Goal: Information Seeking & Learning: Learn about a topic

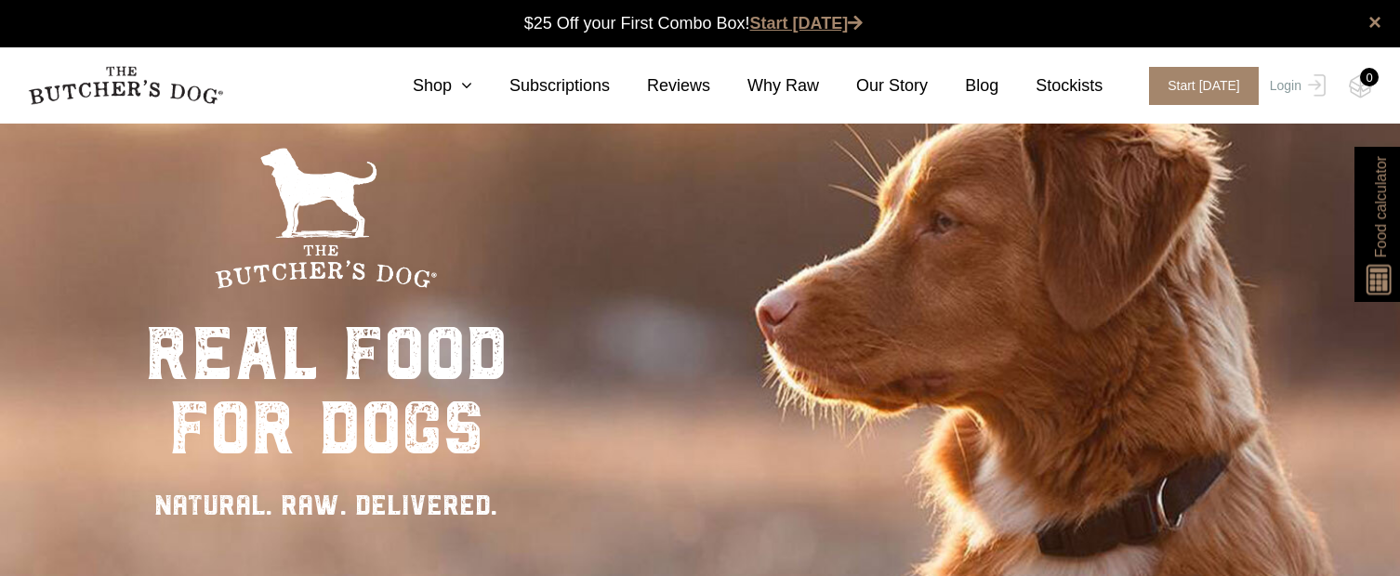
click at [813, 19] on link "Start [DATE]" at bounding box center [806, 23] width 113 height 19
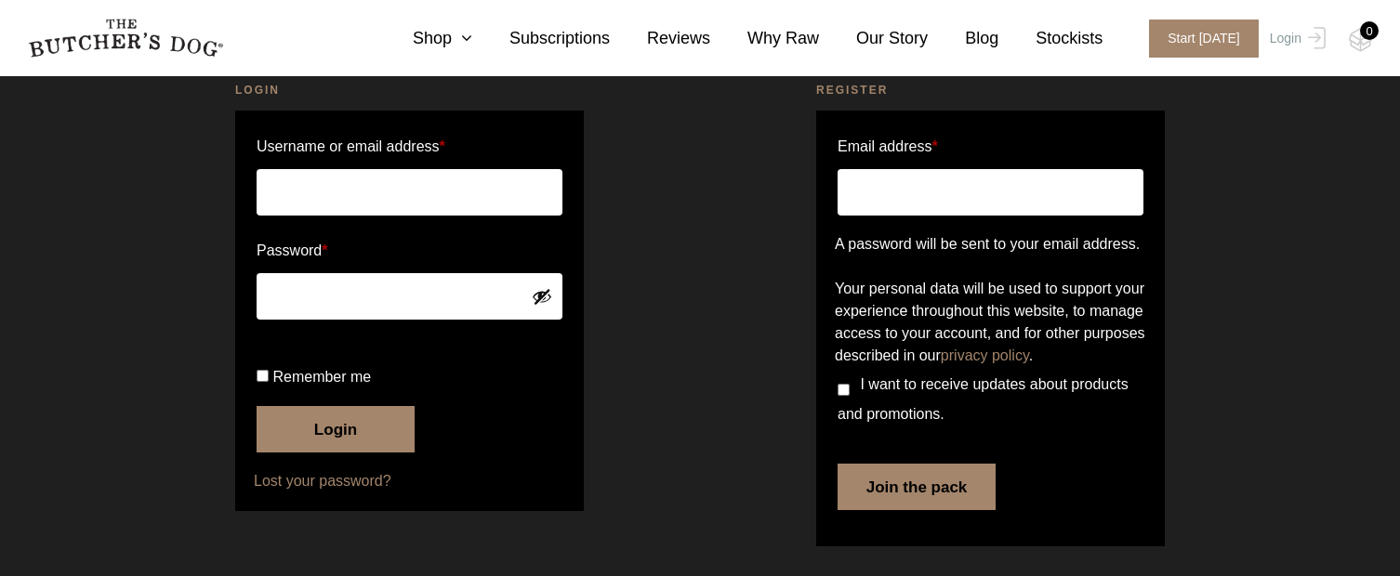
scroll to position [135, 0]
click at [875, 169] on input "Email address *" at bounding box center [991, 192] width 306 height 46
click at [377, 169] on input "Username or email address *" at bounding box center [410, 192] width 306 height 46
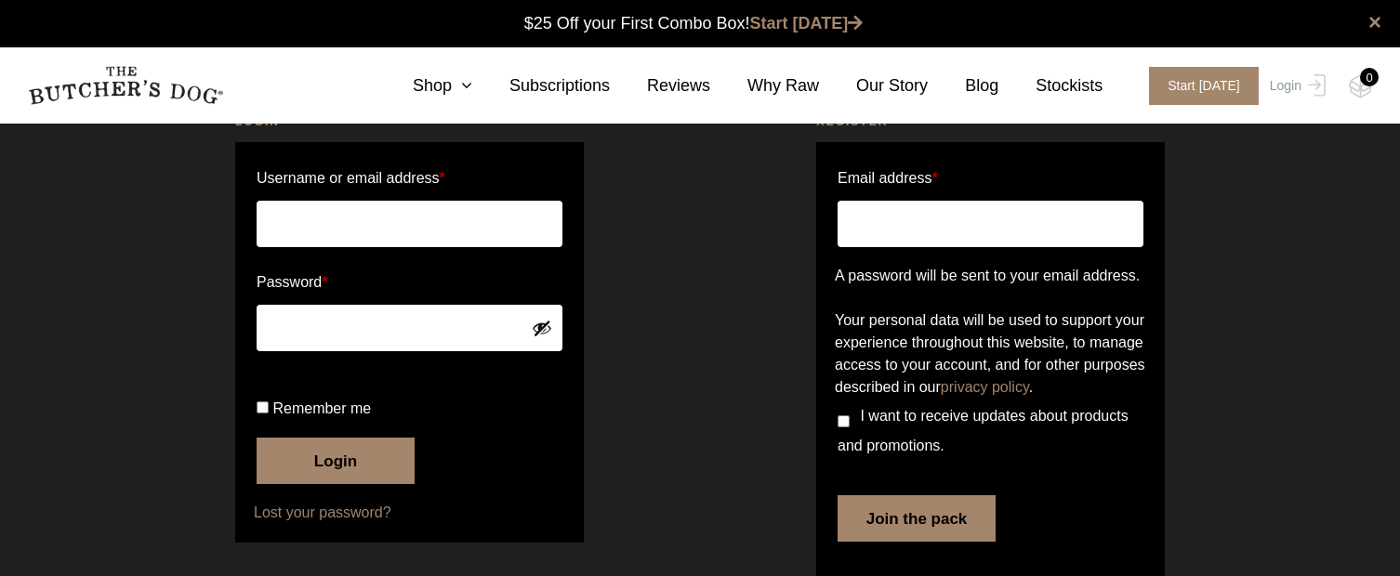
scroll to position [0, 0]
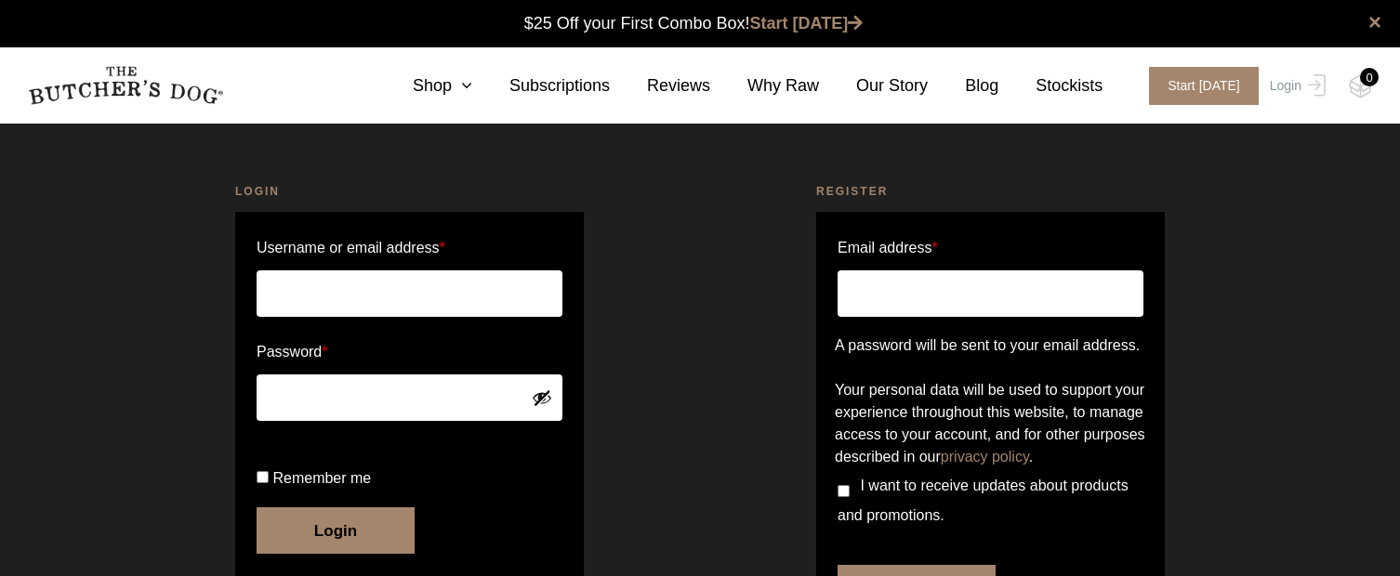
click at [297, 290] on input "Username or email address *" at bounding box center [410, 294] width 306 height 46
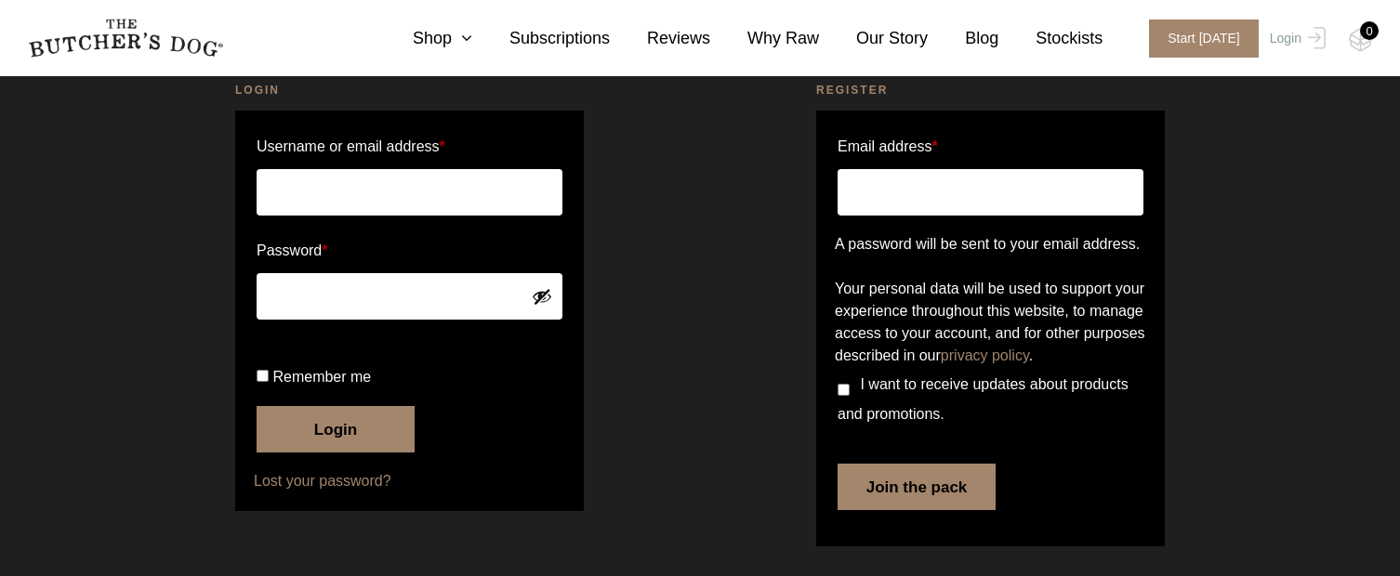
scroll to position [87, 0]
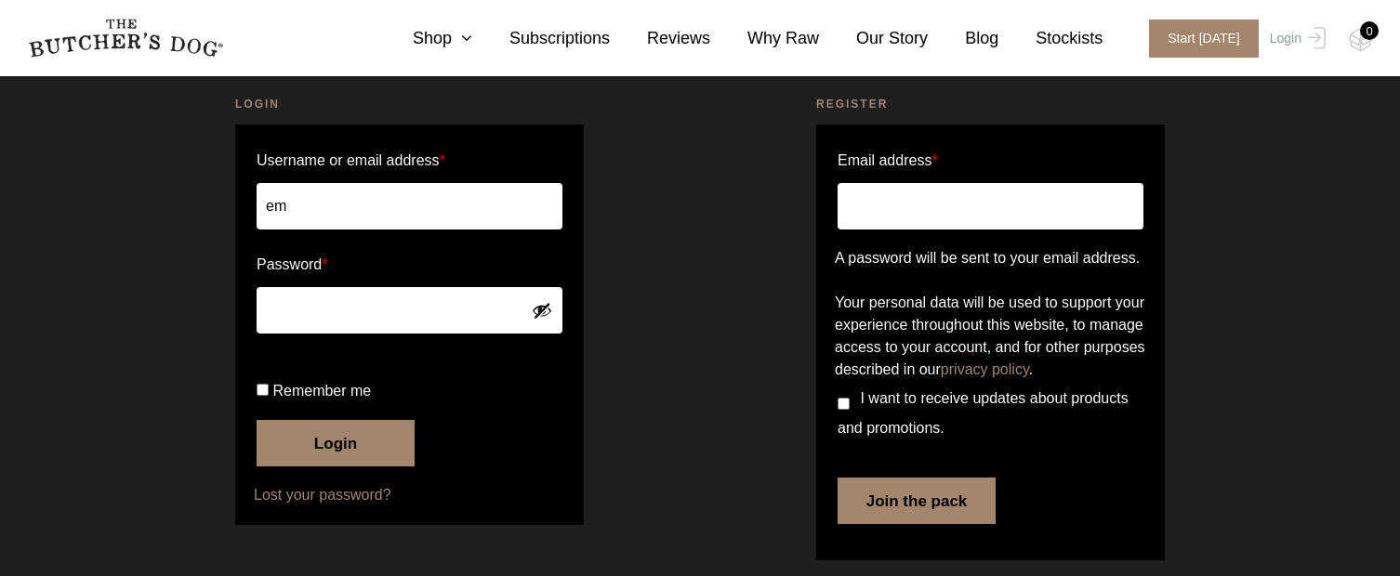
type input "e"
paste input "jamesdpcine@gmail.com"
type input "jamesdpcine@gmail.com"
click at [260, 396] on input "Remember me" at bounding box center [263, 390] width 12 height 12
checkbox input "true"
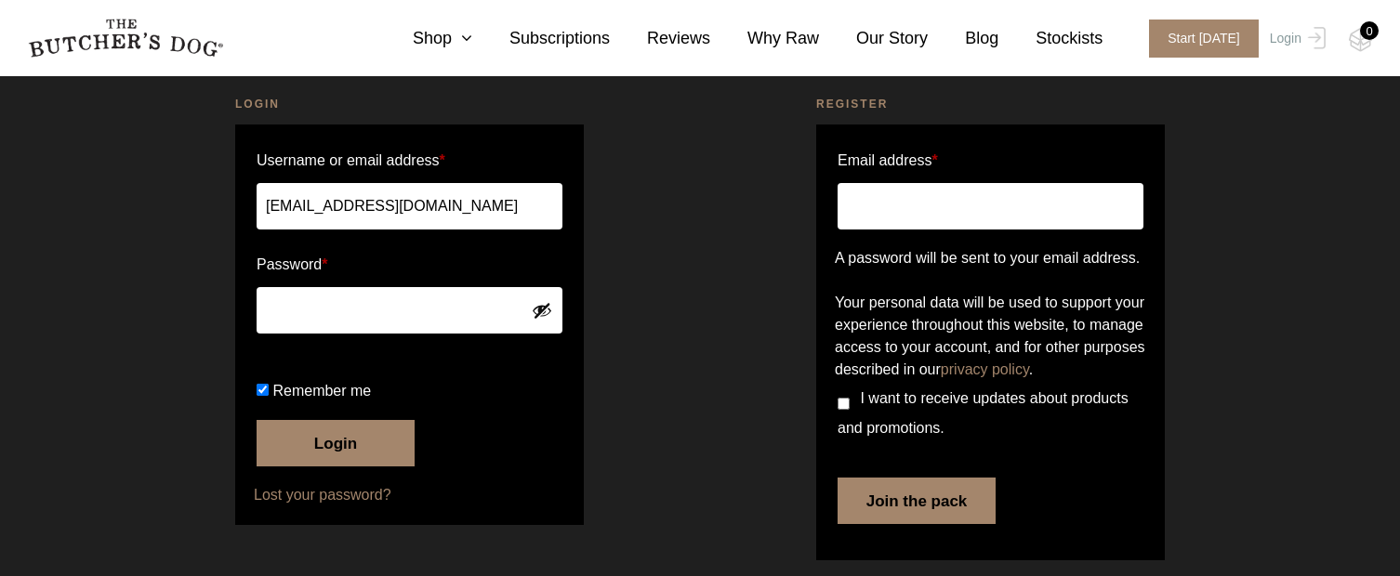
click at [305, 467] on button "Login" at bounding box center [336, 443] width 158 height 46
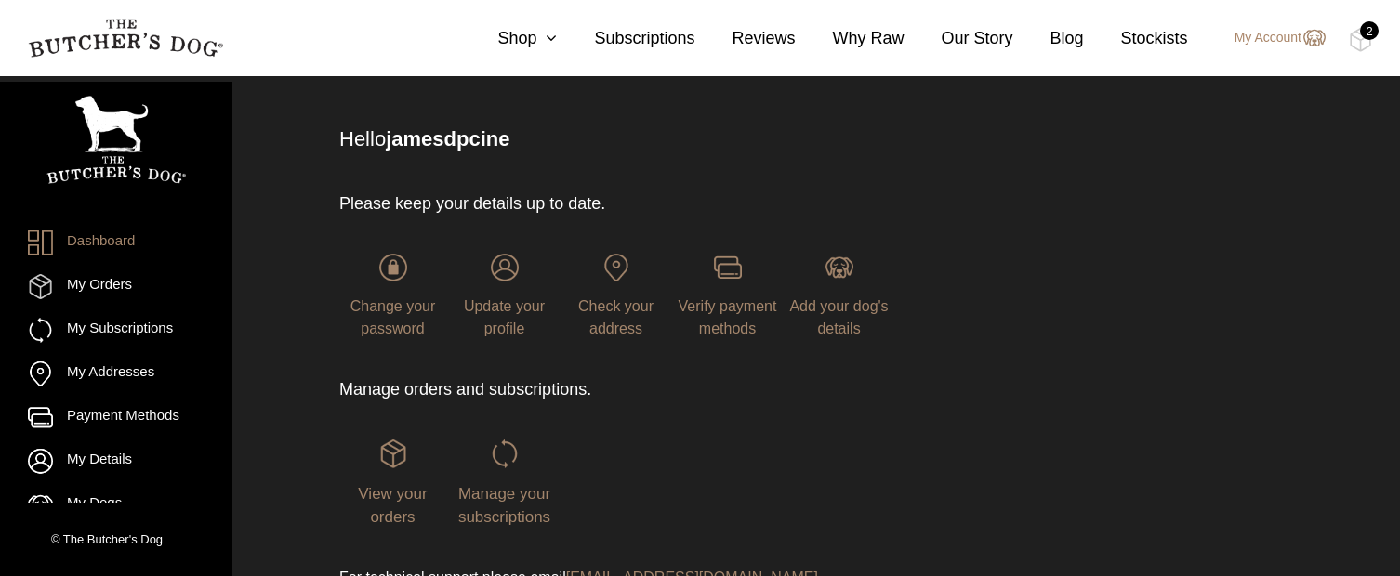
scroll to position [93, 0]
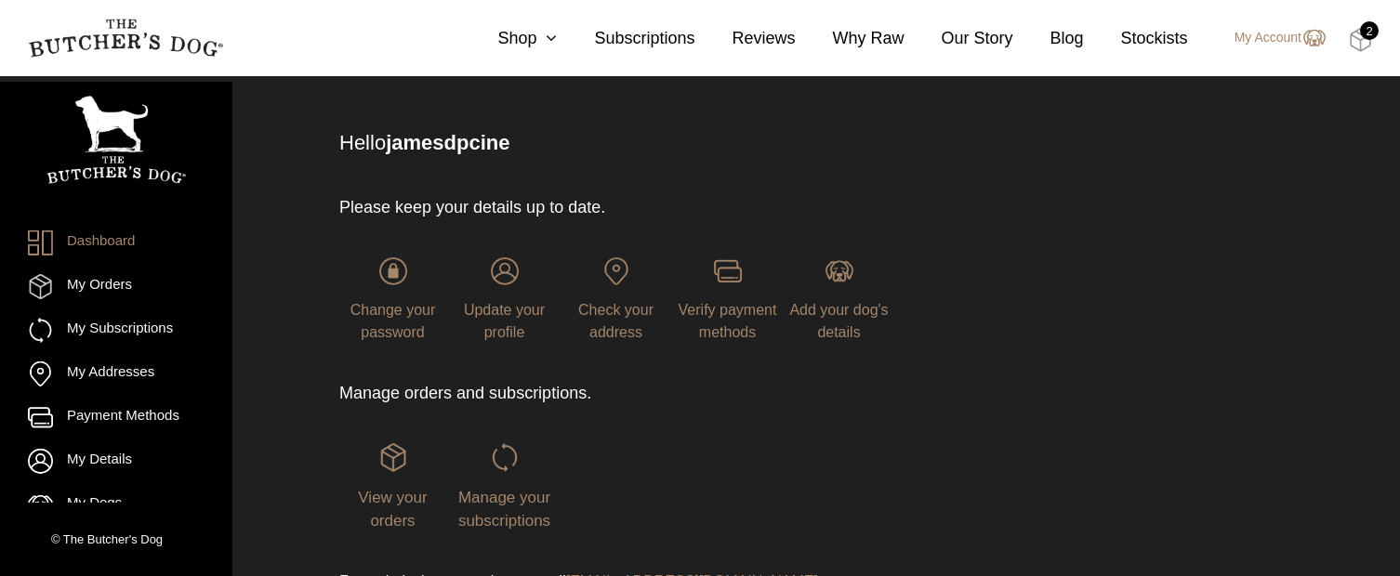
click at [1364, 39] on img at bounding box center [1360, 40] width 23 height 24
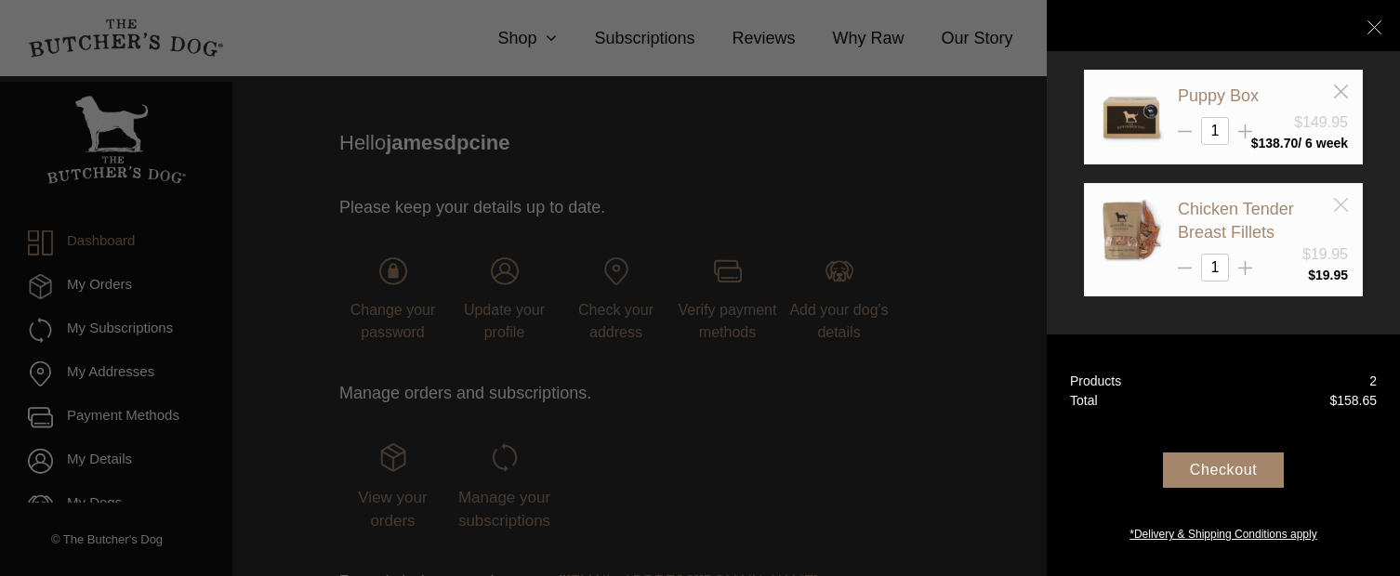
click at [1338, 208] on icon at bounding box center [1341, 205] width 14 height 14
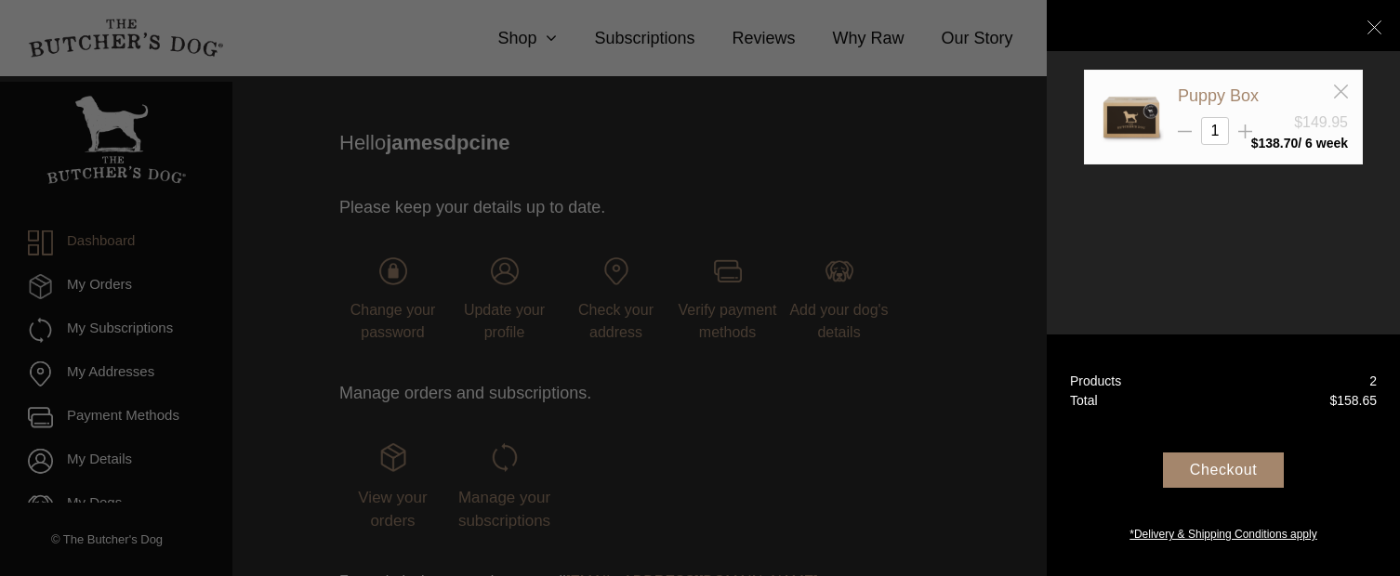
click at [1259, 195] on div "Puppy Box $149.95 1 $" at bounding box center [1223, 164] width 279 height 188
click at [1252, 98] on link "Puppy Box" at bounding box center [1218, 95] width 81 height 19
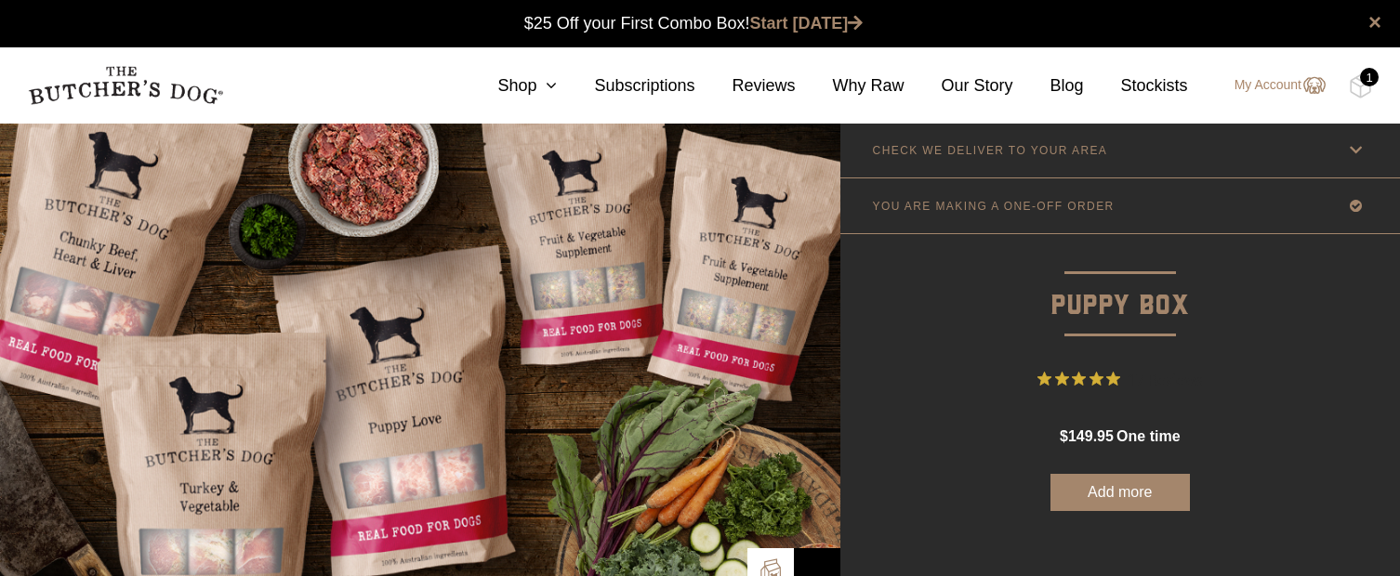
click at [1120, 495] on button "Add more" at bounding box center [1120, 492] width 139 height 37
click at [1360, 87] on img at bounding box center [1360, 86] width 23 height 24
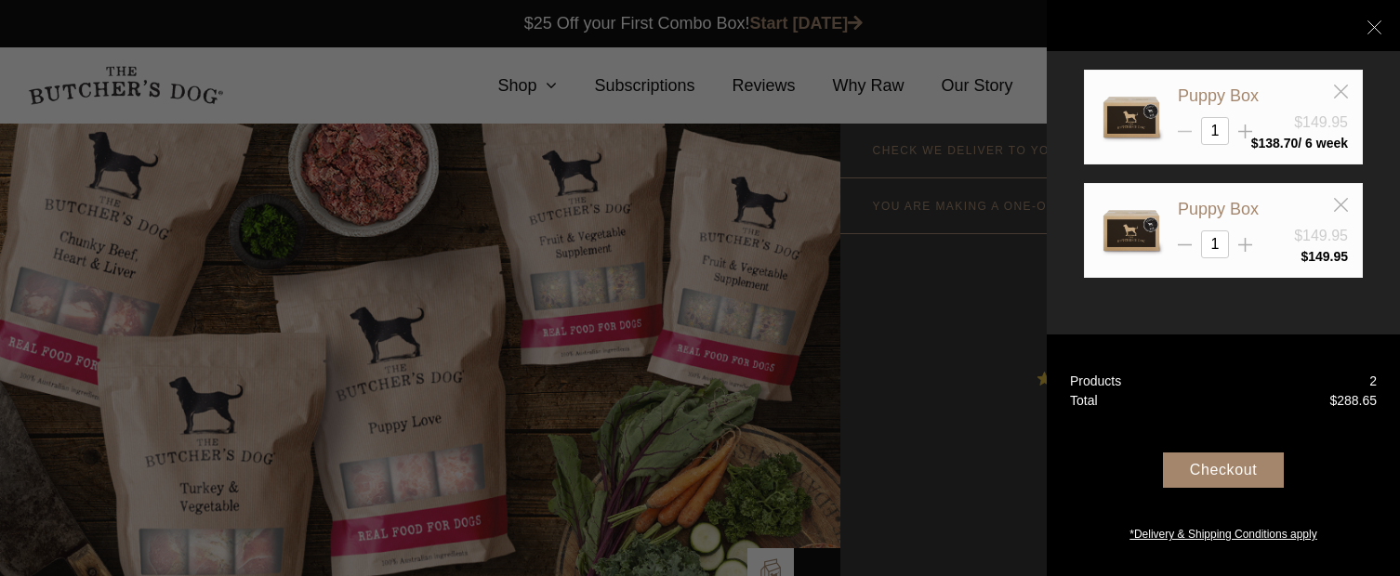
click at [1186, 134] on icon at bounding box center [1185, 132] width 14 height 14
click at [1341, 92] on icon at bounding box center [1341, 92] width 14 height 14
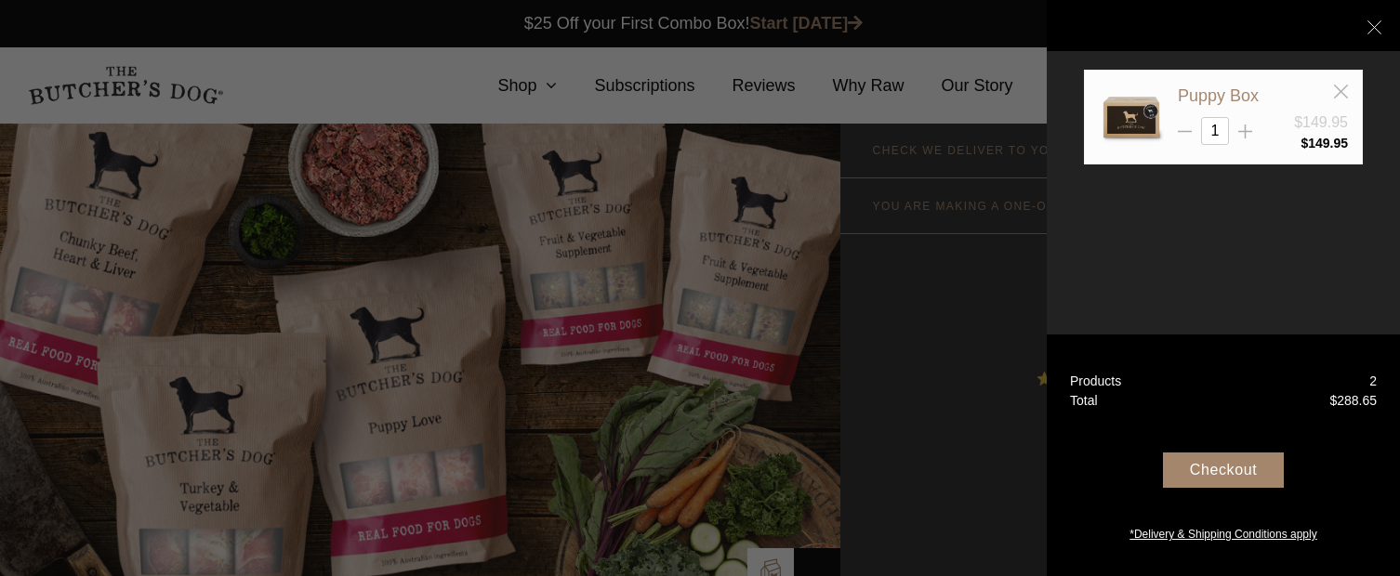
click at [1179, 287] on div "Puppy Box $149.95 1 $" at bounding box center [1223, 288] width 353 height 576
click at [1149, 255] on div "Puppy Box $149.95 1 $ 149.95" at bounding box center [1223, 164] width 279 height 188
click at [1218, 471] on div "Checkout" at bounding box center [1223, 470] width 121 height 35
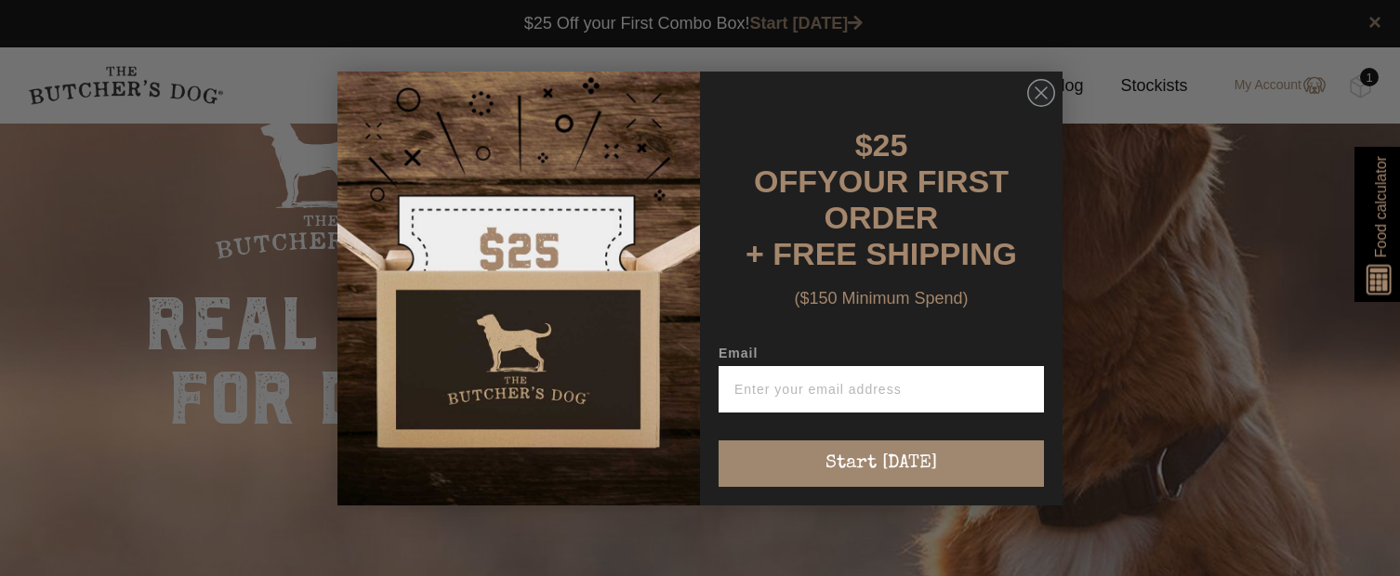
scroll to position [33, 0]
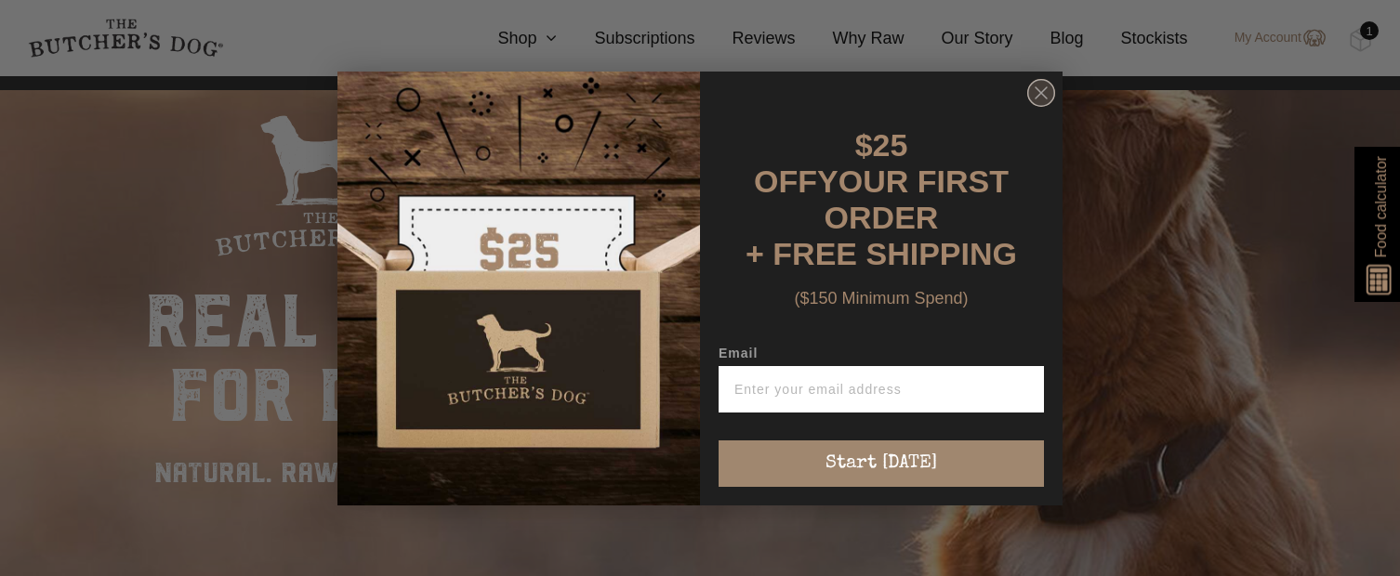
click at [1029, 106] on circle "Close dialog" at bounding box center [1041, 92] width 27 height 27
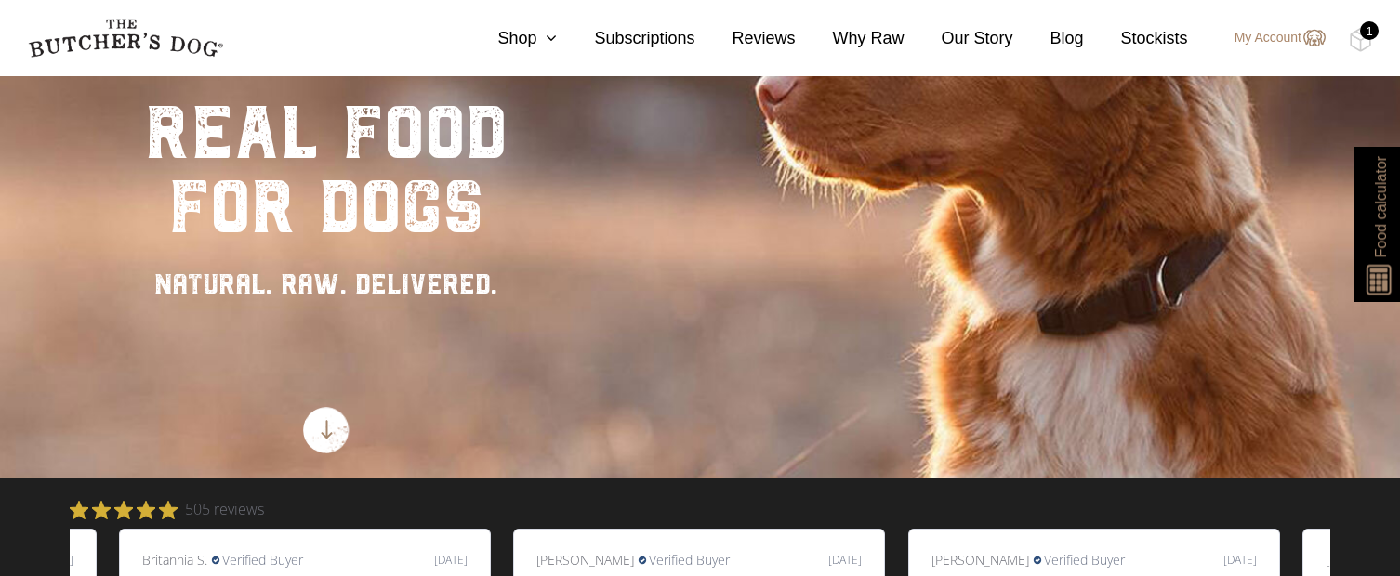
scroll to position [0, 0]
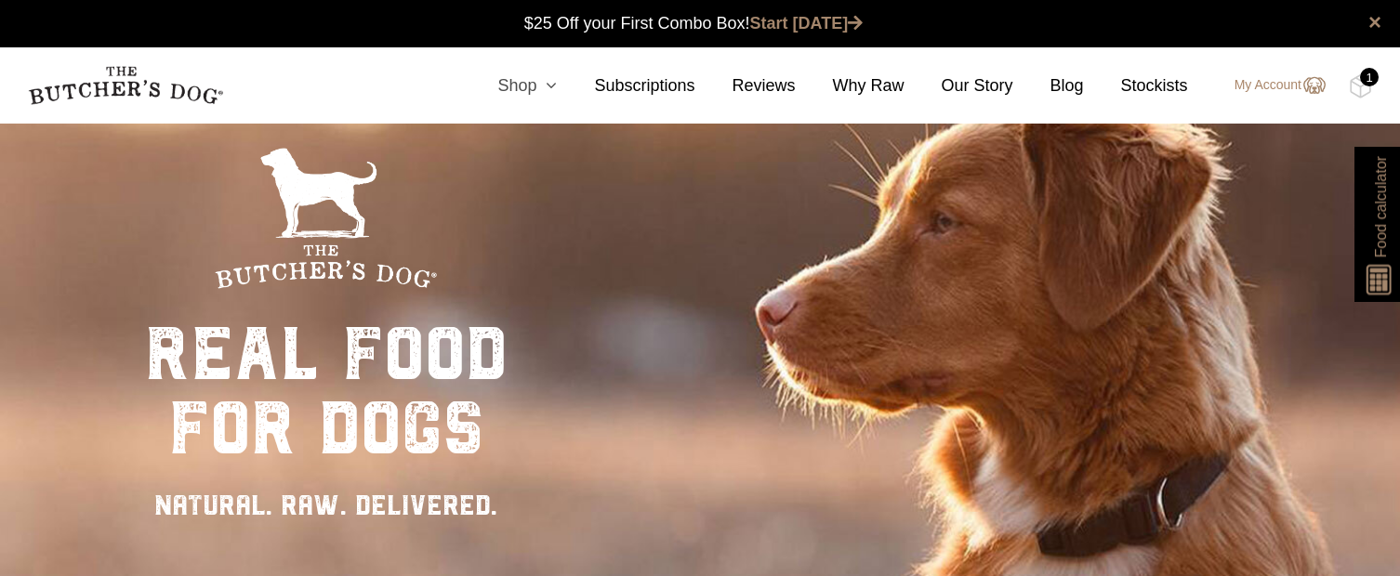
click at [522, 79] on link "Shop" at bounding box center [508, 85] width 97 height 25
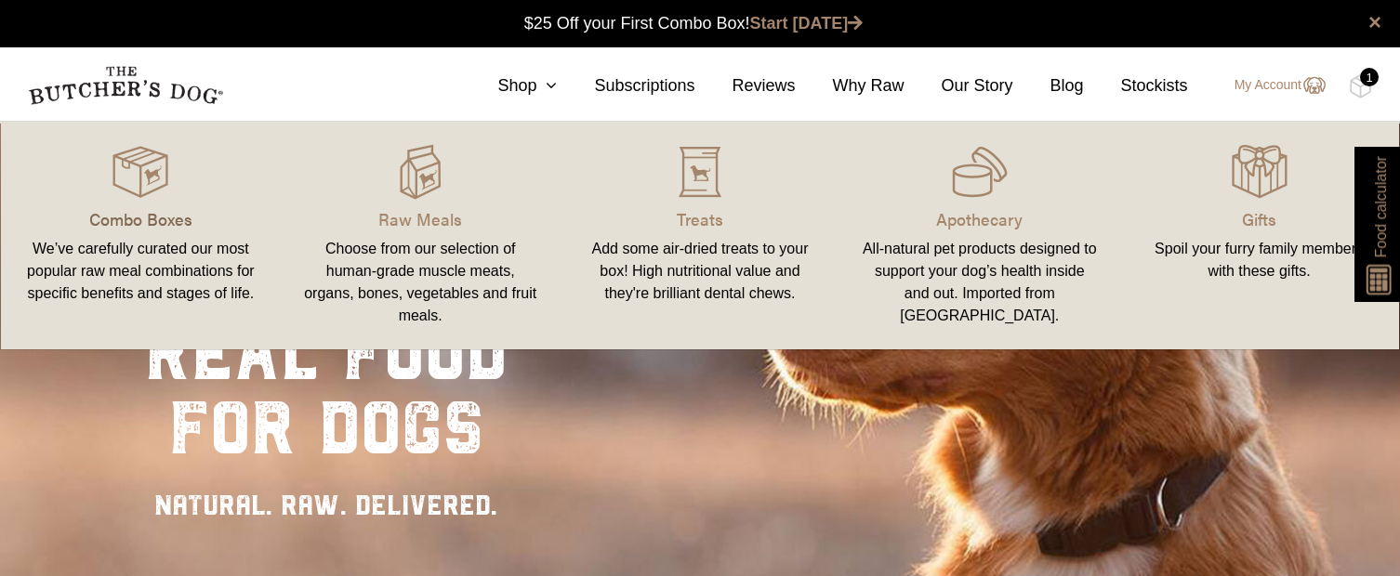
click at [142, 221] on p "Combo Boxes" at bounding box center [140, 218] width 235 height 25
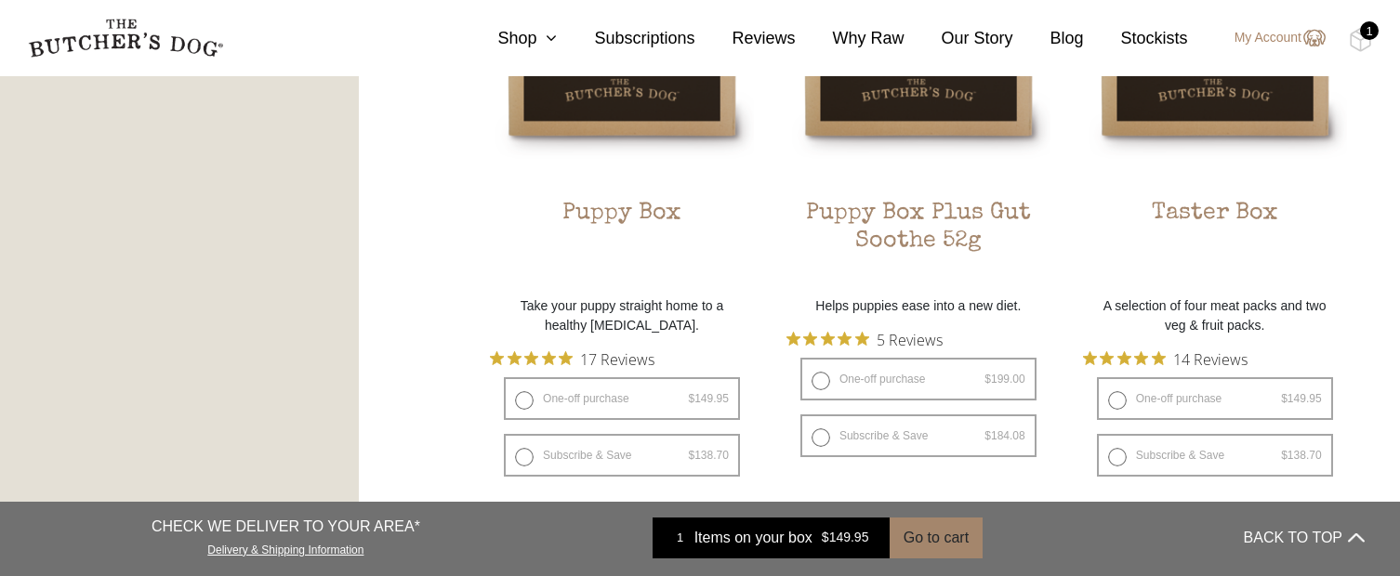
scroll to position [1261, 0]
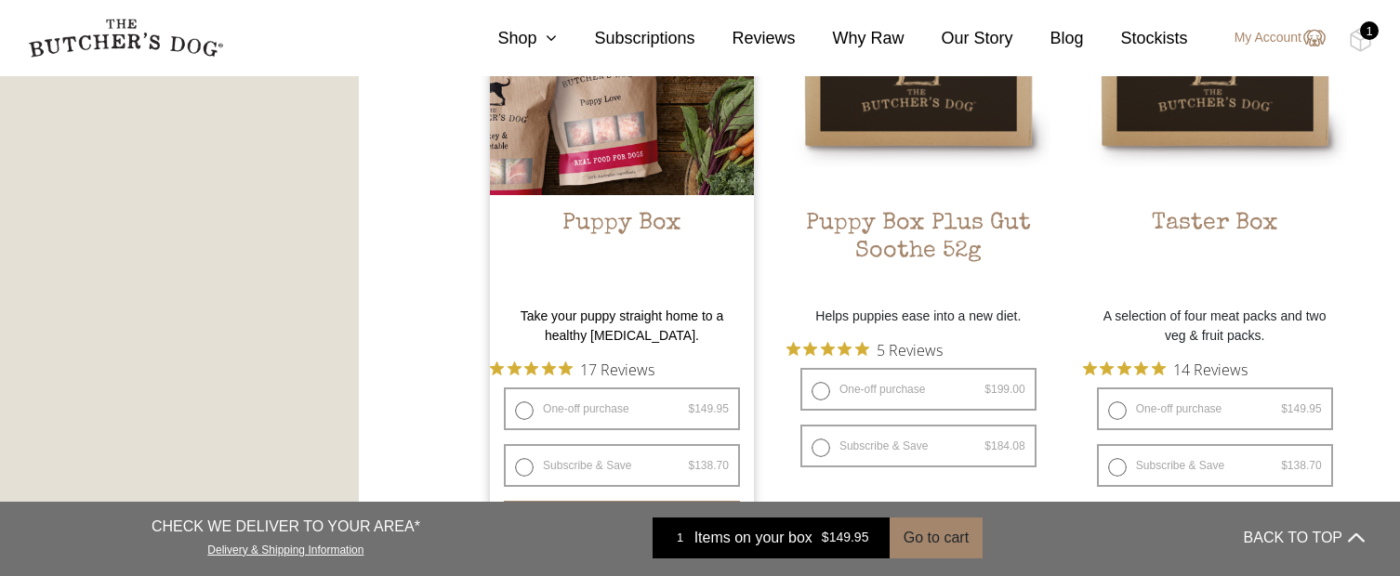
click at [606, 217] on h2 "Puppy Box" at bounding box center [622, 253] width 264 height 87
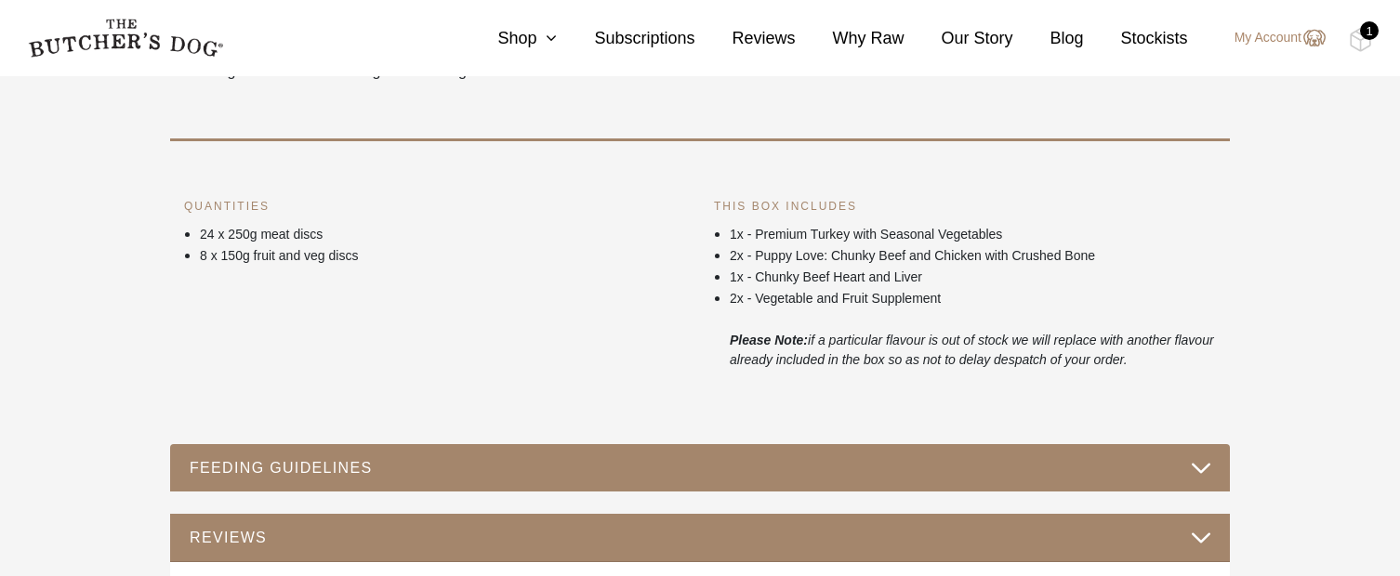
scroll to position [797, 0]
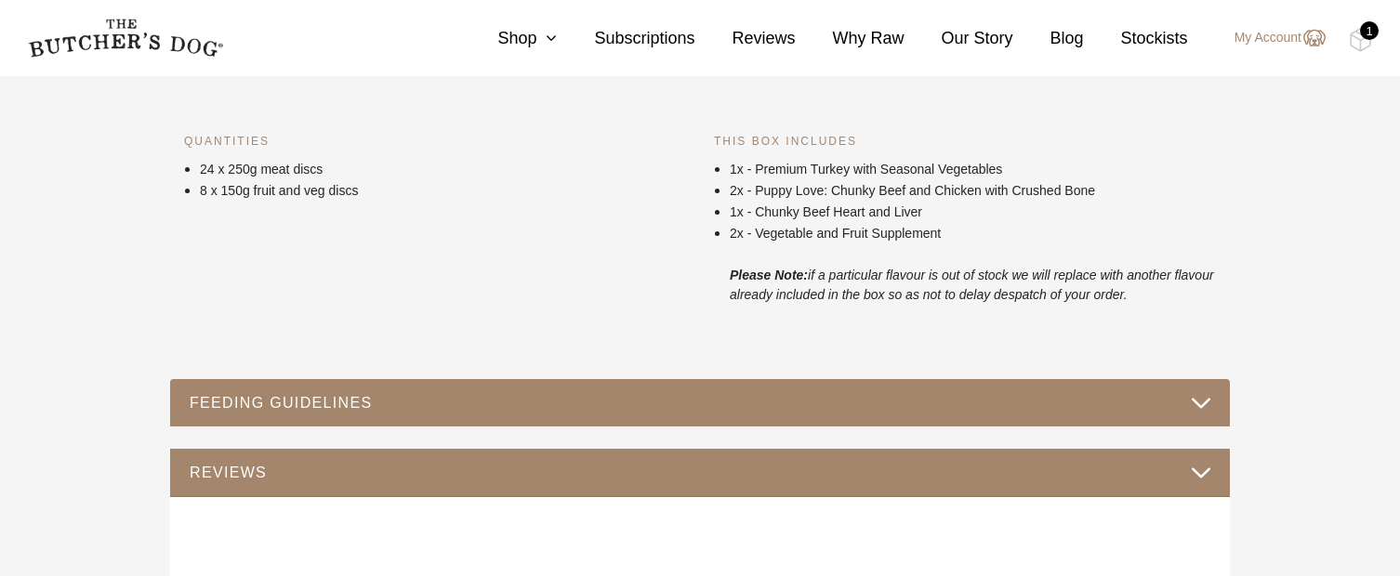
click at [512, 407] on button "FEEDING GUIDELINES" at bounding box center [700, 403] width 1023 height 25
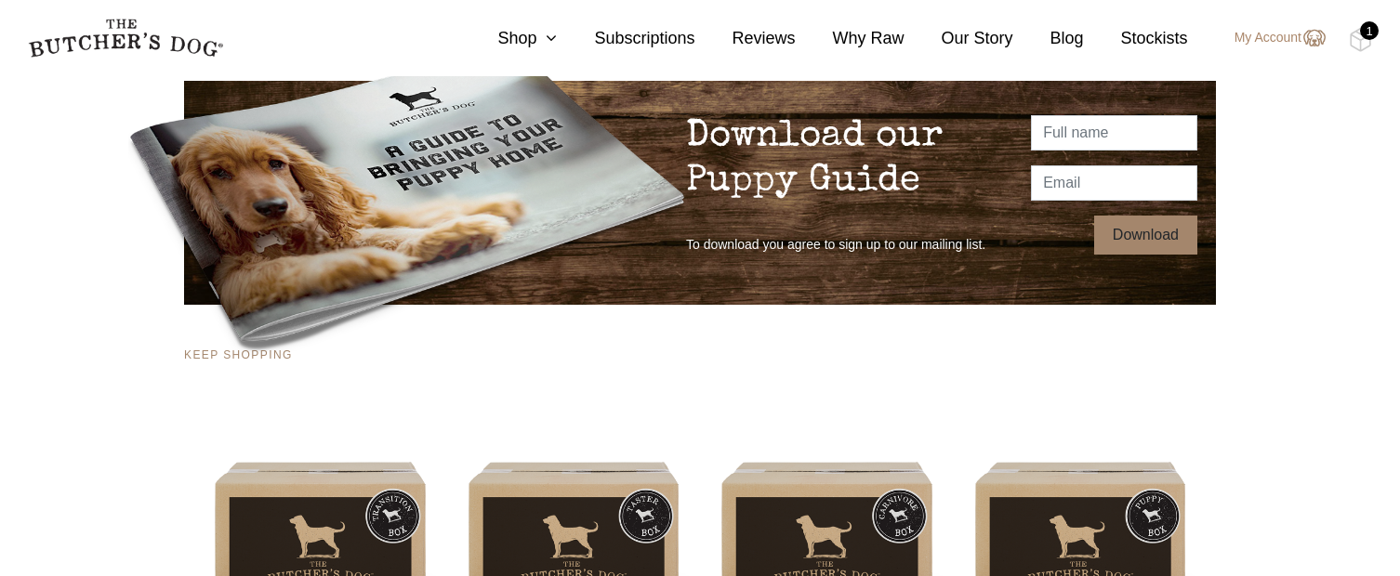
scroll to position [1847, 0]
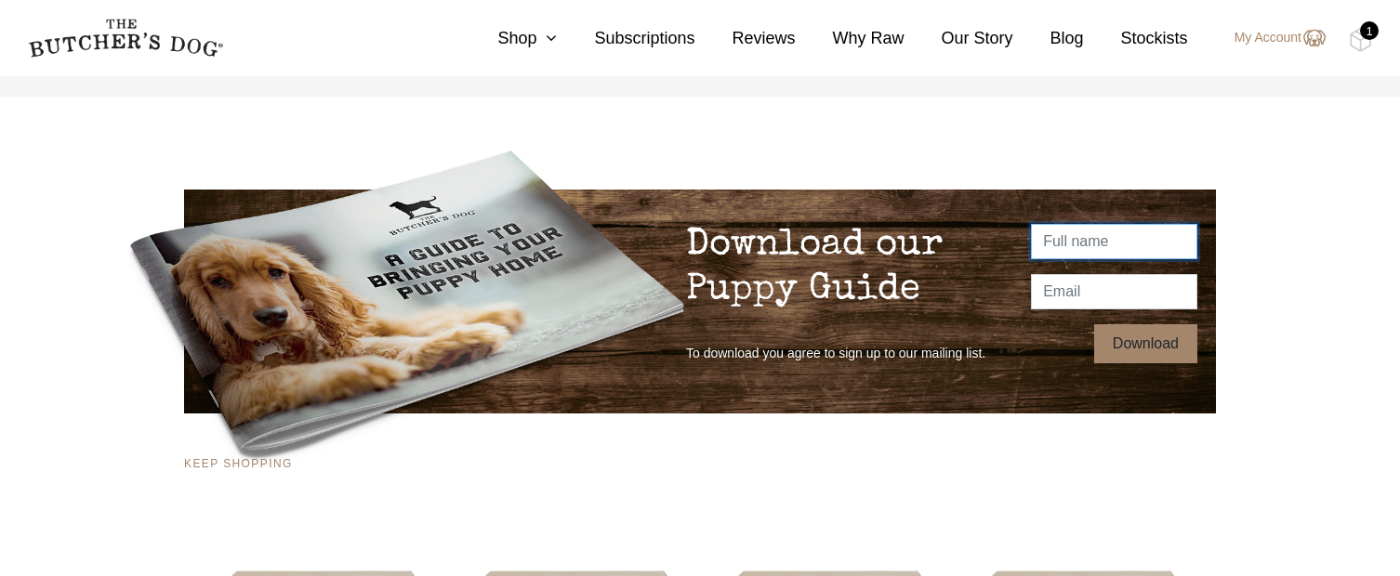
click at [1060, 251] on input "text" at bounding box center [1114, 241] width 166 height 35
type input "James"
type input "e"
paste input "jamesdpcine@gmail.com"
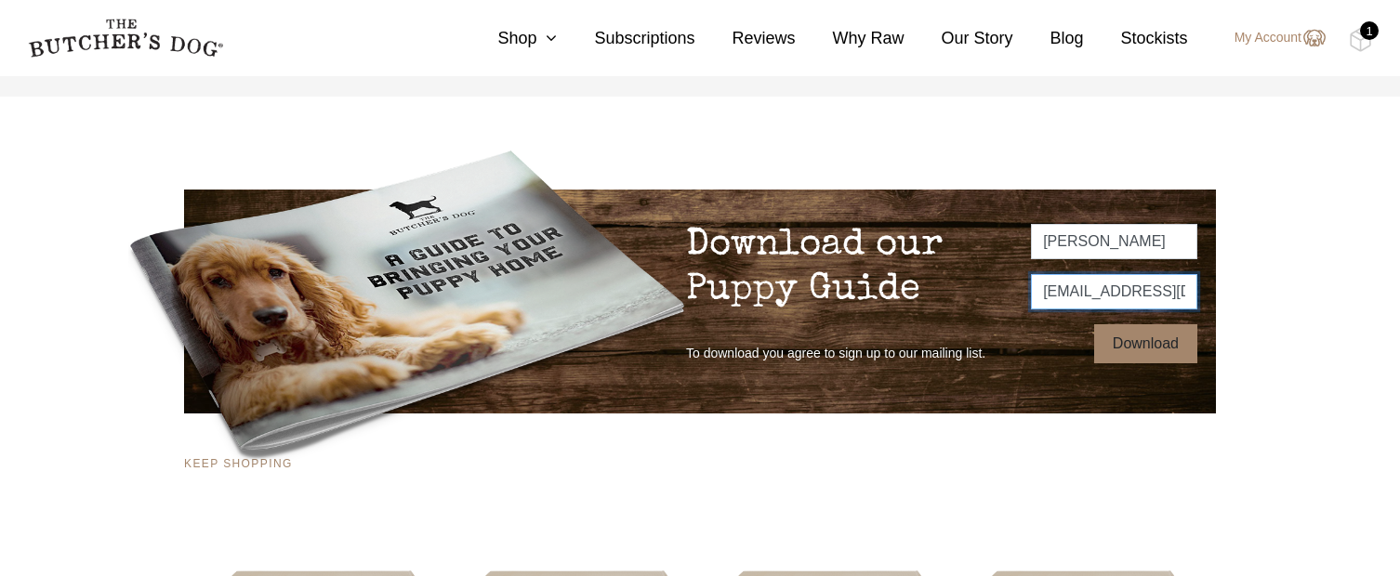
scroll to position [0, 25]
type input "jamesdpcine@gmail.com"
click at [1152, 364] on input "Download" at bounding box center [1145, 343] width 103 height 39
type input "Thanks!"
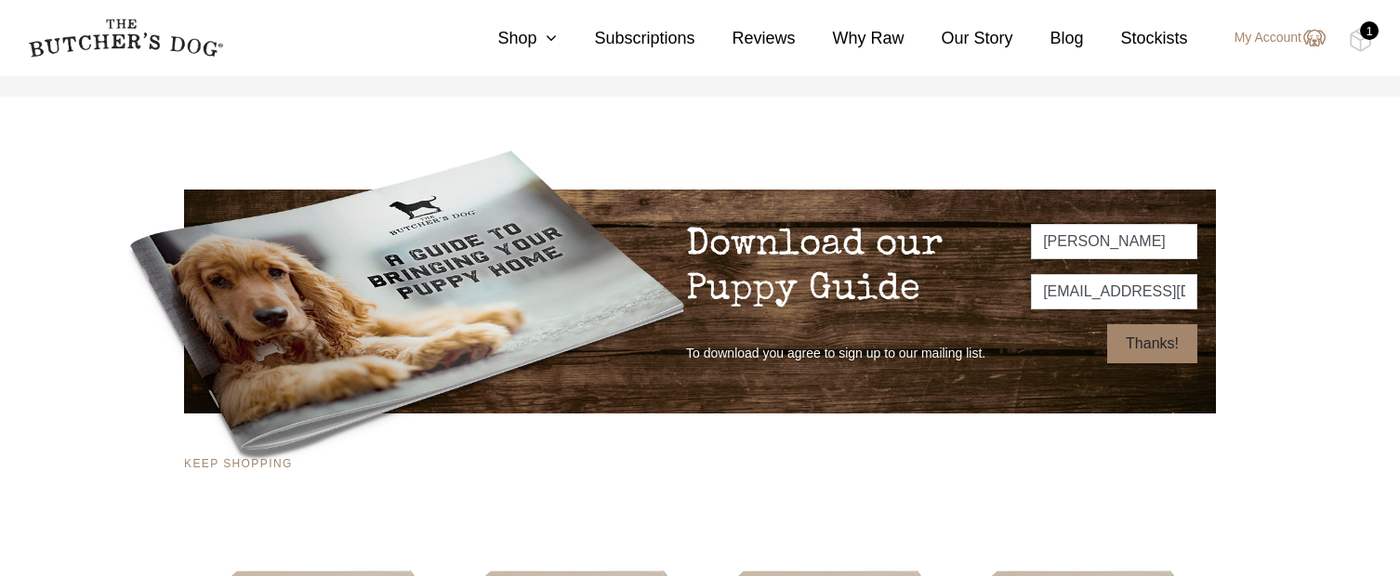
click at [1165, 354] on input "Thanks!" at bounding box center [1152, 343] width 90 height 39
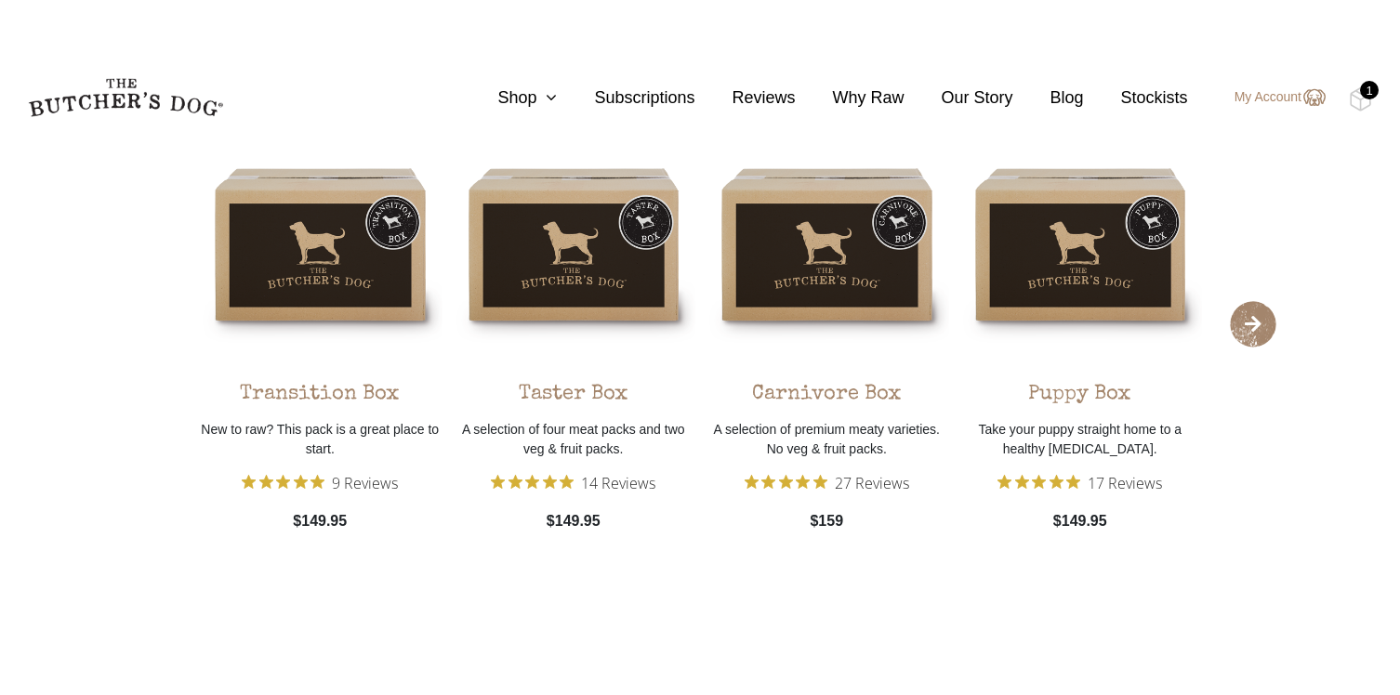
scroll to position [2327, 0]
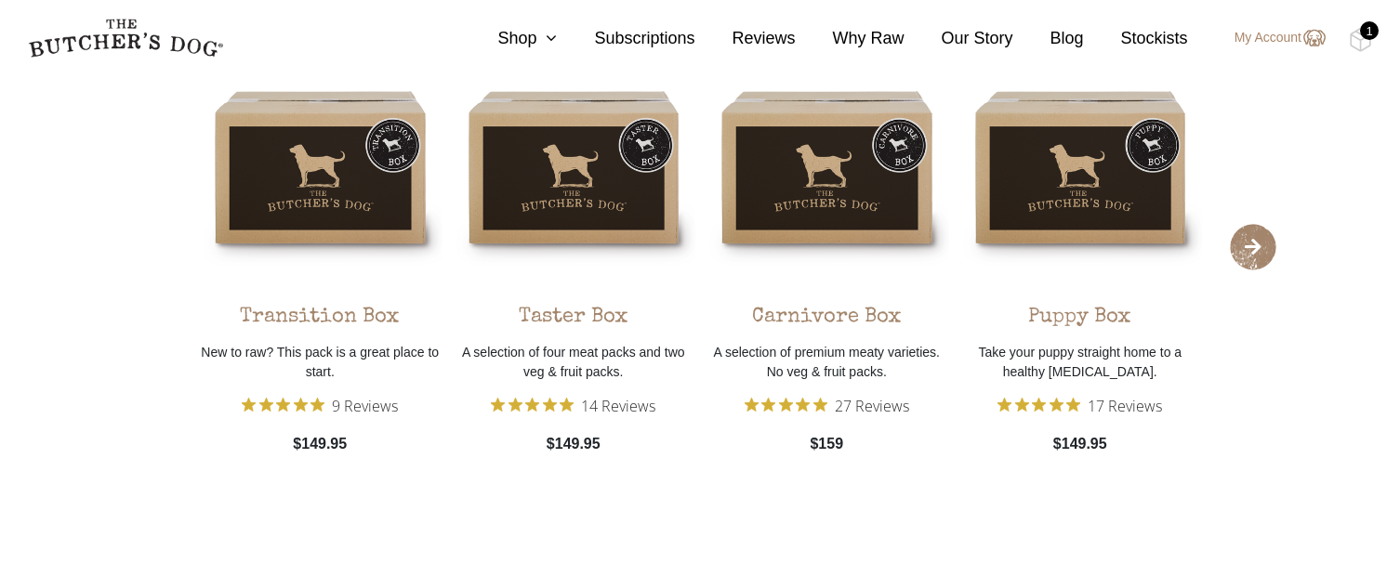
click at [1250, 246] on span "›" at bounding box center [1253, 247] width 46 height 46
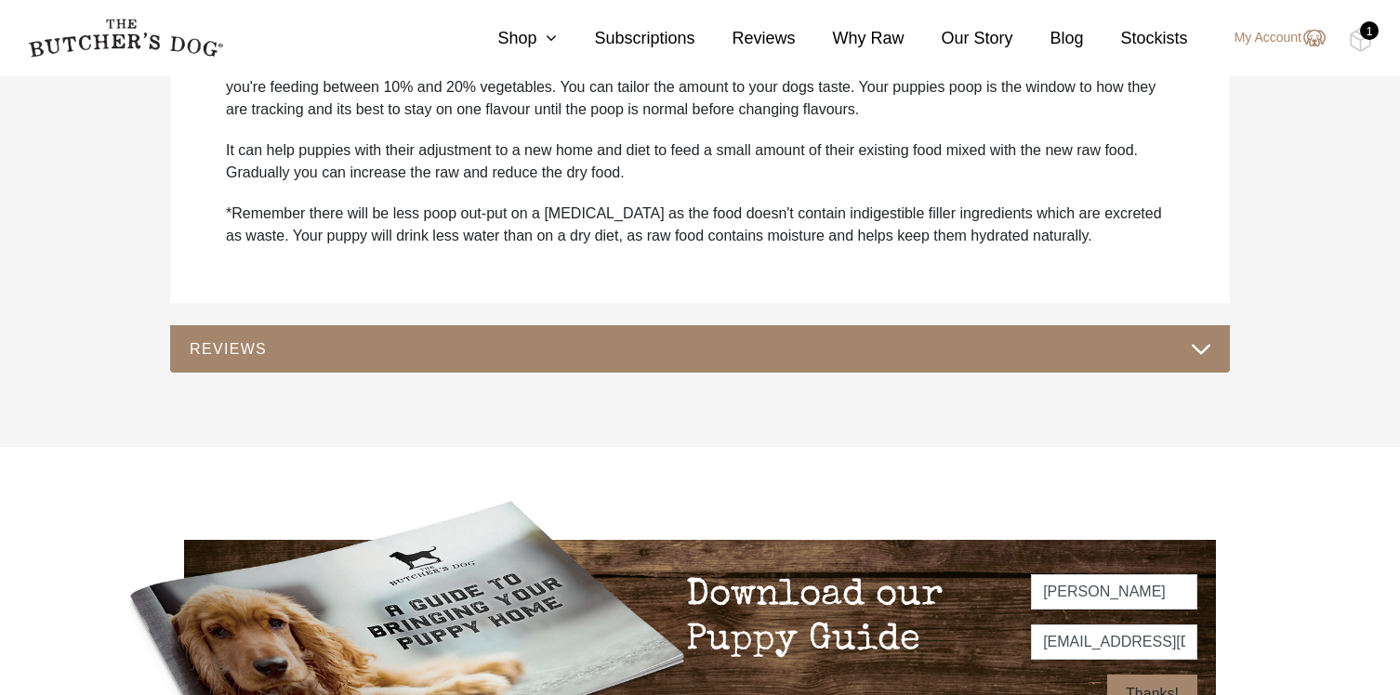
scroll to position [908, 0]
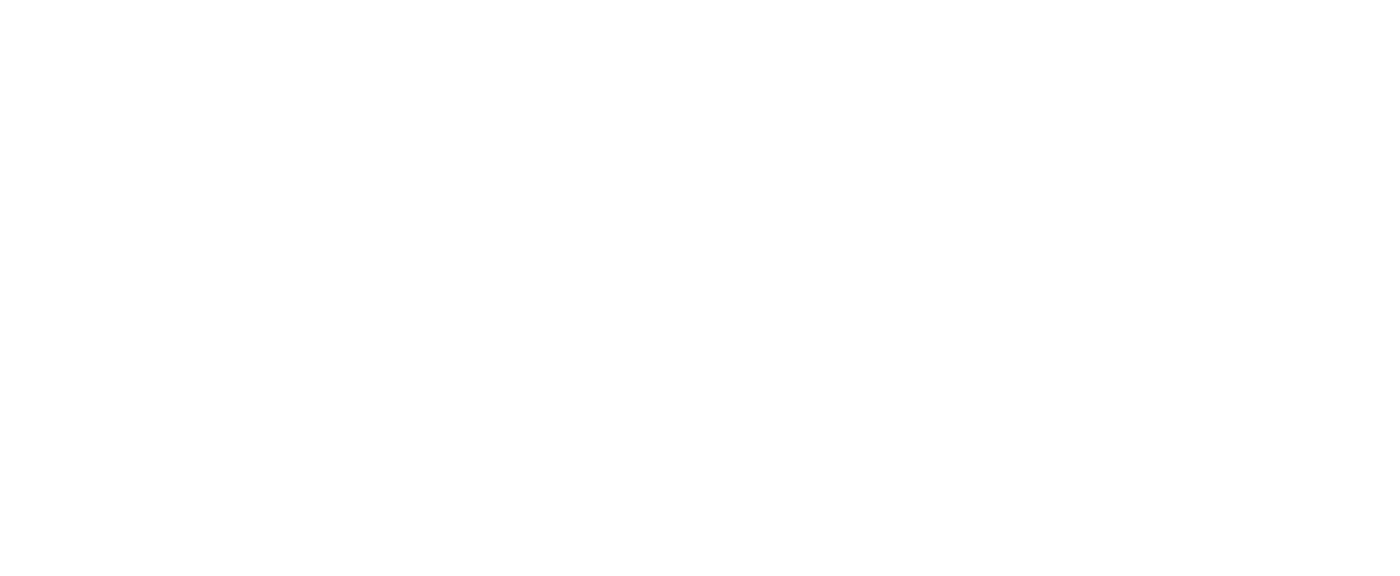
select select "puppy"
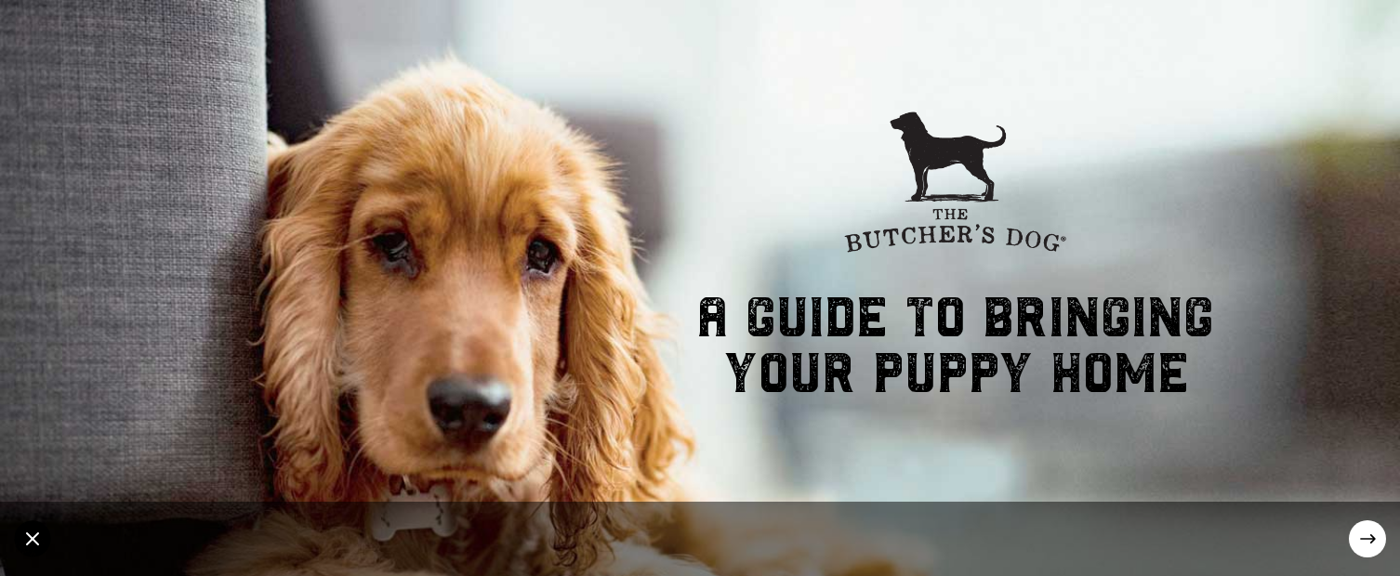
click at [1354, 543] on circle at bounding box center [1367, 539] width 37 height 37
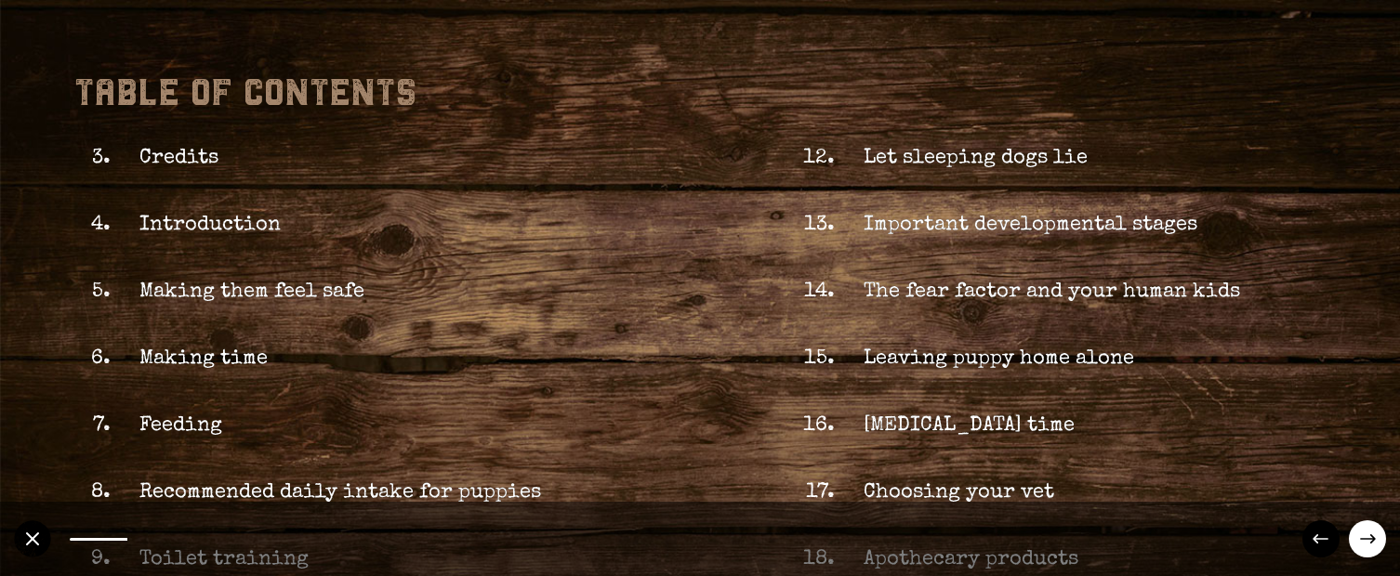
click at [1358, 538] on circle at bounding box center [1367, 539] width 37 height 37
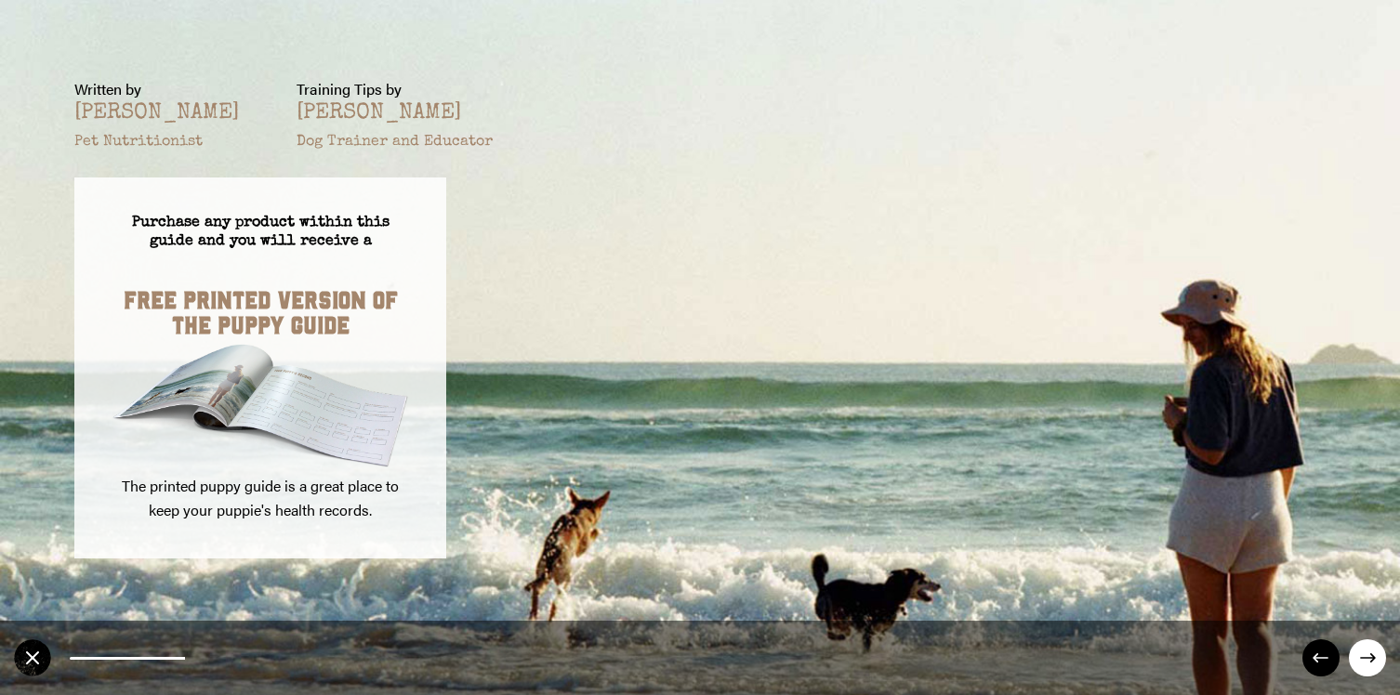
click at [221, 302] on div "FREE PRINTED VERSION OF THE PUPPY GUIDE" at bounding box center [261, 297] width 298 height 92
click at [1368, 576] on circle at bounding box center [1367, 658] width 37 height 37
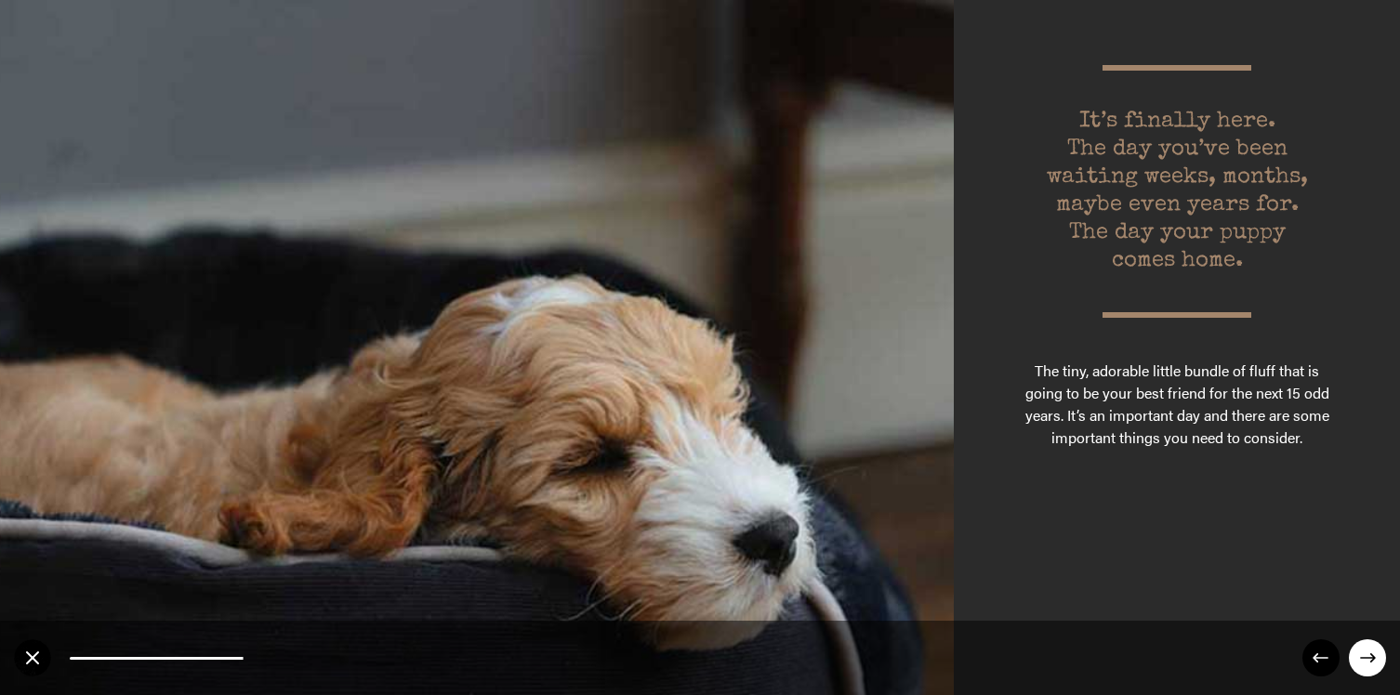
click at [1359, 576] on circle at bounding box center [1367, 658] width 37 height 37
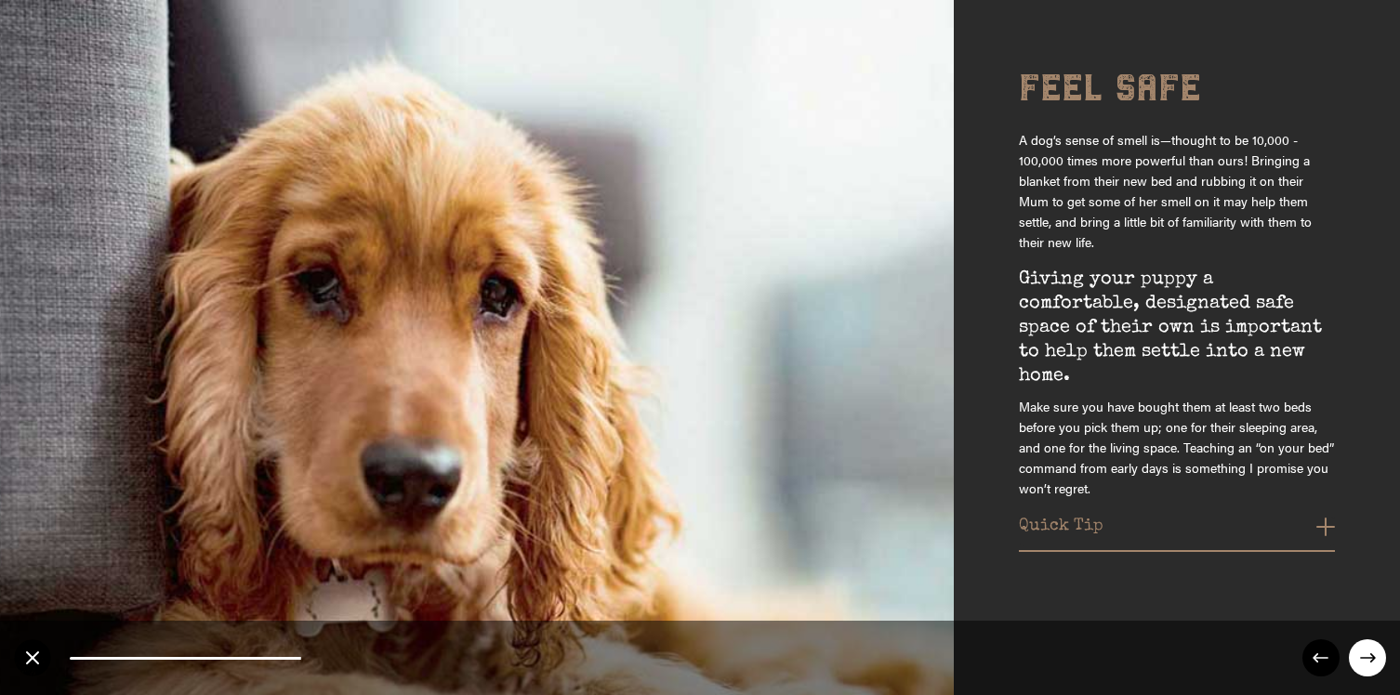
scroll to position [44, 0]
click at [1113, 489] on p "Make sure you have bought them at least two beds before you pick them up; one f…" at bounding box center [1177, 443] width 316 height 107
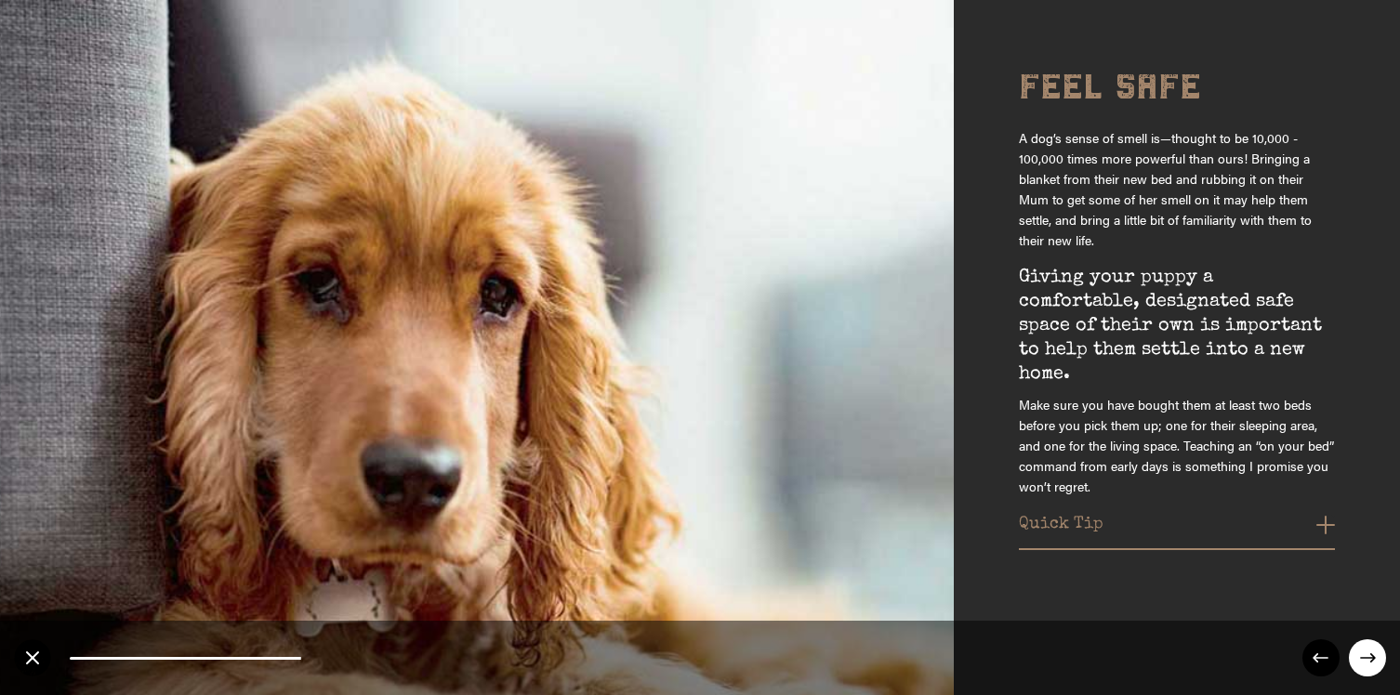
click at [1326, 527] on button "Quick Tip" at bounding box center [1177, 530] width 316 height 30
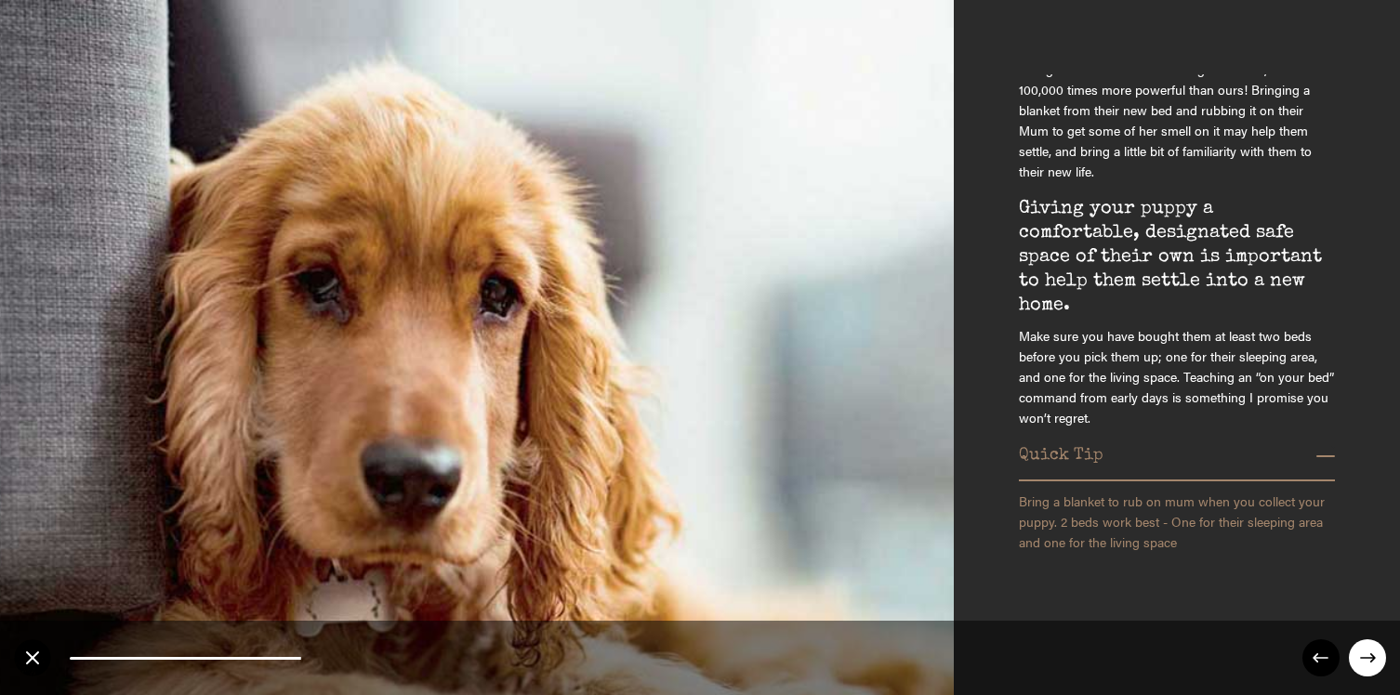
click at [1366, 576] on circle at bounding box center [1367, 658] width 37 height 37
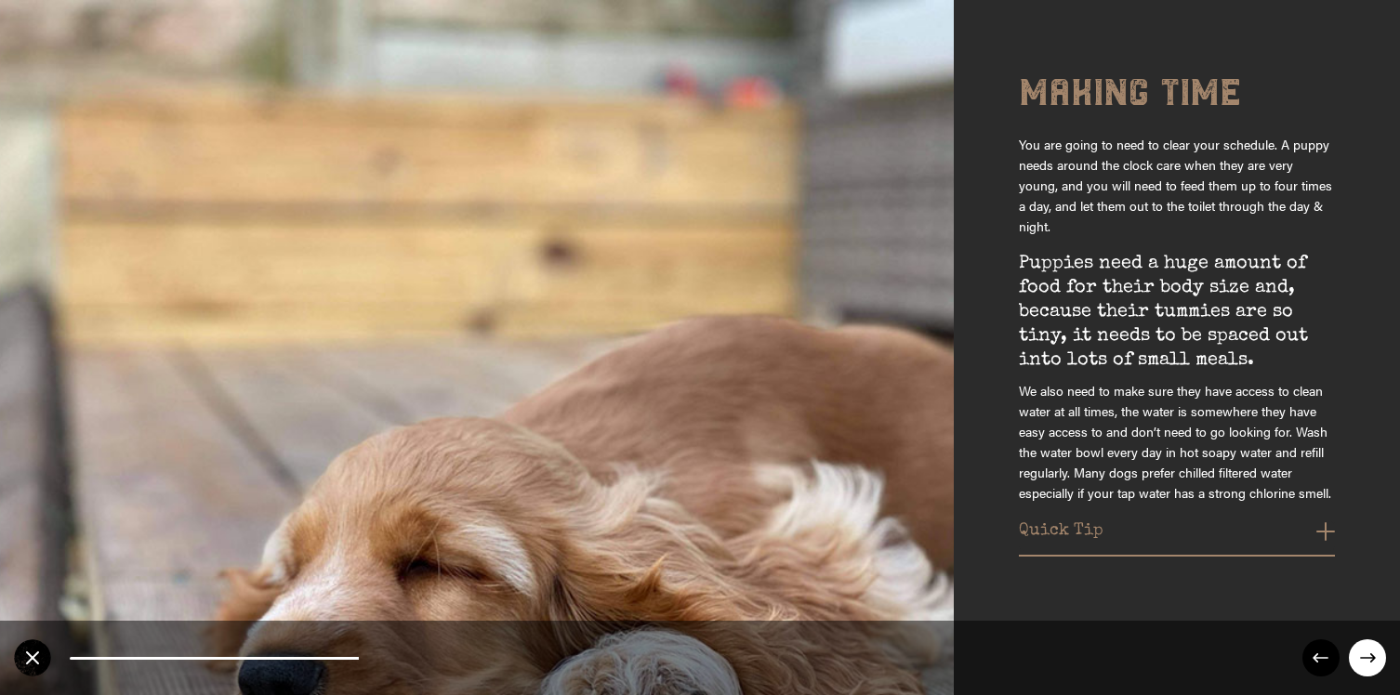
drag, startPoint x: 1019, startPoint y: 86, endPoint x: 1105, endPoint y: 193, distance: 137.7
click at [1105, 193] on div "Making time You are going to need to clear your schedule. A puppy needs around …" at bounding box center [1191, 340] width 344 height 533
click at [1081, 218] on p "You are going to need to clear your schedule. A puppy needs around the clock ca…" at bounding box center [1177, 174] width 316 height 125
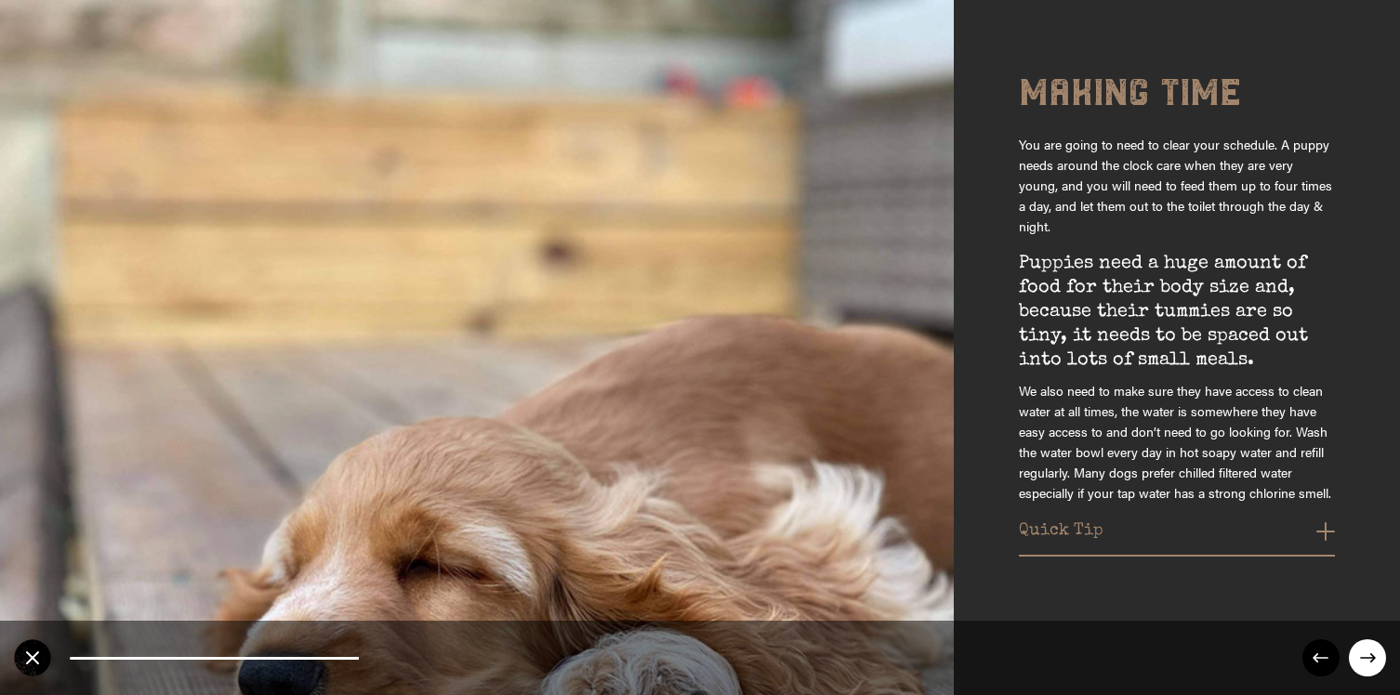
drag, startPoint x: 1019, startPoint y: 258, endPoint x: 1096, endPoint y: 302, distance: 88.7
click at [1096, 302] on p "Puppies need a huge amount of food for their body size and, because their tummi…" at bounding box center [1177, 310] width 316 height 126
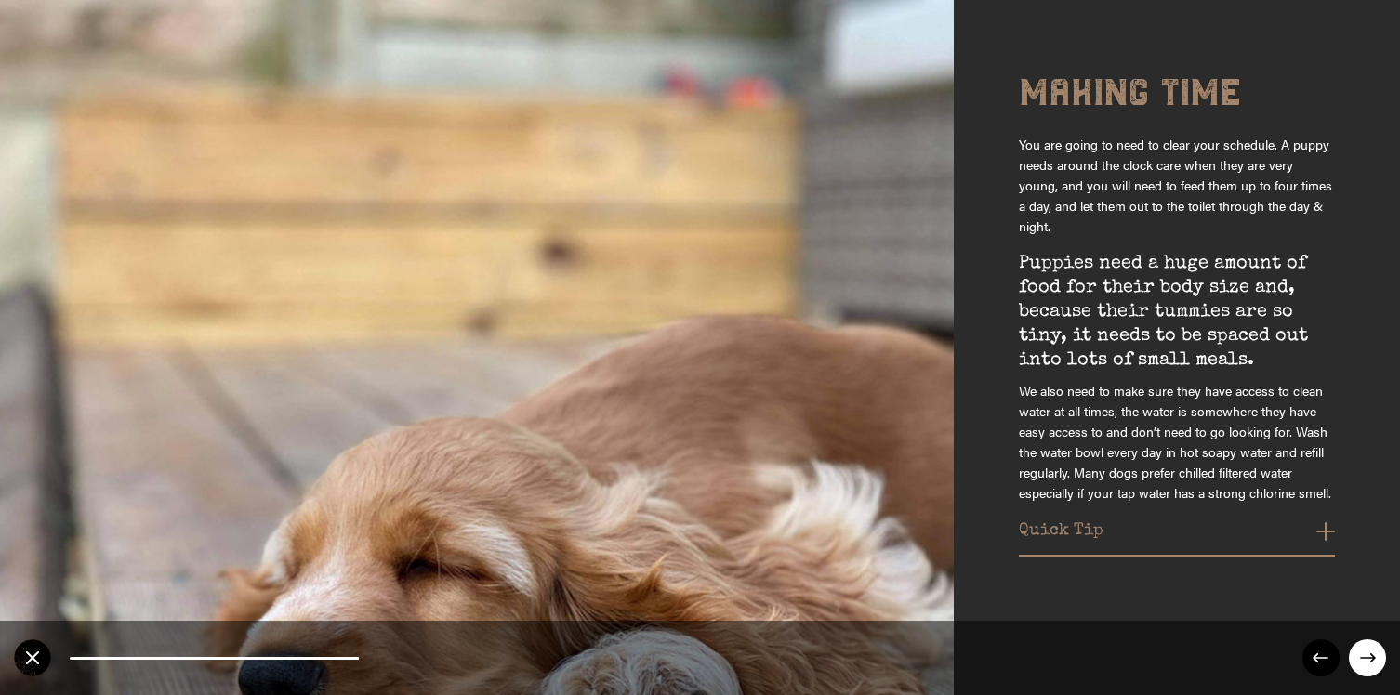
click at [1318, 532] on button "Quick Tip" at bounding box center [1177, 537] width 316 height 30
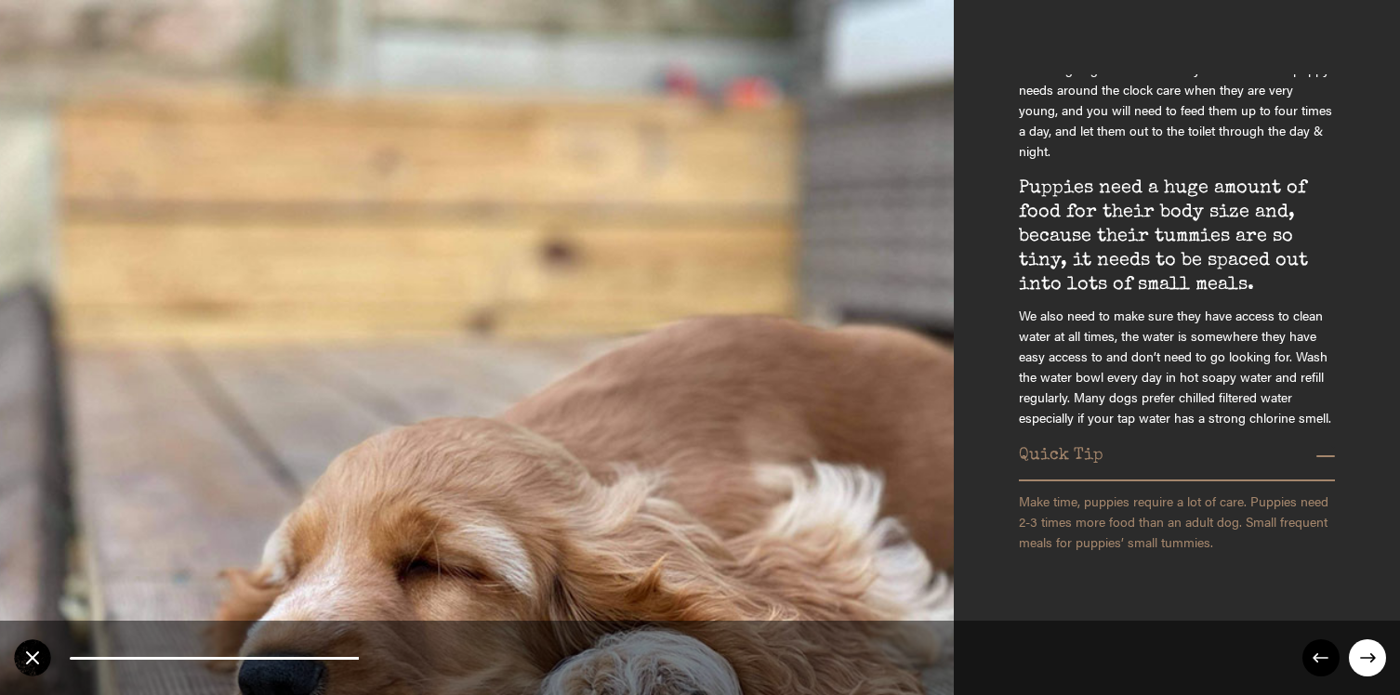
click at [1365, 576] on icon at bounding box center [1368, 658] width 16 height 9
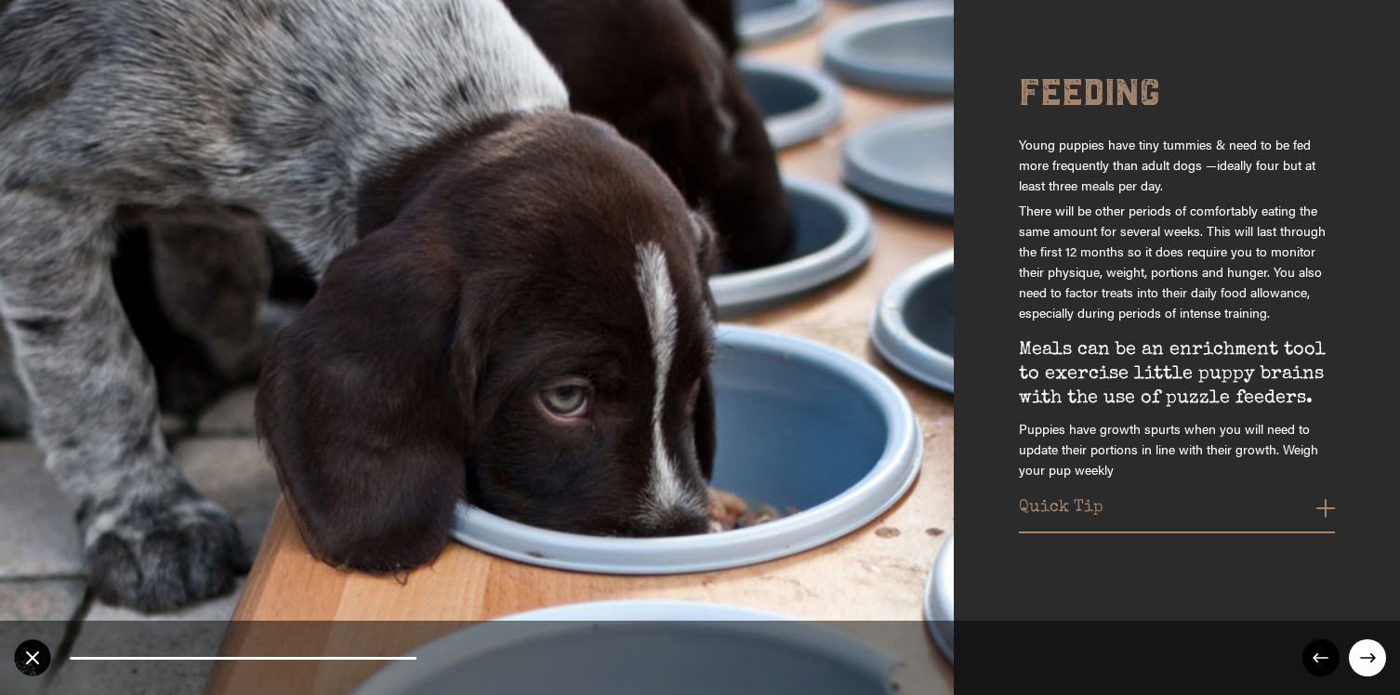
drag, startPoint x: 1019, startPoint y: 209, endPoint x: 1113, endPoint y: 265, distance: 109.2
click at [1114, 267] on p "There will be other periods of comfortably eating the same amount for several w…" at bounding box center [1177, 258] width 316 height 127
click at [1111, 260] on p "There will be other periods of comfortably eating the same amount for several w…" at bounding box center [1177, 258] width 316 height 127
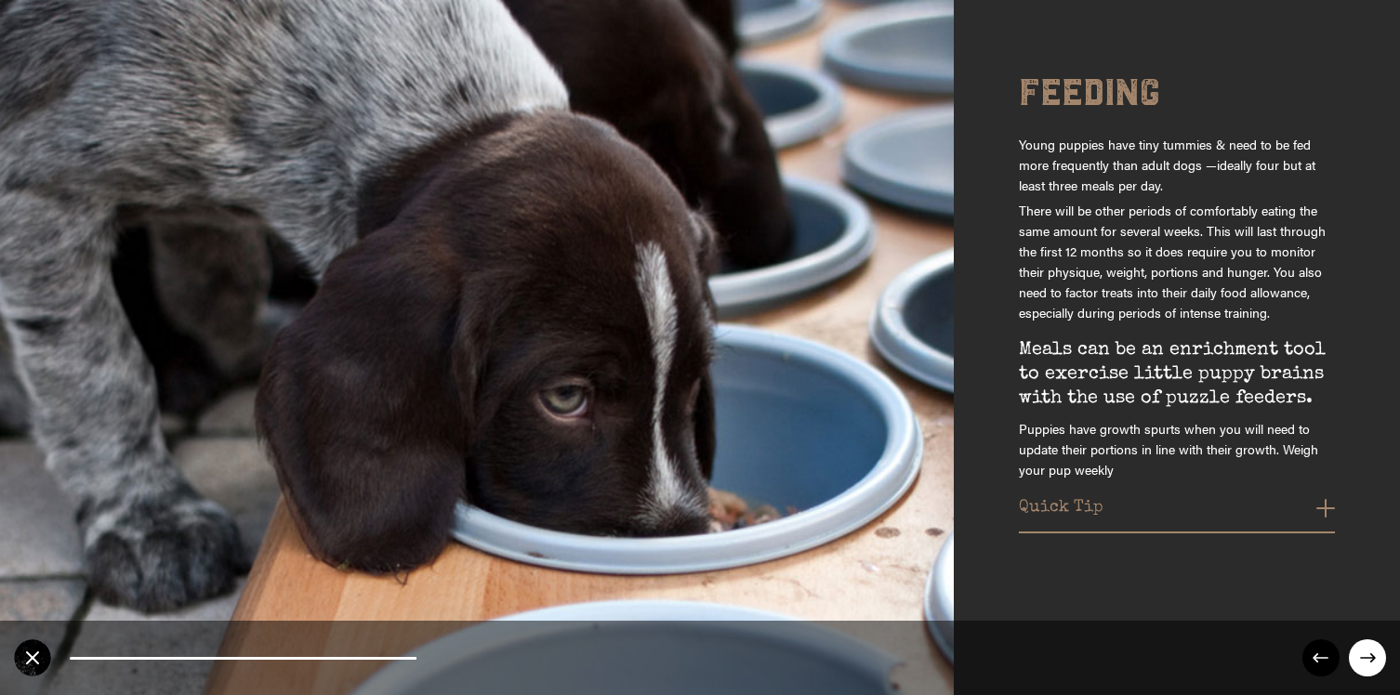
drag, startPoint x: 1115, startPoint y: 470, endPoint x: 1013, endPoint y: 438, distance: 106.2
click at [1013, 438] on div "Feeding Young puppies have tiny tummies & need to be fed more frequently than a…" at bounding box center [1177, 347] width 446 height 695
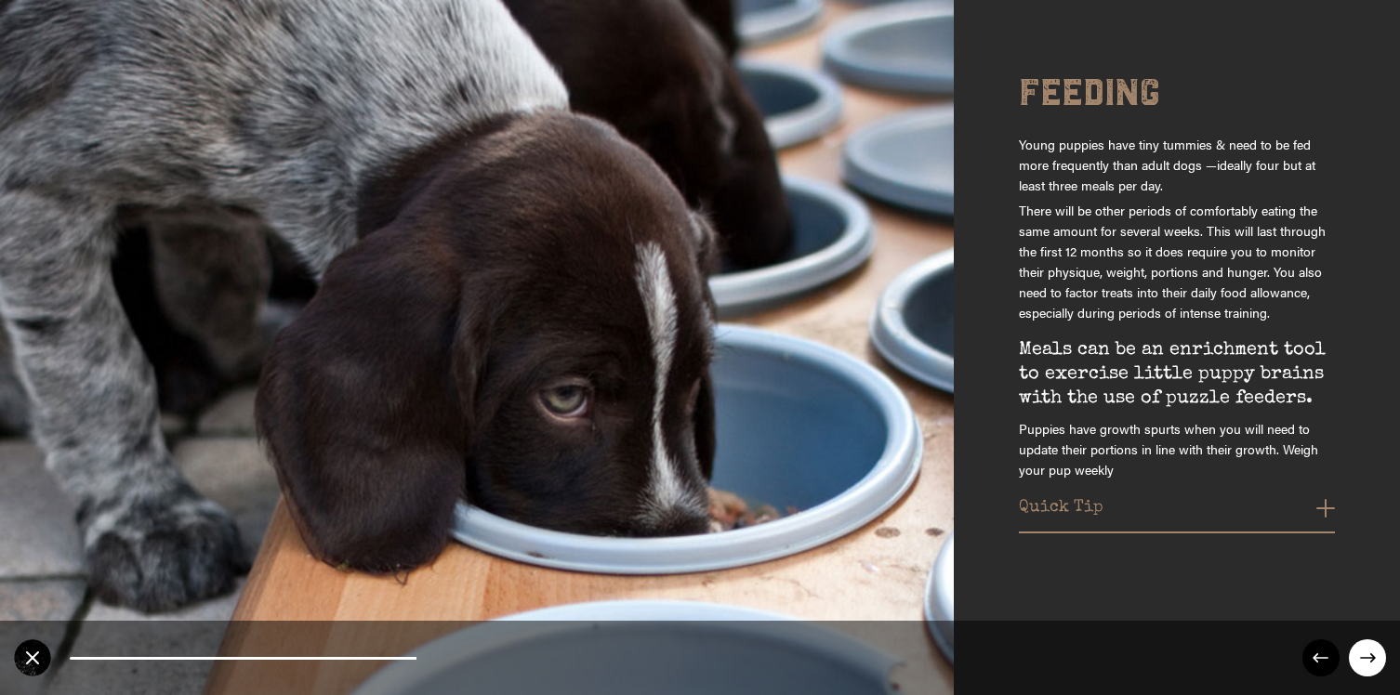
click at [1112, 464] on p "Puppies have growth spurts when you will need to update their portions in line …" at bounding box center [1177, 447] width 316 height 66
click at [1326, 511] on button "Quick Tip" at bounding box center [1177, 513] width 316 height 30
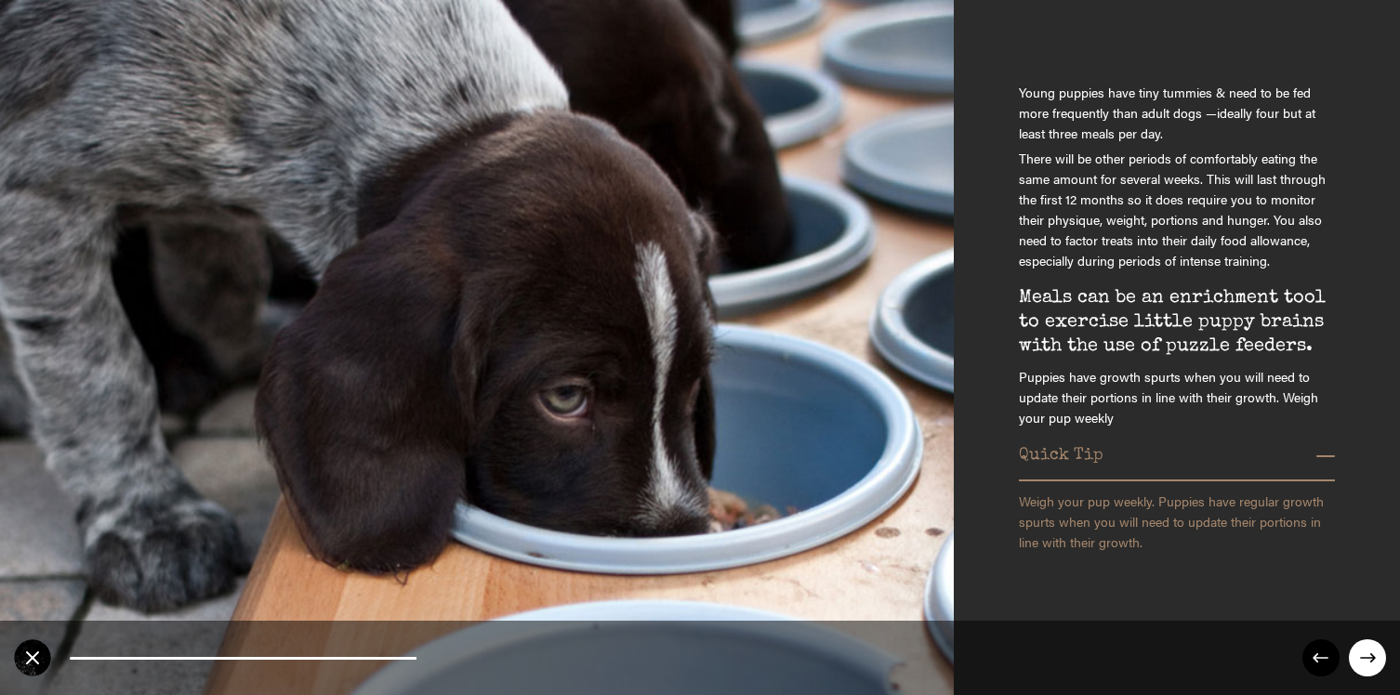
click at [1364, 576] on circle at bounding box center [1367, 658] width 37 height 37
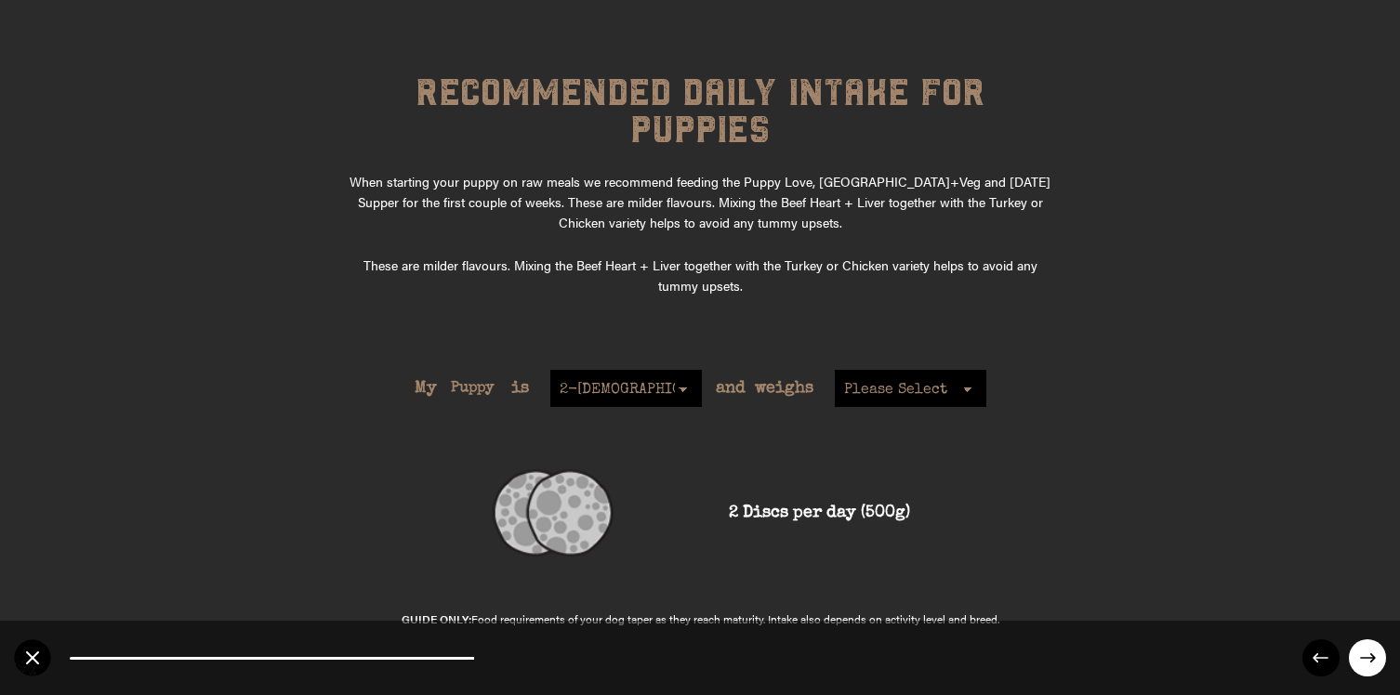
click at [944, 370] on select "Please Select 1kg 2kg 3kg 4kg 5kg 6kg 7kg 8kg 9kg 1-5kg 10kg 11kg 12kg 13kg 14k…" at bounding box center [911, 388] width 152 height 37
click at [677, 370] on select "2-[DEMOGRAPHIC_DATA] 4-[DEMOGRAPHIC_DATA] 6-[DEMOGRAPHIC_DATA] 8-[DEMOGRAPHIC_D…" at bounding box center [626, 388] width 152 height 37
click at [872, 370] on select "Please Select 1kg 2kg 3kg 4kg 5kg 6kg 7kg 8kg 9kg 1-5kg 10kg 11kg 12kg 13kg 14k…" at bounding box center [911, 388] width 152 height 37
select select "6"
click at [1367, 576] on circle at bounding box center [1367, 658] width 37 height 37
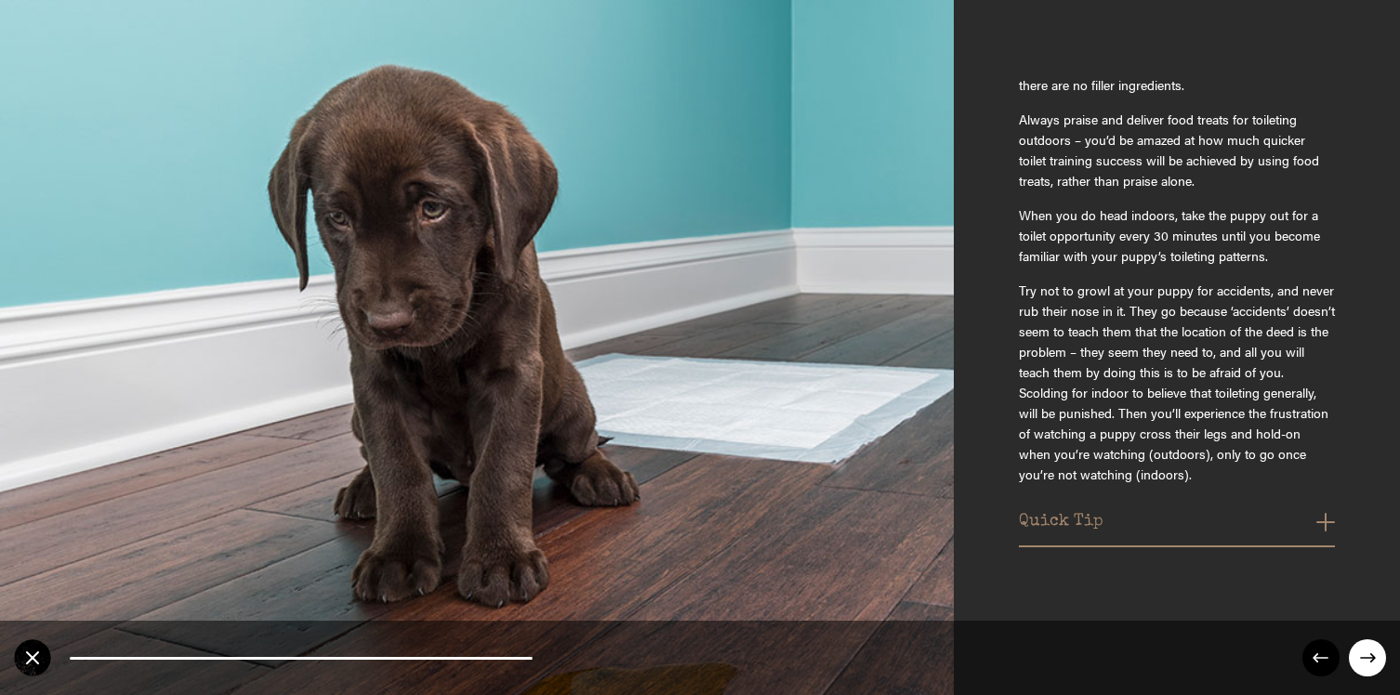
scroll to position [440, 0]
drag, startPoint x: 1018, startPoint y: 117, endPoint x: 1166, endPoint y: 169, distance: 156.7
click at [1166, 170] on p "Always praise and deliver food treats for toileting outdoors – you’d be amazed …" at bounding box center [1177, 154] width 316 height 96
click at [1321, 524] on button "Quick Tip" at bounding box center [1177, 527] width 316 height 30
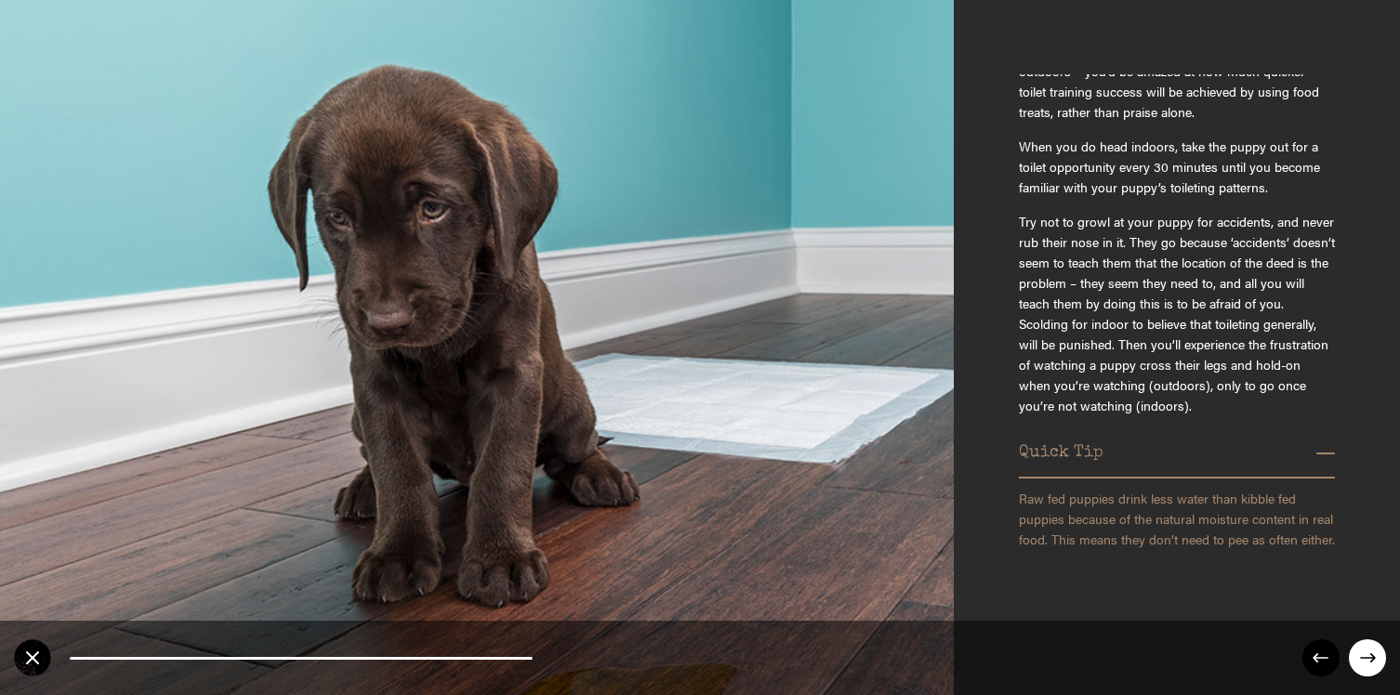
scroll to position [537, 0]
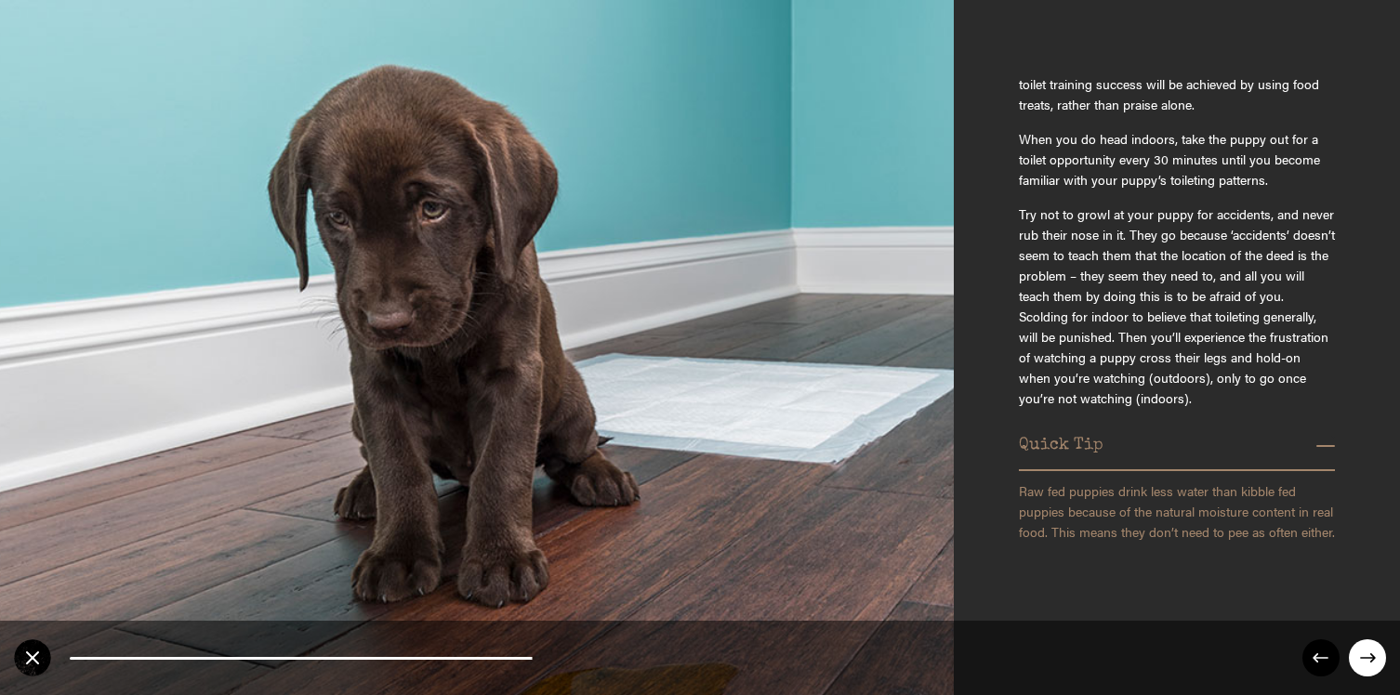
click at [1357, 576] on circle at bounding box center [1367, 658] width 37 height 37
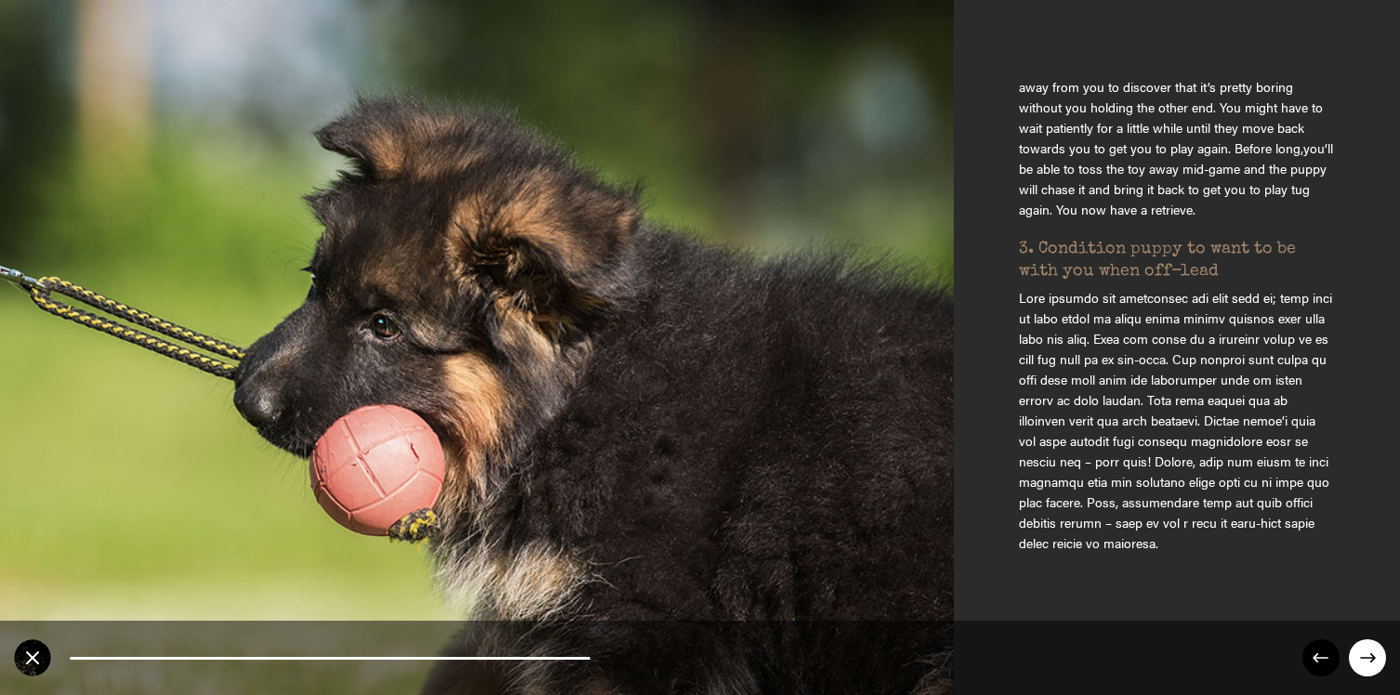
scroll to position [573, 0]
click at [1361, 576] on circle at bounding box center [1367, 658] width 37 height 37
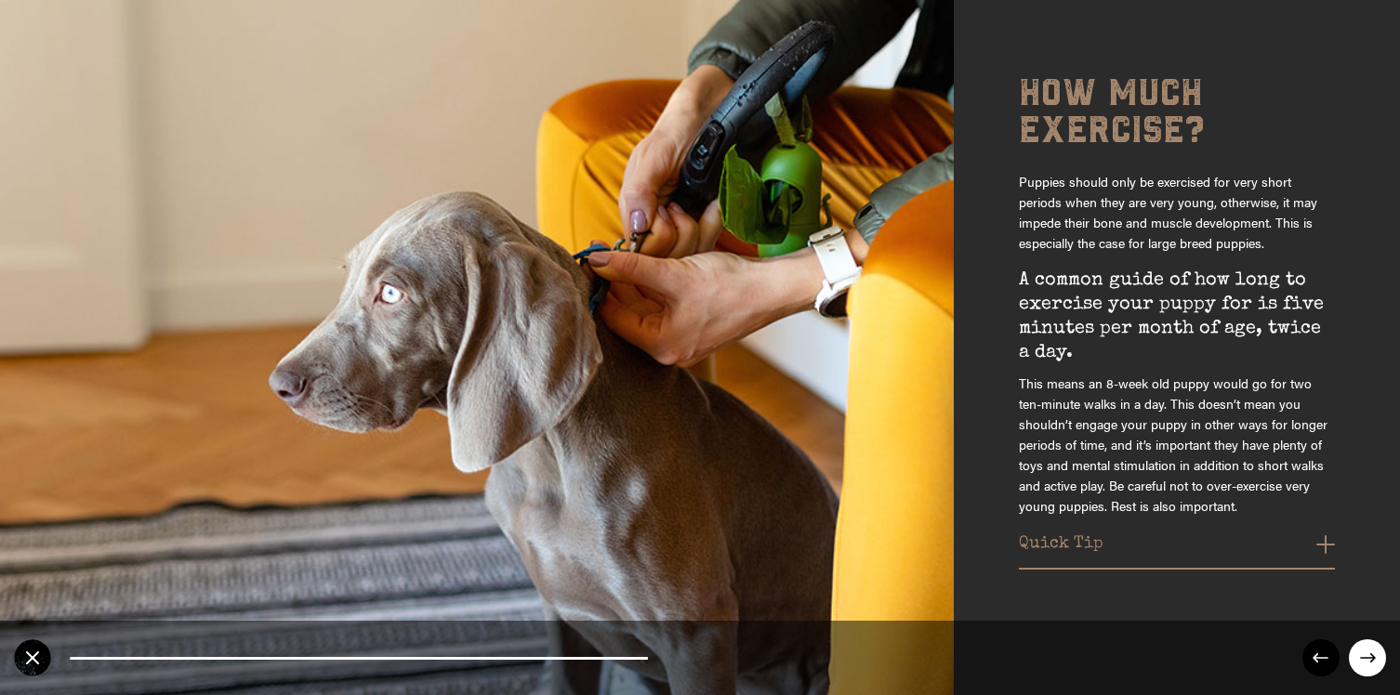
click at [1320, 556] on button "Quick Tip" at bounding box center [1177, 550] width 316 height 30
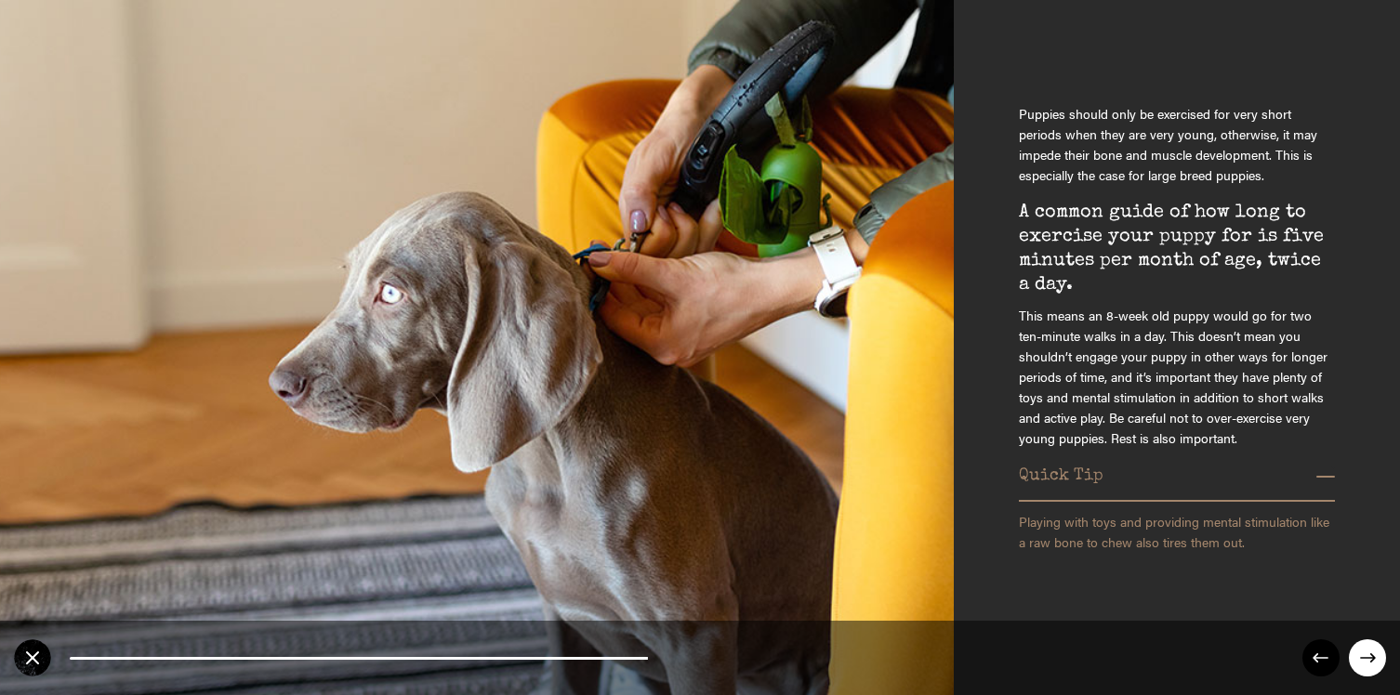
click at [1369, 576] on circle at bounding box center [1367, 658] width 37 height 37
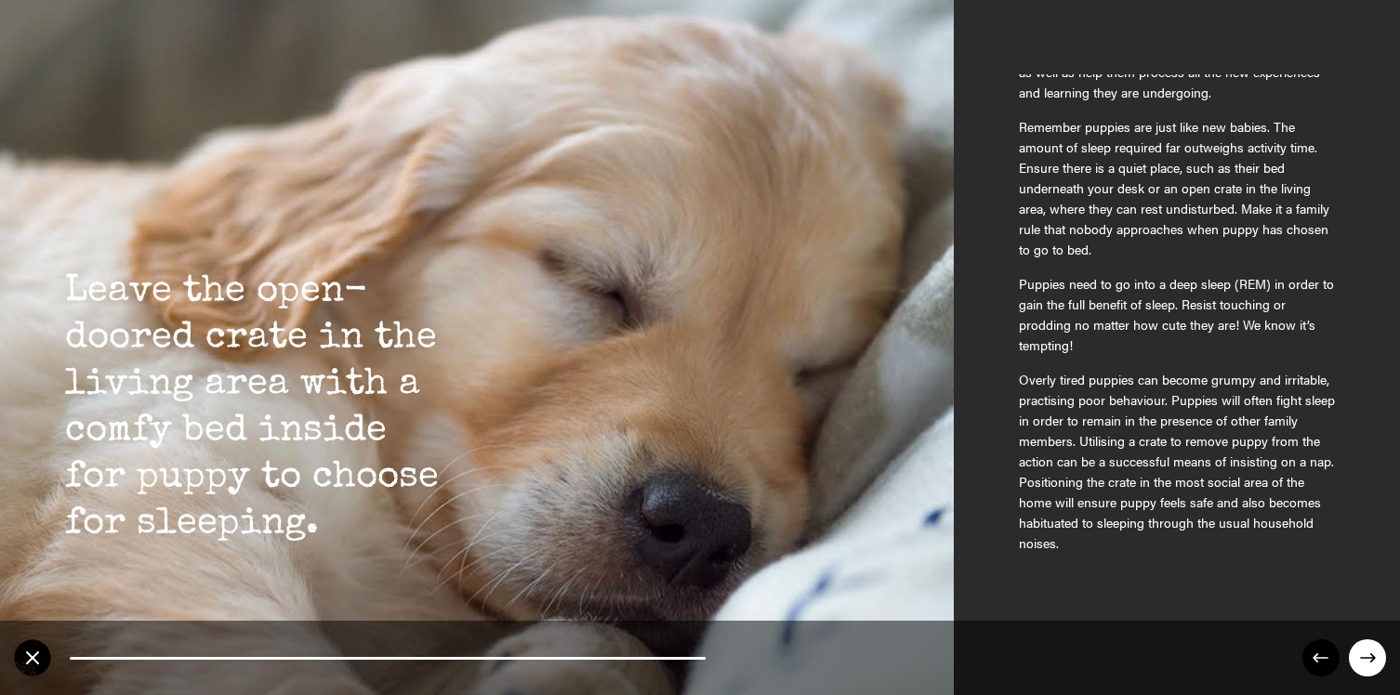
scroll to position [223, 0]
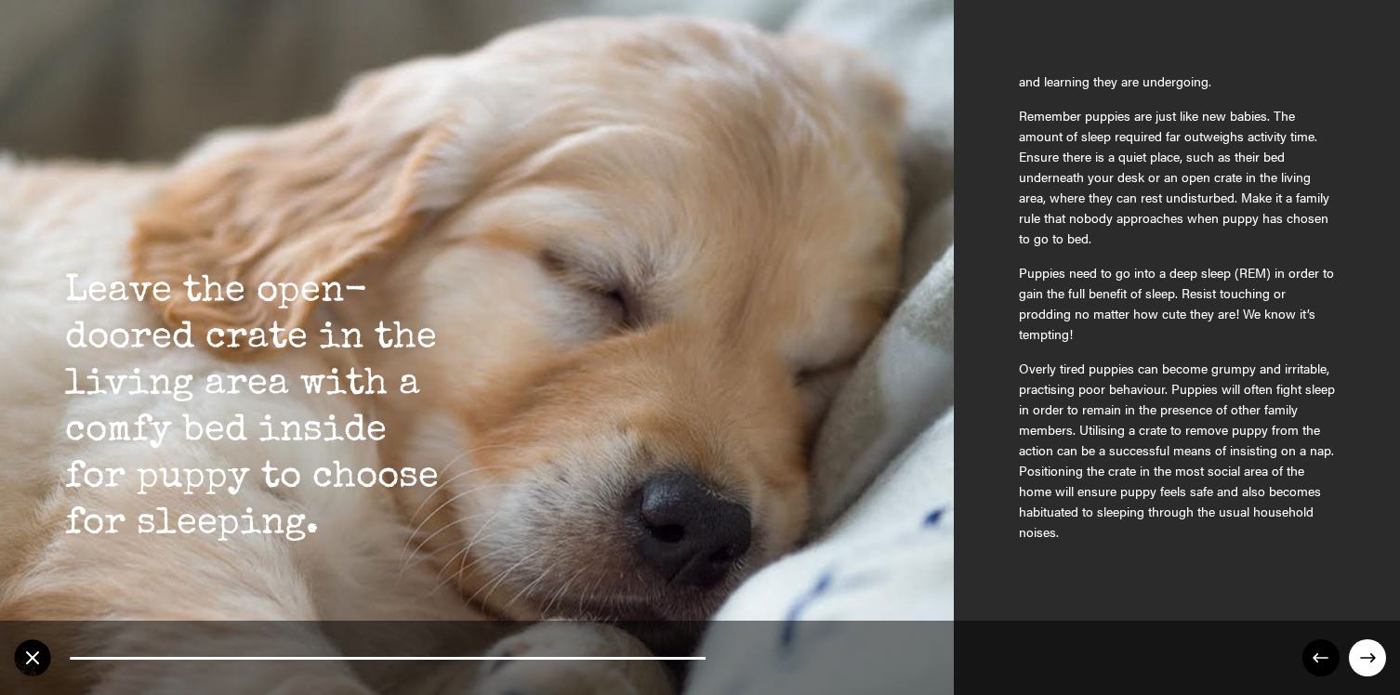
drag, startPoint x: 1080, startPoint y: 241, endPoint x: 1019, endPoint y: 178, distance: 88.1
click at [1019, 178] on p "Remember puppies are just like new babies. The amount of sleep required far out…" at bounding box center [1177, 174] width 316 height 148
click at [1363, 576] on circle at bounding box center [1367, 658] width 37 height 37
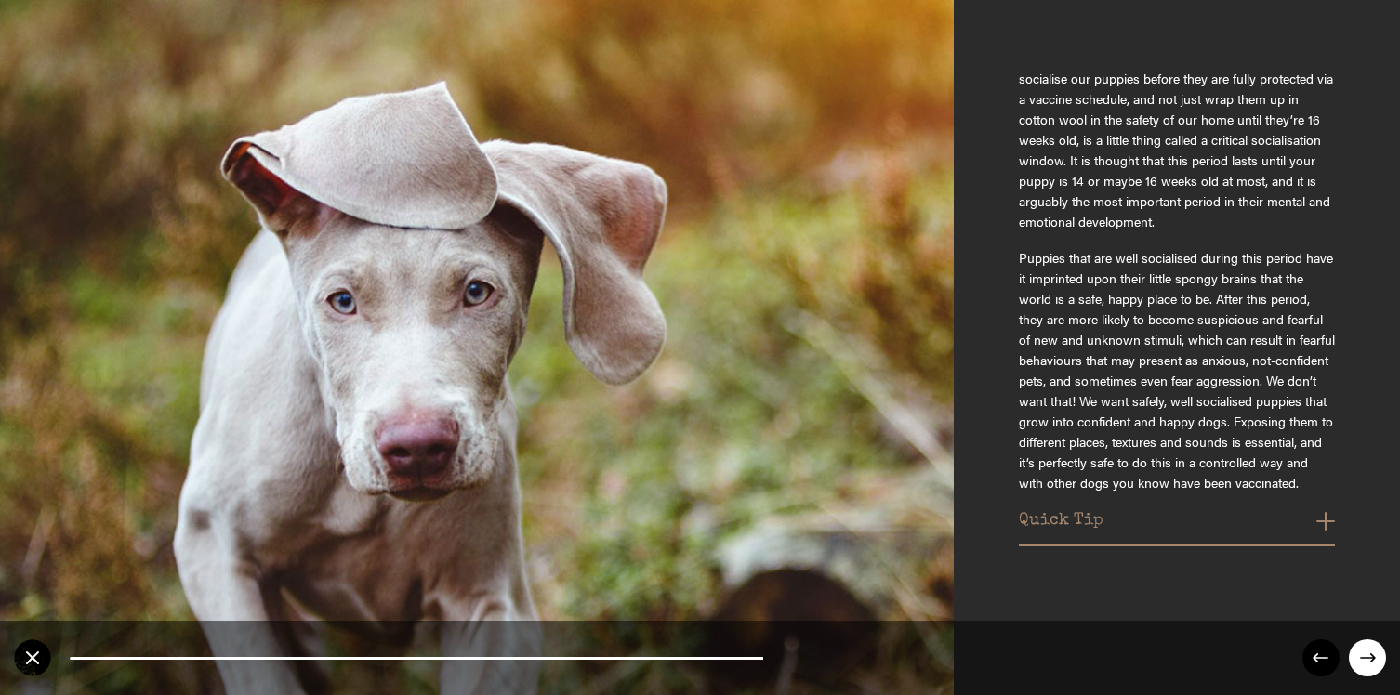
scroll to position [180, 0]
click at [1321, 519] on button "Quick Tip" at bounding box center [1177, 526] width 316 height 30
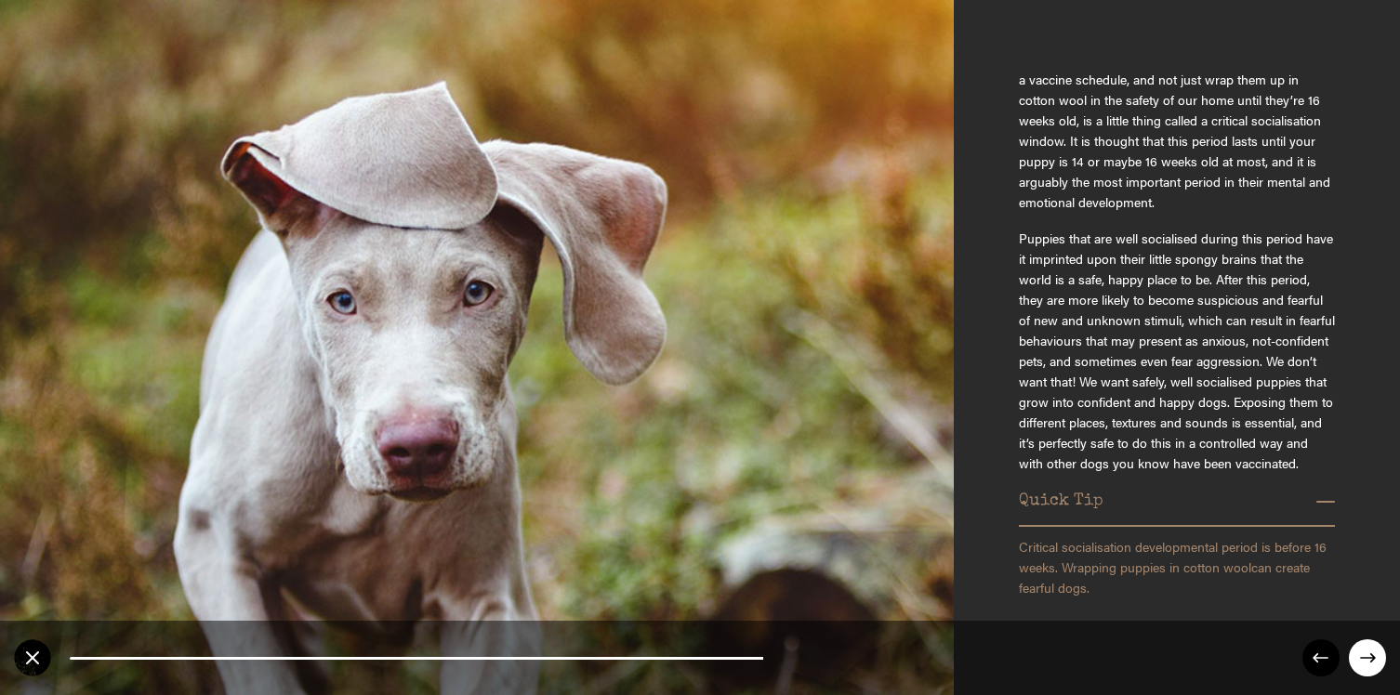
scroll to position [292, 0]
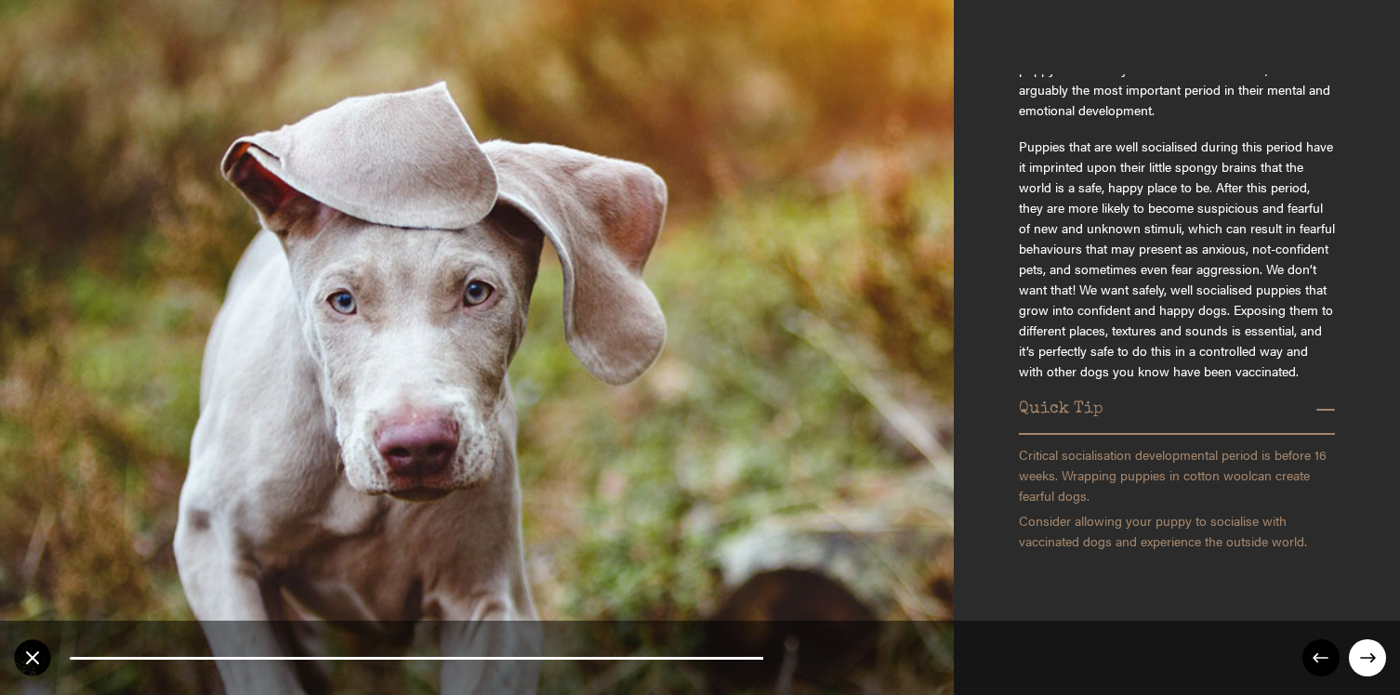
click at [1368, 576] on circle at bounding box center [1367, 658] width 37 height 37
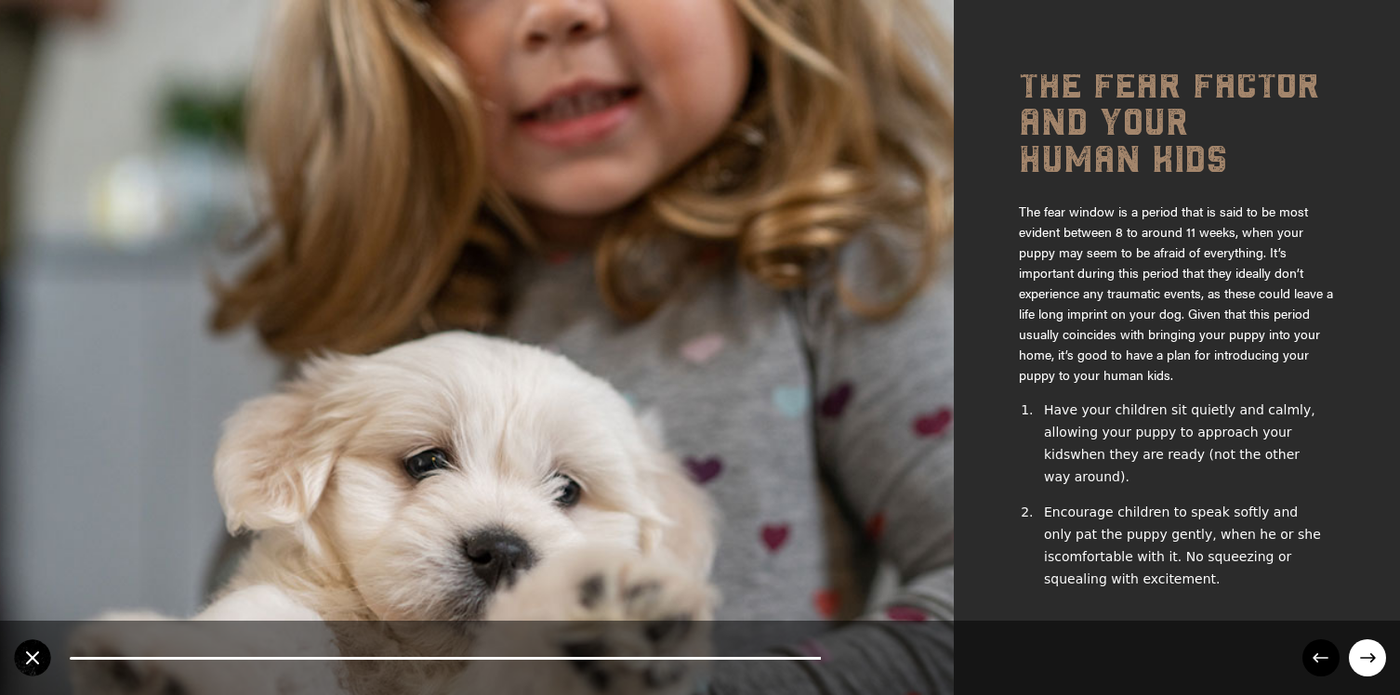
scroll to position [0, 0]
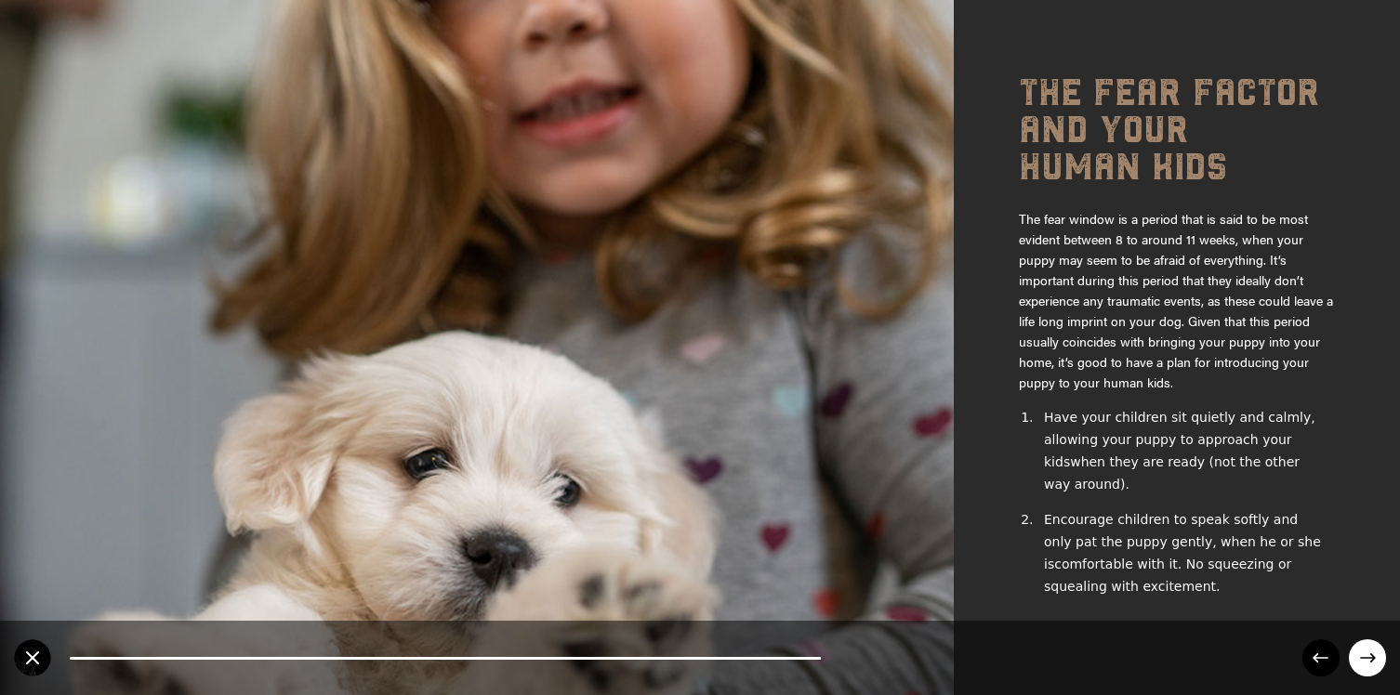
drag, startPoint x: 1015, startPoint y: 220, endPoint x: 1091, endPoint y: 257, distance: 83.6
click at [1091, 257] on div "The fear factor and your human kids The fear window is a period that is said to…" at bounding box center [1177, 347] width 446 height 695
click at [1091, 257] on p "The fear window is a period that is said to be most evident between 8 to around…" at bounding box center [1177, 289] width 316 height 206
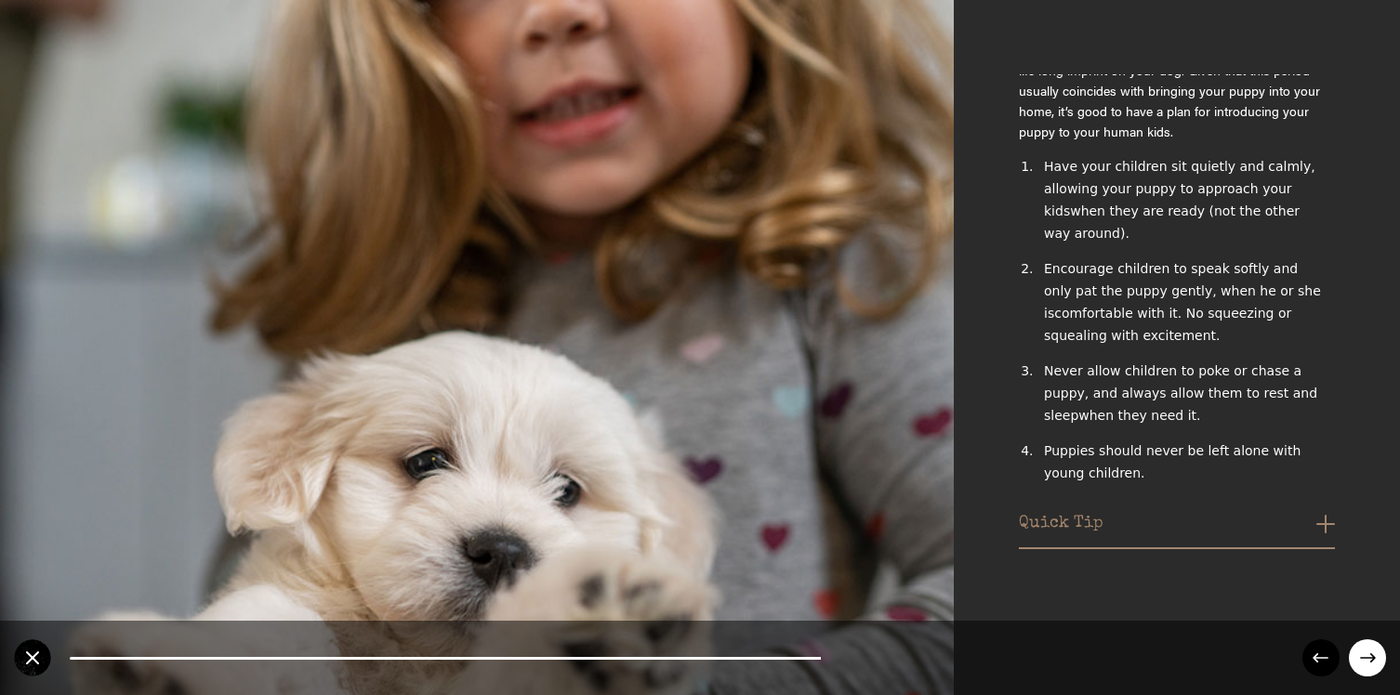
scroll to position [253, 0]
click at [1319, 518] on button "Quick Tip" at bounding box center [1177, 527] width 316 height 30
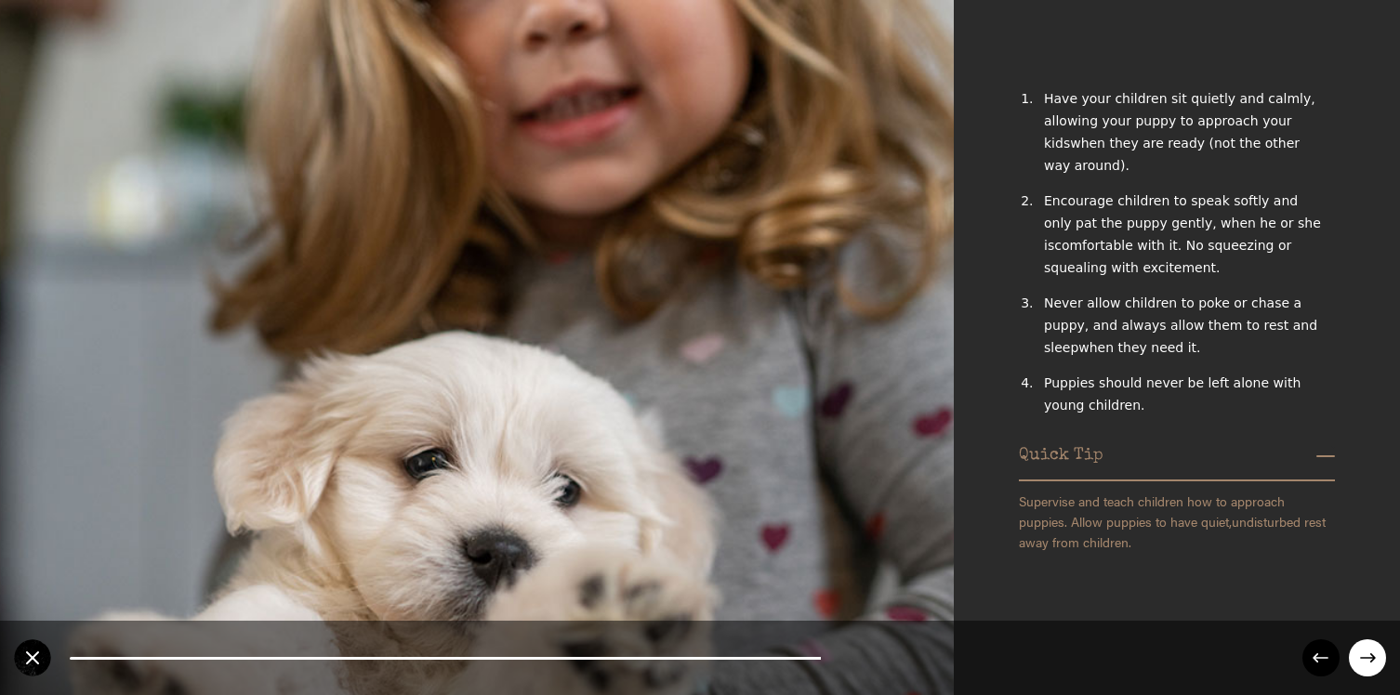
click at [1361, 576] on circle at bounding box center [1367, 658] width 37 height 37
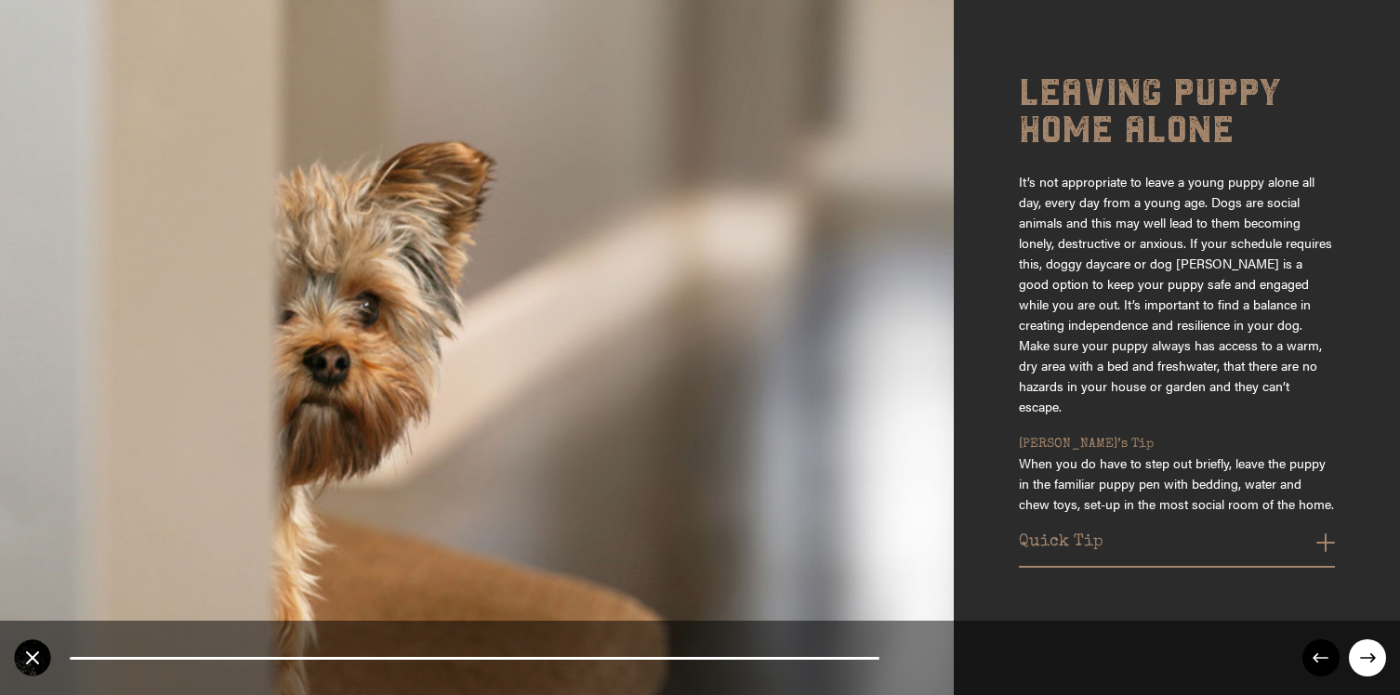
scroll to position [0, 0]
click at [1321, 533] on button "Quick Tip" at bounding box center [1177, 548] width 316 height 30
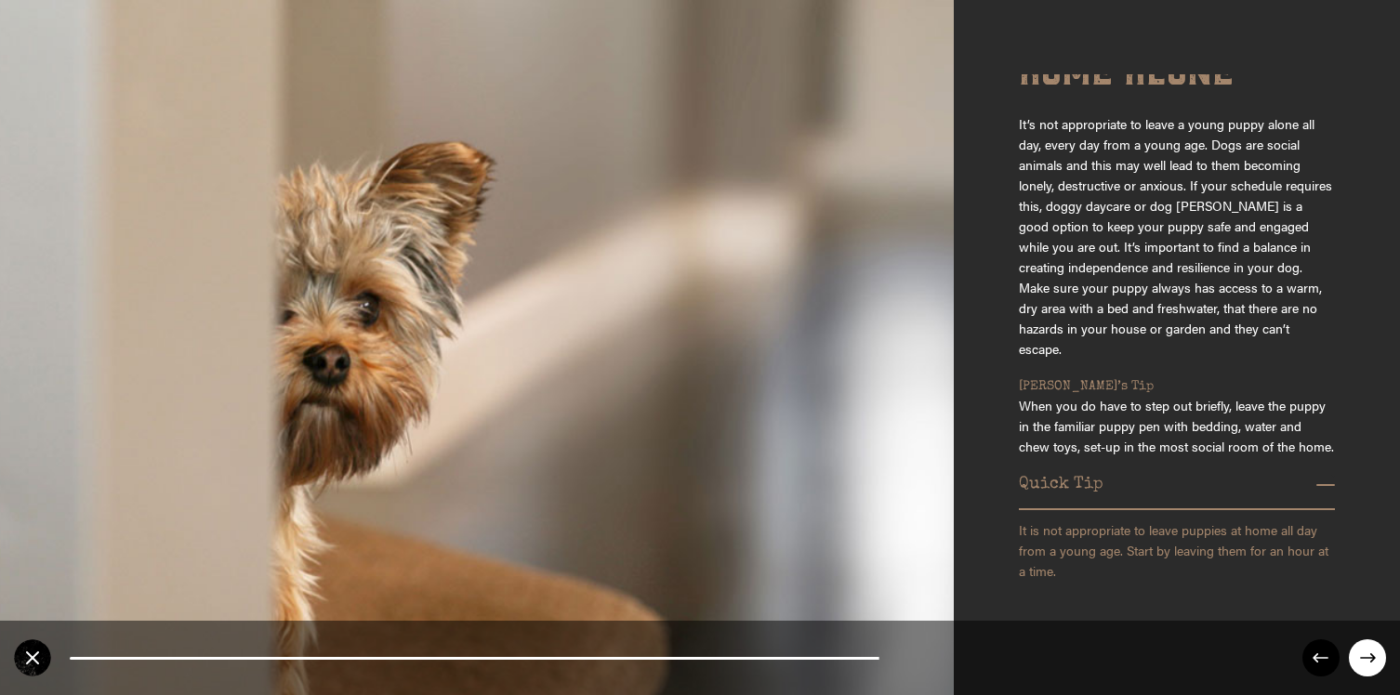
scroll to position [66, 0]
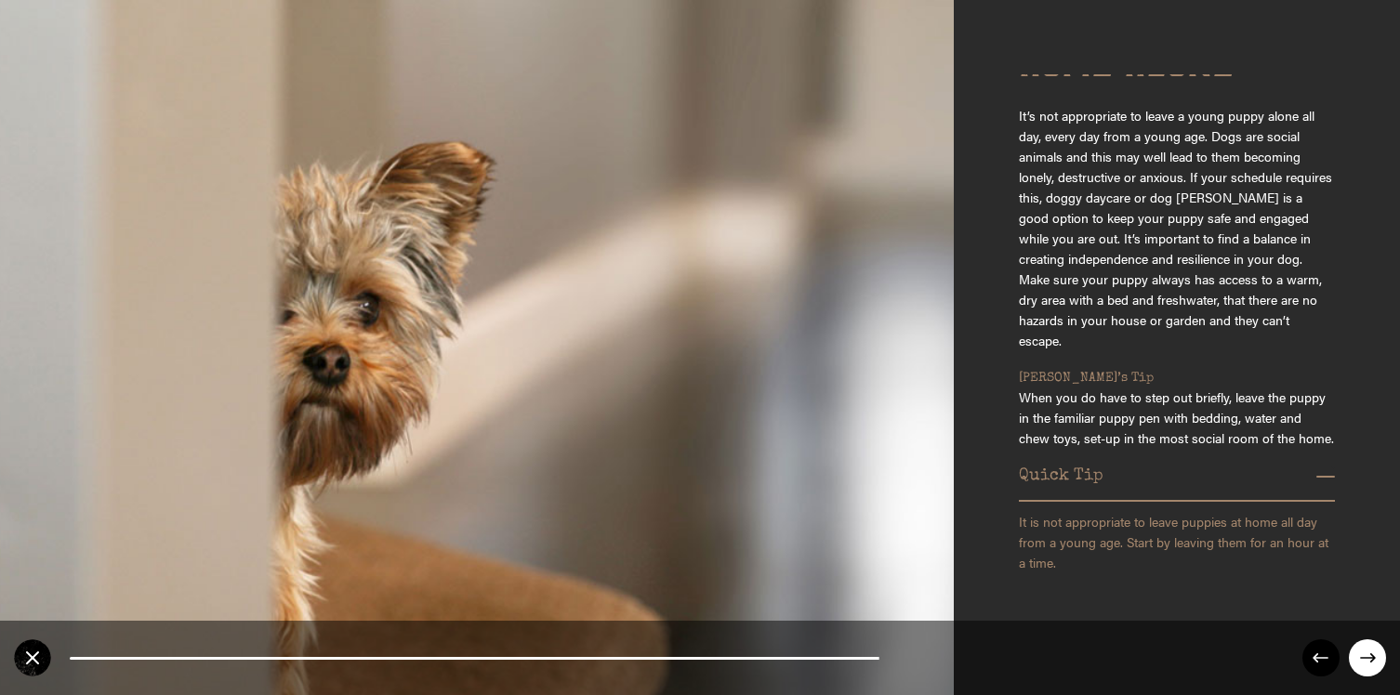
click at [1132, 417] on p "When you do have to step out briefly, leave the puppy in the familiar puppy pen…" at bounding box center [1177, 415] width 316 height 66
click at [1364, 576] on circle at bounding box center [1367, 658] width 37 height 37
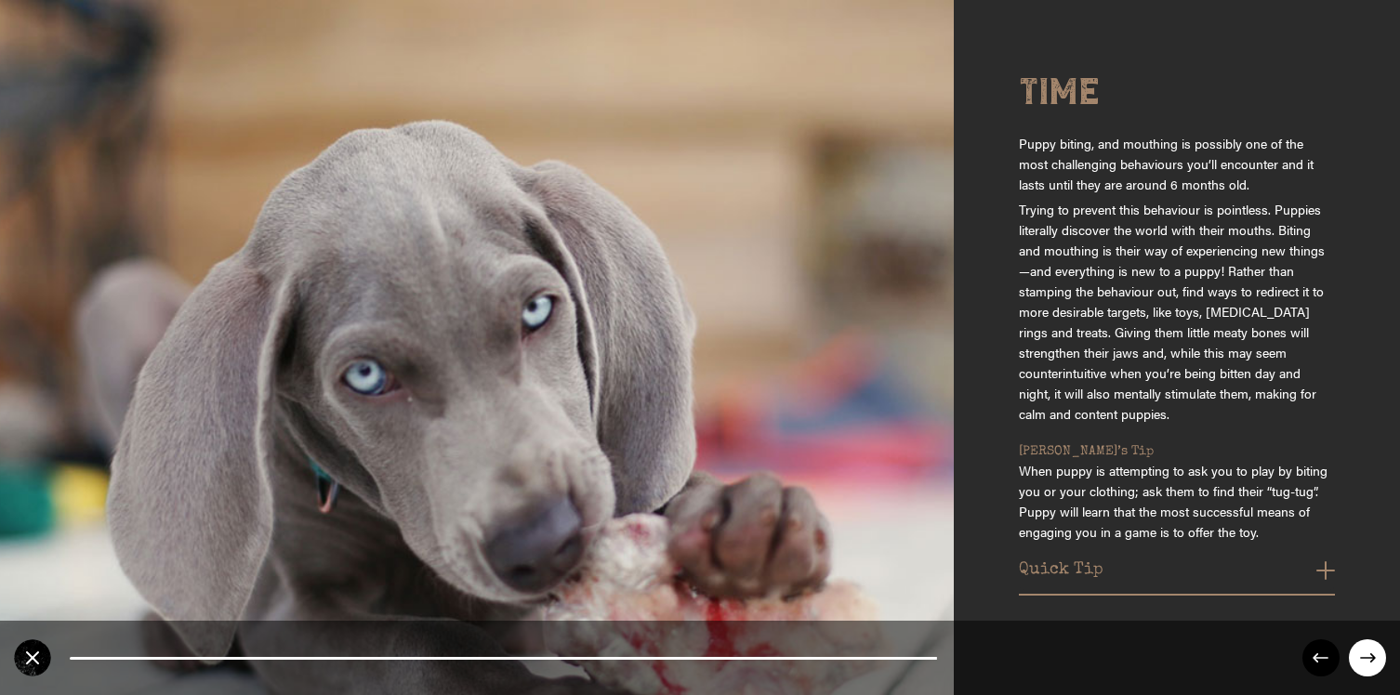
scroll to position [49, 0]
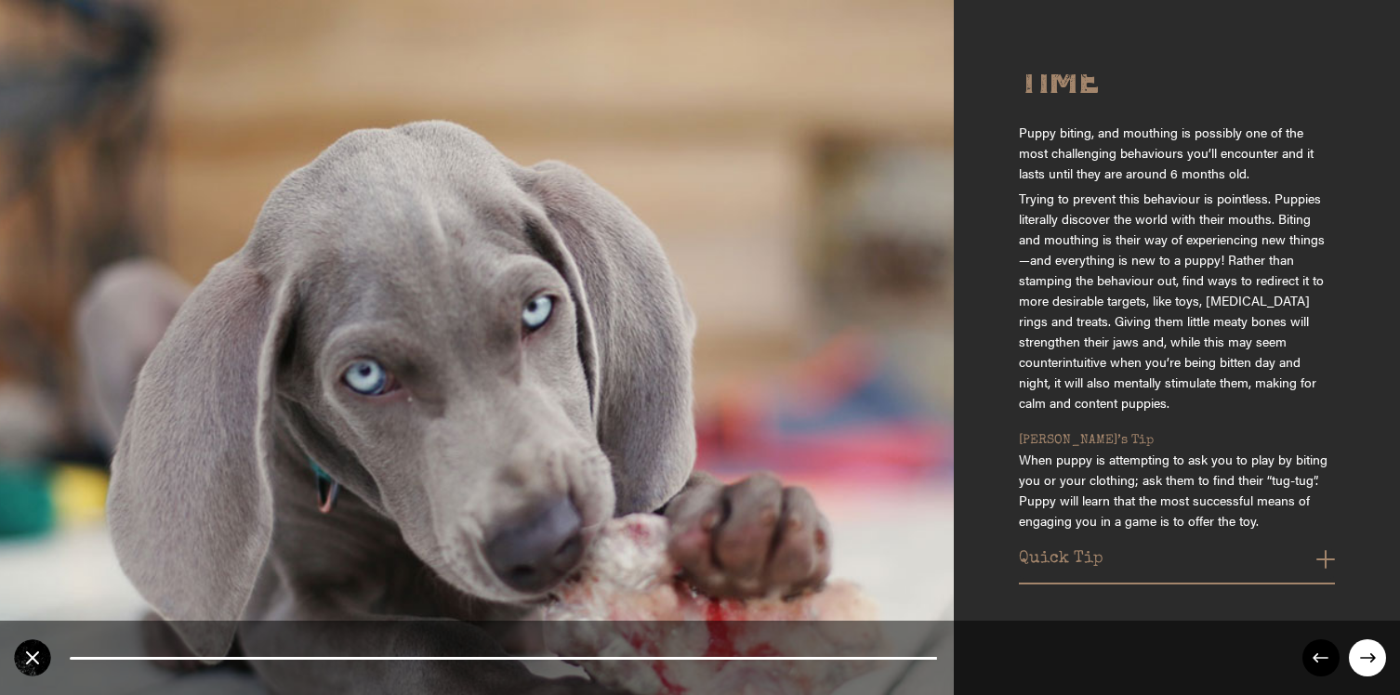
click at [1126, 472] on p "When puppy is attempting to ask you to play by biting you or your clothing; ask…" at bounding box center [1177, 487] width 316 height 86
click at [1137, 550] on button "Quick Tip" at bounding box center [1177, 565] width 316 height 30
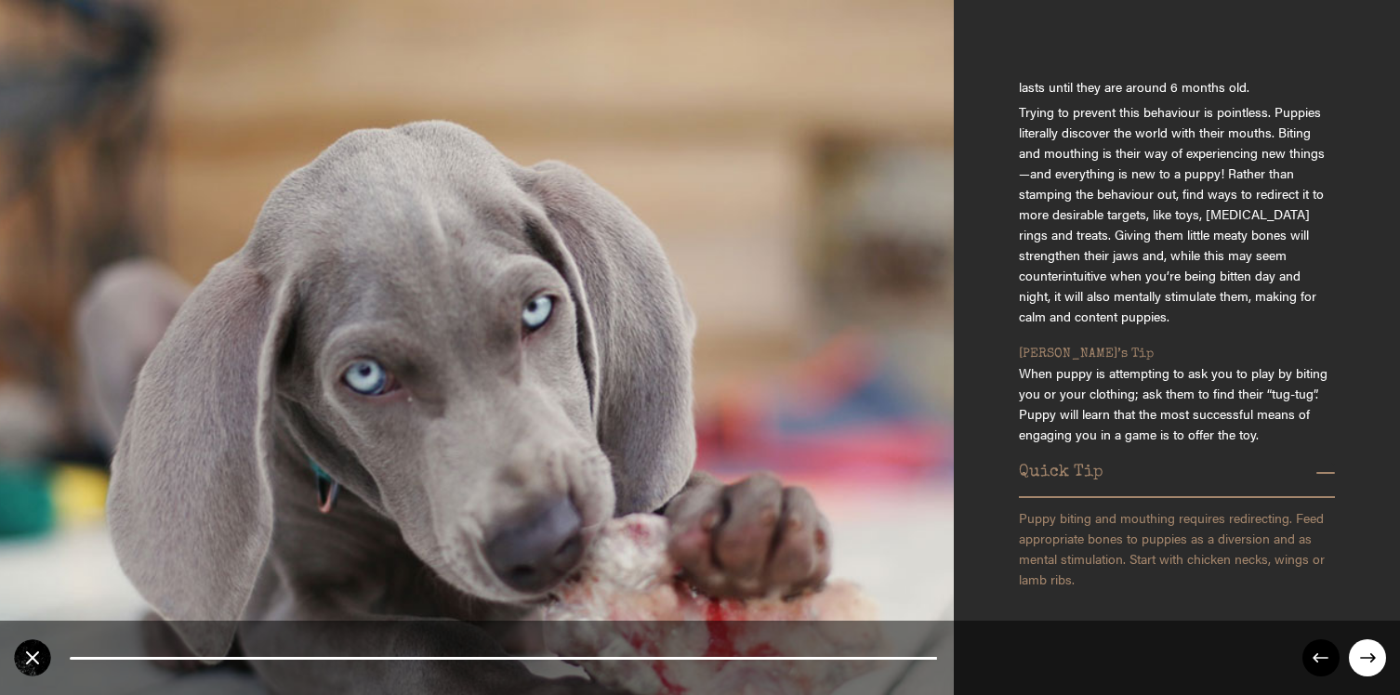
click at [1222, 522] on p "Puppy biting and mouthing requires redirecting. Feed appropriate bones to puppi…" at bounding box center [1177, 546] width 316 height 86
click at [1146, 510] on p "Puppy biting and mouthing requires redirecting. Feed appropriate bones to puppi…" at bounding box center [1177, 546] width 316 height 86
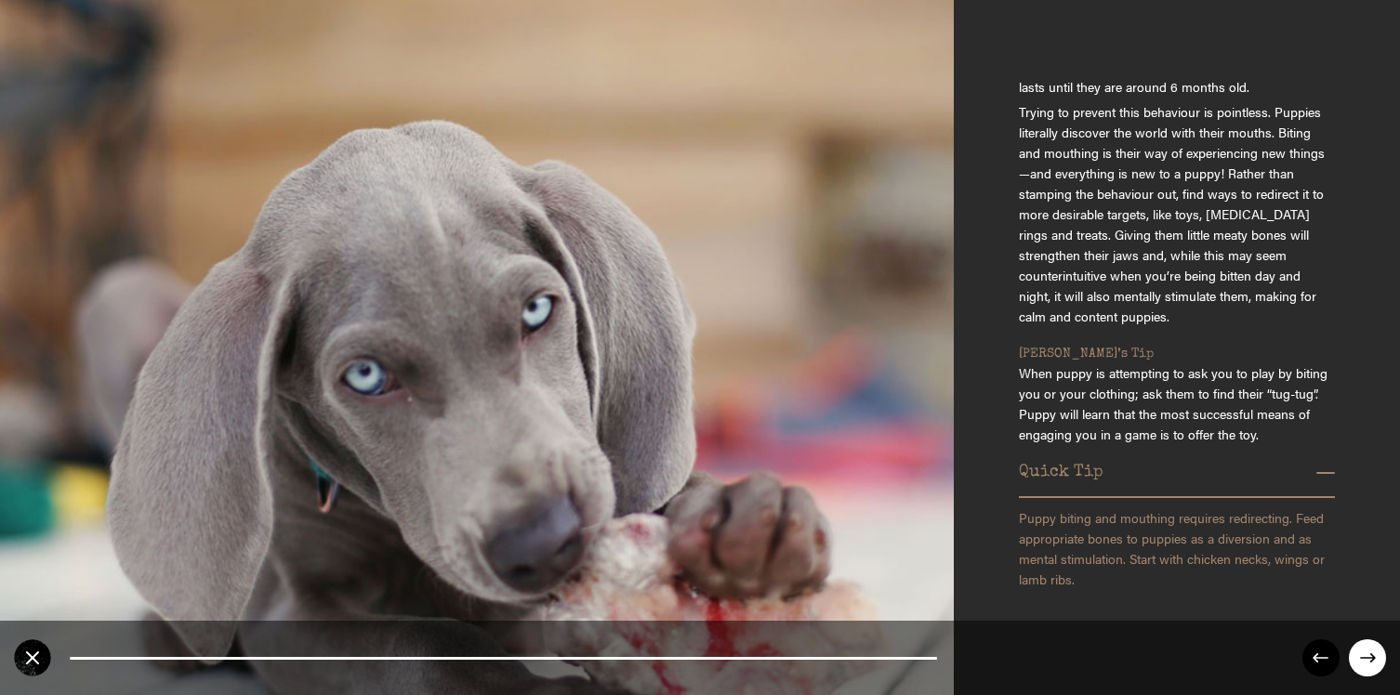
click at [1362, 576] on circle at bounding box center [1367, 658] width 37 height 37
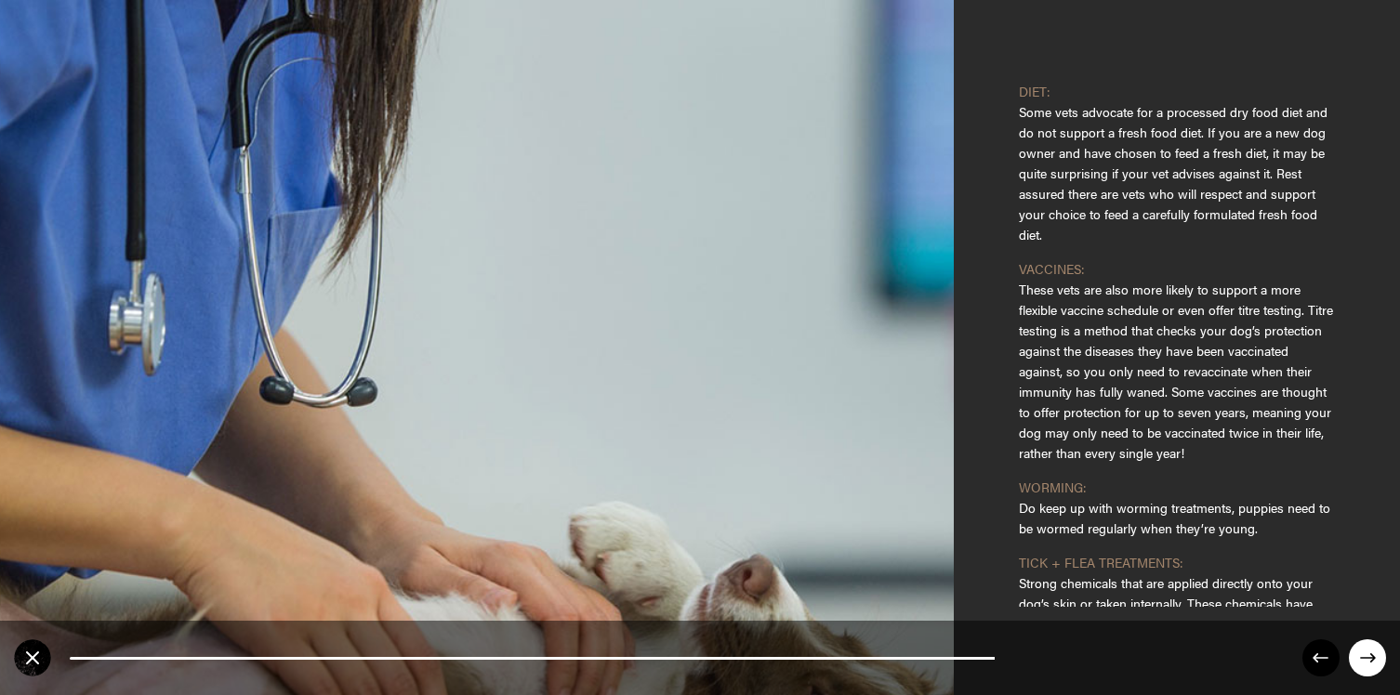
scroll to position [249, 0]
drag, startPoint x: 1038, startPoint y: 230, endPoint x: 1013, endPoint y: 135, distance: 98.1
click at [1013, 135] on div "Choosing your vet Choosing a vet is an important decision and it can be overwhe…" at bounding box center [1177, 347] width 446 height 695
click at [1037, 191] on p "Some vets advocate for a processed dry food diet and do not support a fresh foo…" at bounding box center [1177, 169] width 316 height 148
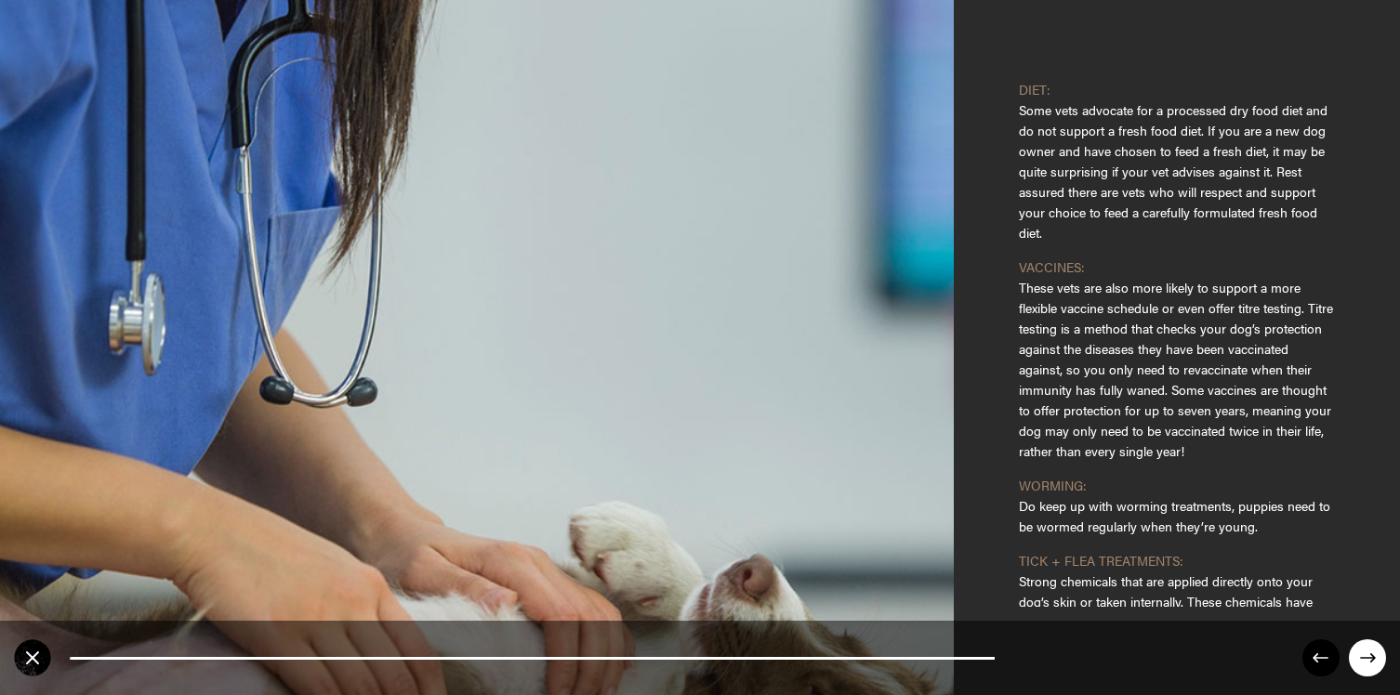
click at [1037, 191] on p "Some vets advocate for a processed dry food diet and do not support a fresh foo…" at bounding box center [1177, 169] width 316 height 148
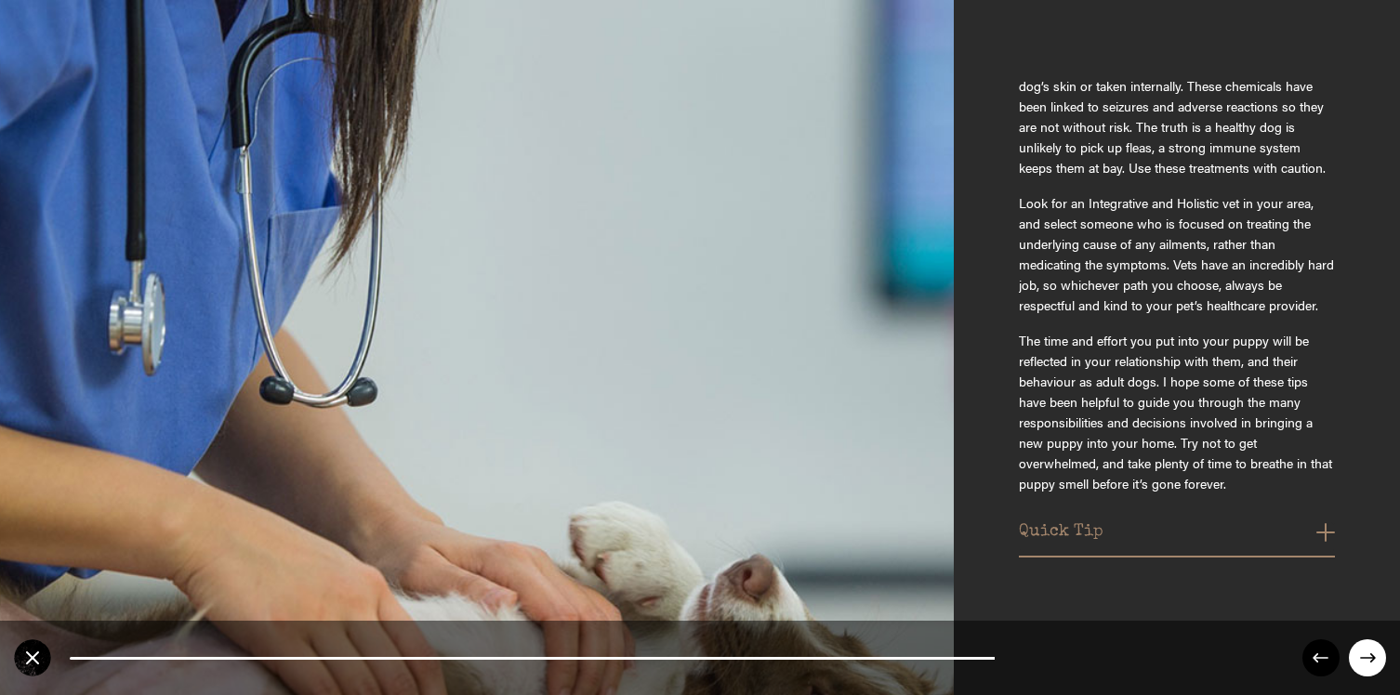
scroll to position [775, 0]
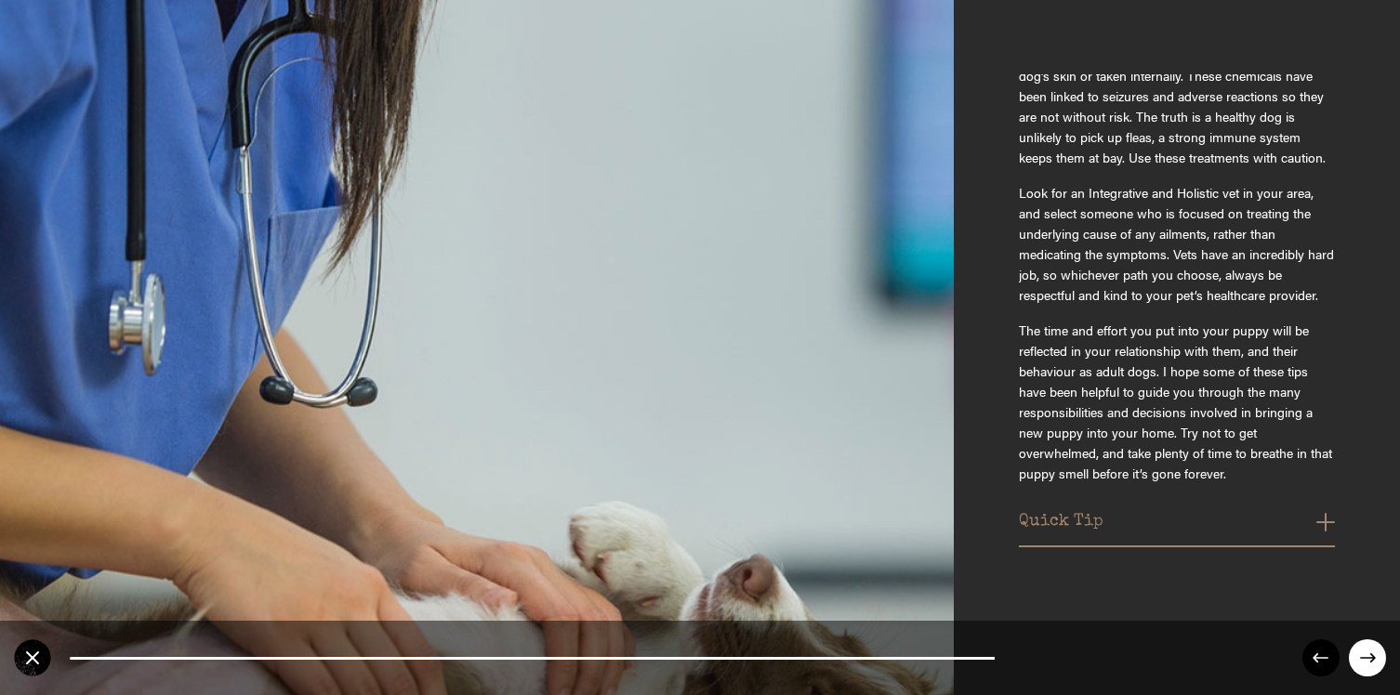
click at [1076, 384] on p "The time and effort you put into your puppy will be reflected in your relations…" at bounding box center [1177, 404] width 316 height 179
click at [1320, 521] on button "Quick Tip" at bounding box center [1177, 527] width 316 height 30
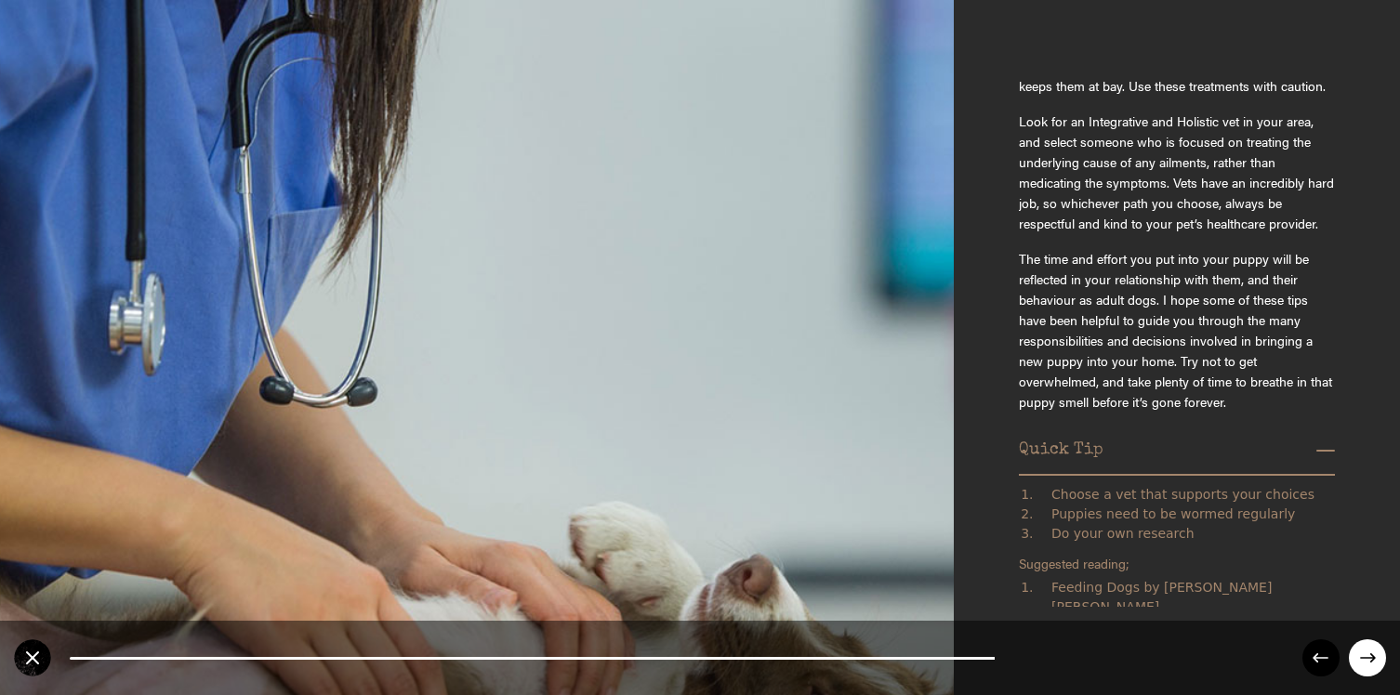
scroll to position [936, 0]
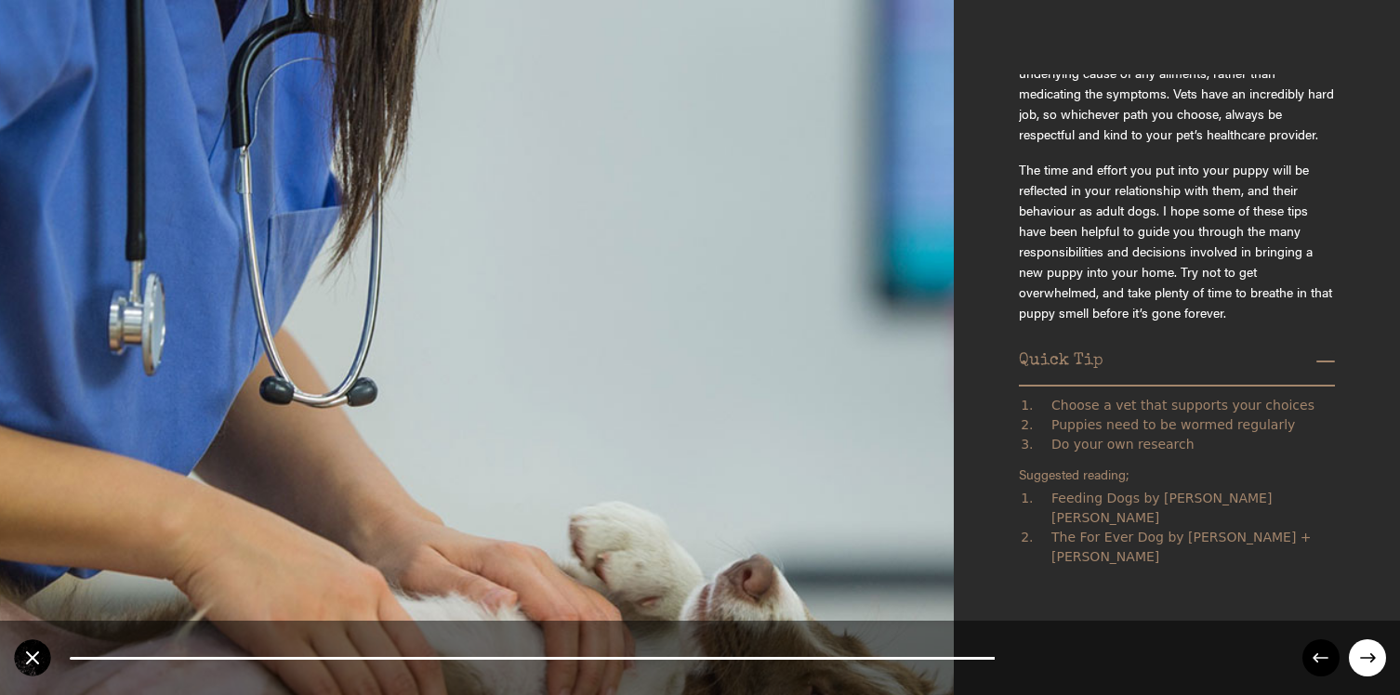
click at [1364, 576] on circle at bounding box center [1367, 658] width 37 height 37
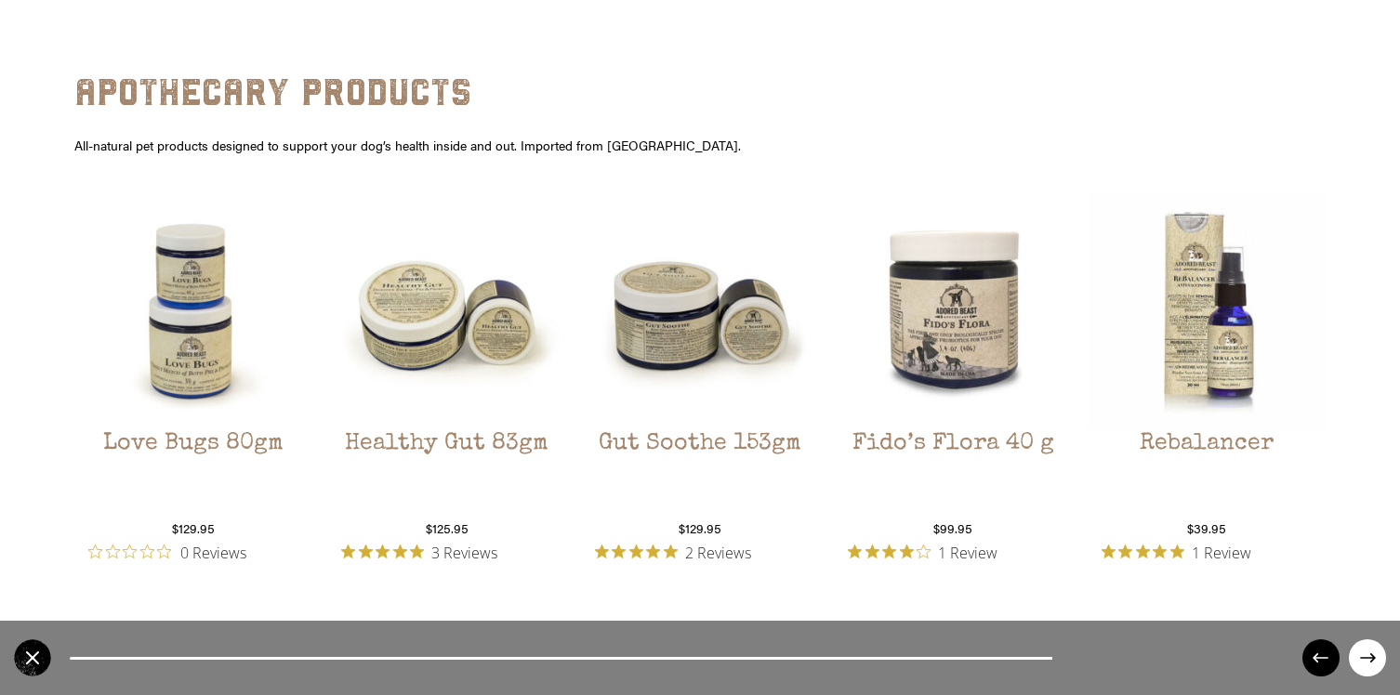
click at [1372, 576] on circle at bounding box center [1367, 658] width 37 height 37
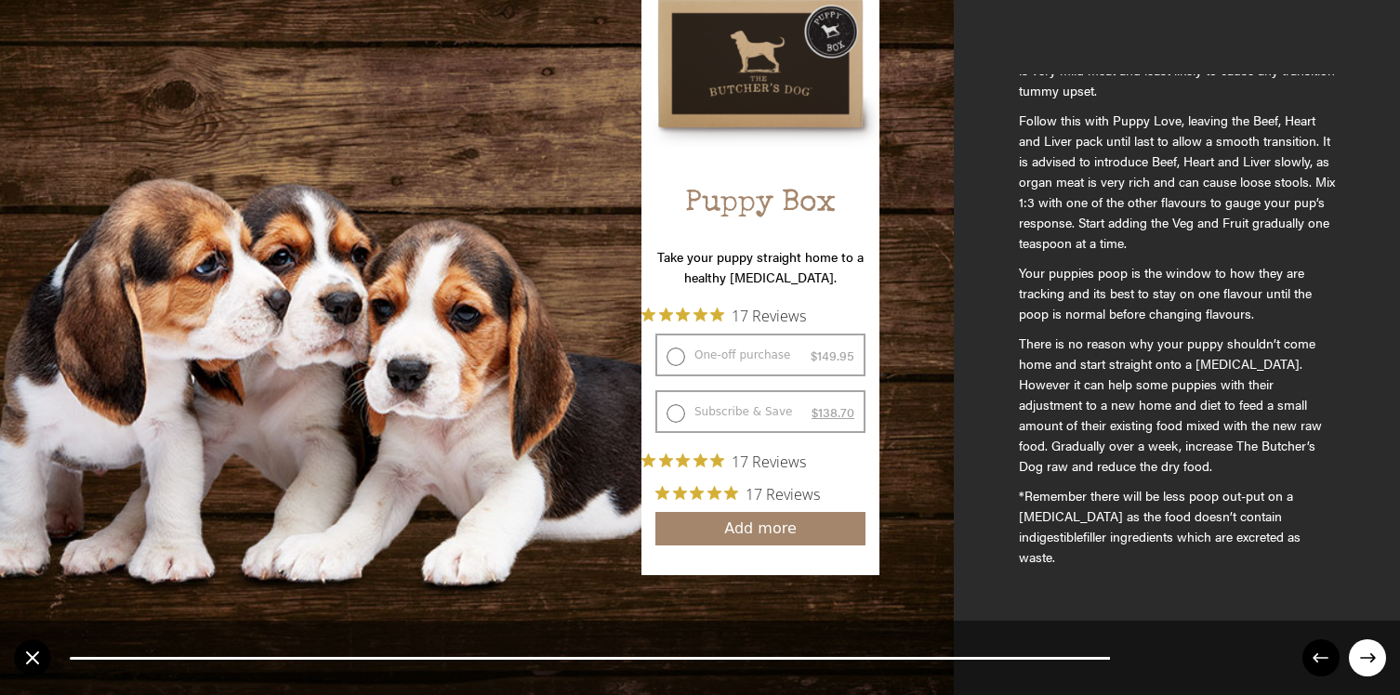
scroll to position [673, 0]
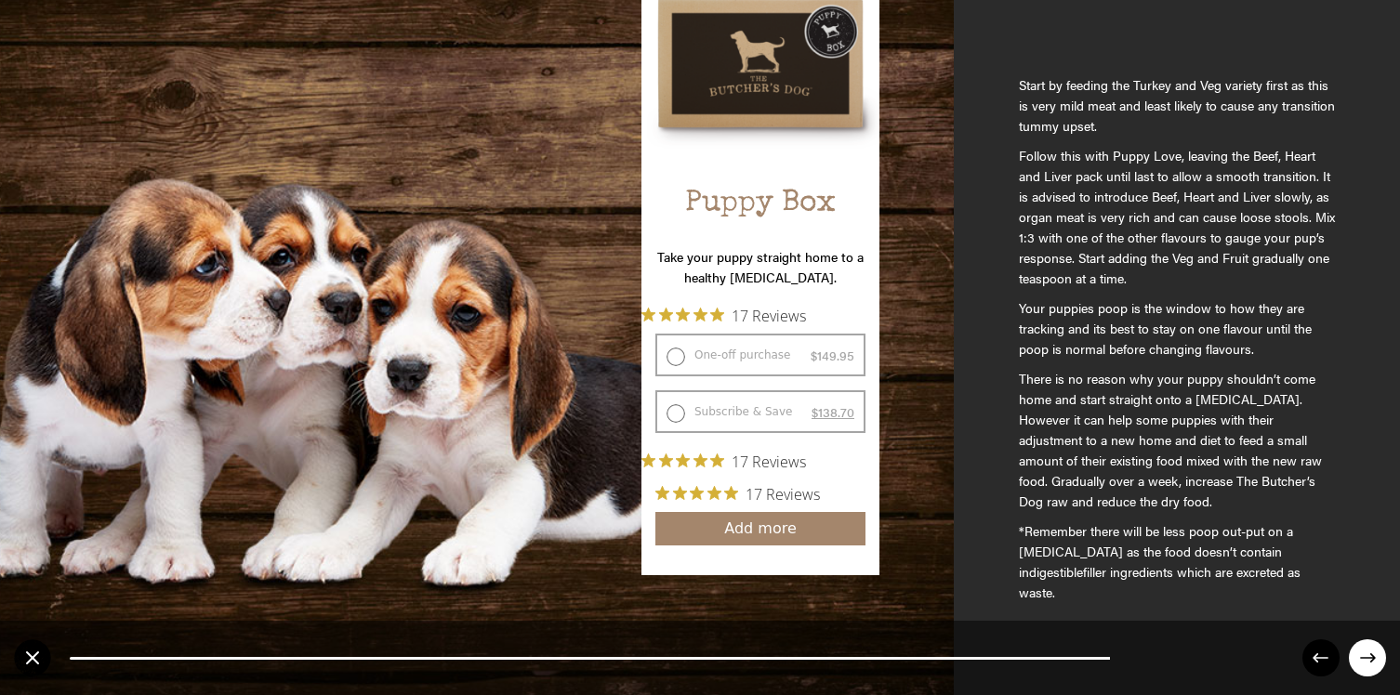
click at [1366, 576] on icon at bounding box center [1368, 658] width 16 height 9
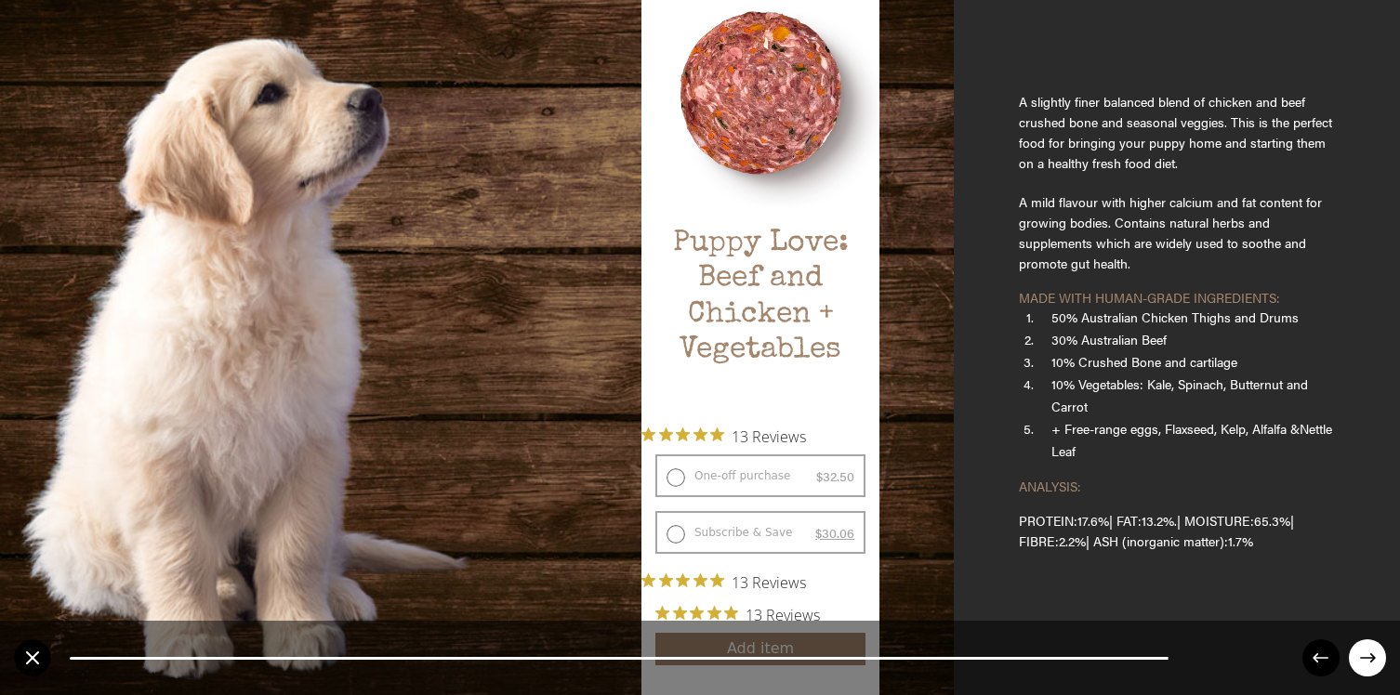
scroll to position [99, 0]
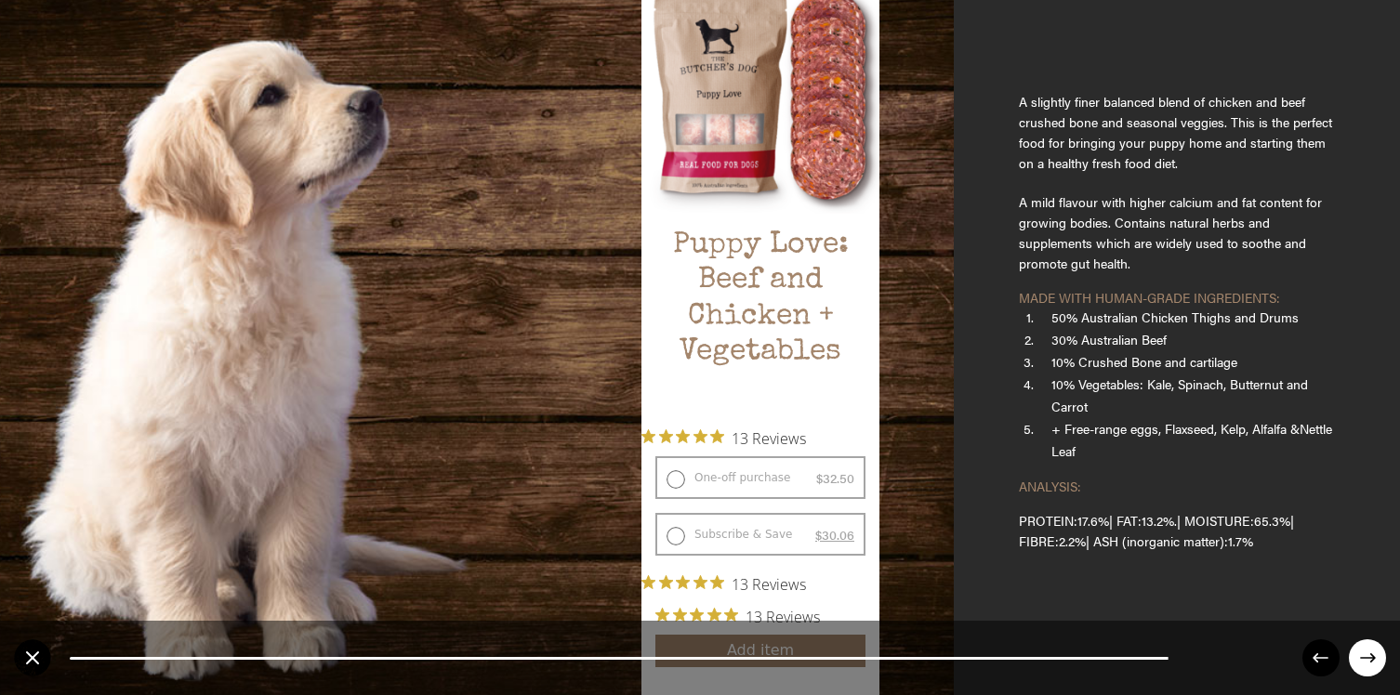
click at [1307, 576] on circle at bounding box center [1321, 658] width 37 height 37
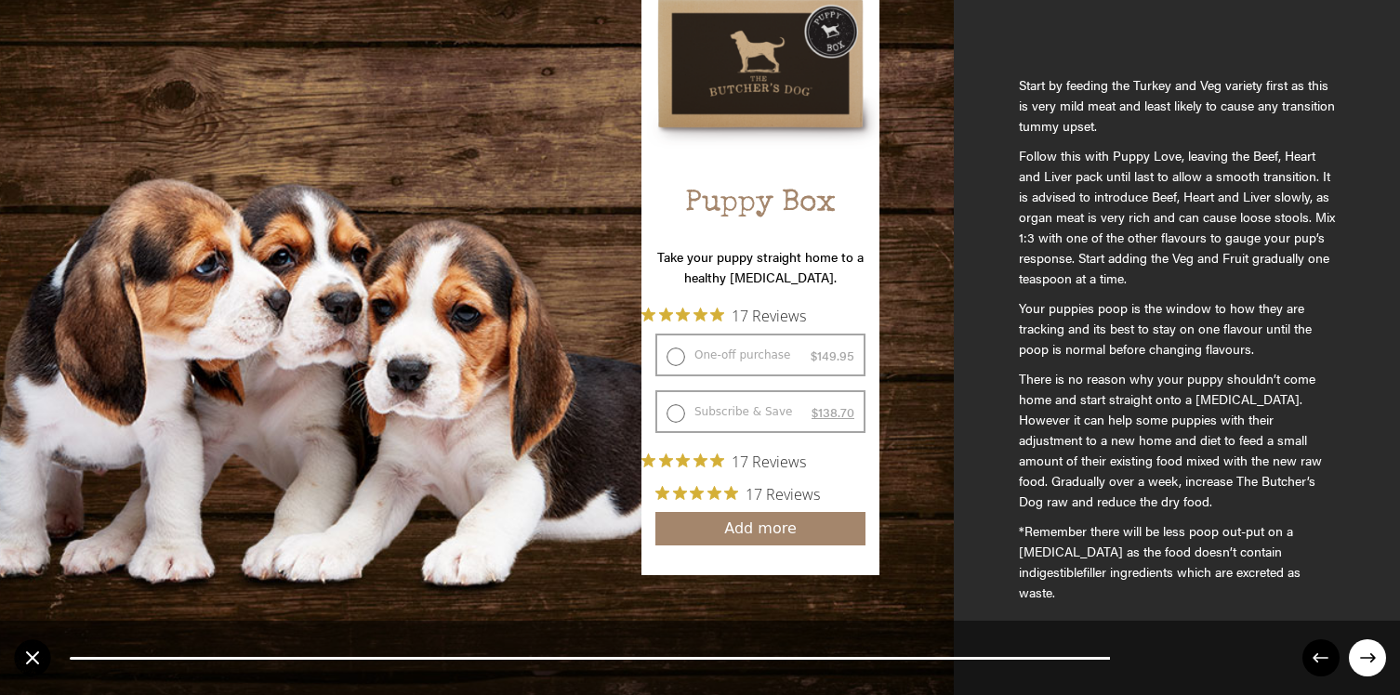
click at [1367, 576] on icon at bounding box center [1368, 658] width 16 height 9
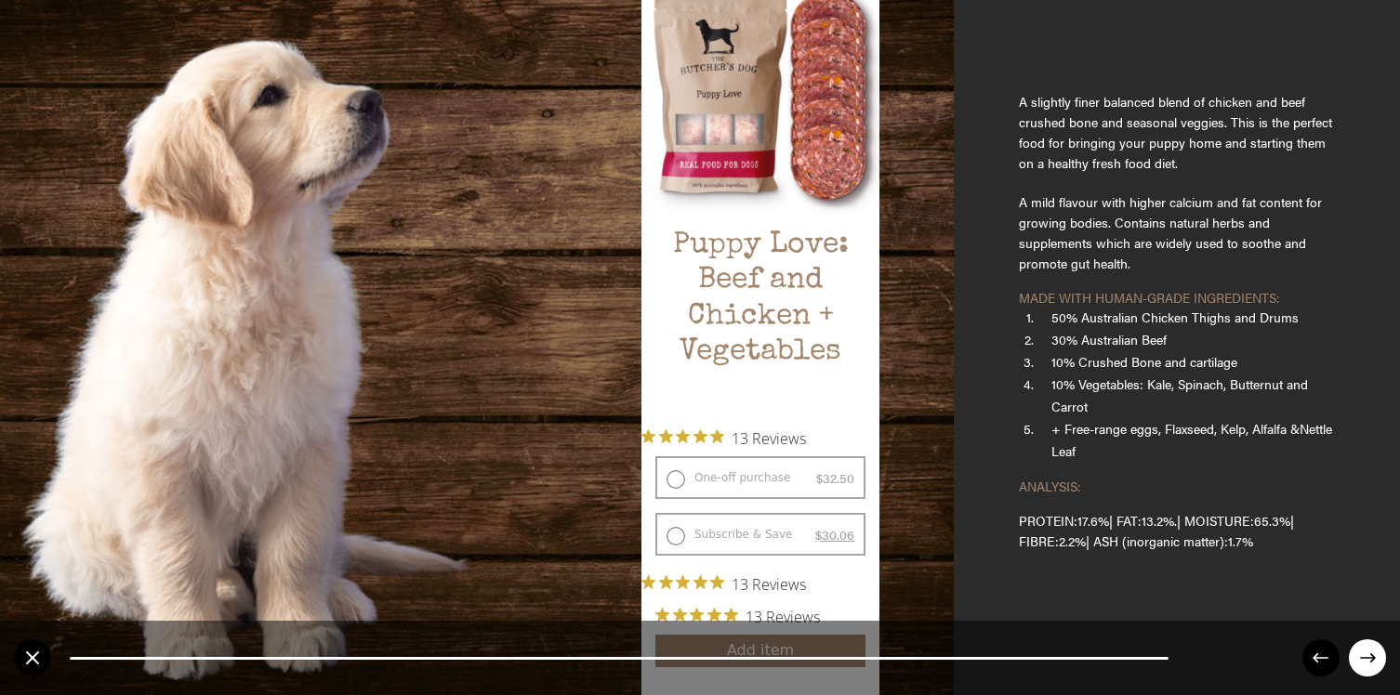
click at [1367, 576] on icon at bounding box center [1368, 658] width 16 height 9
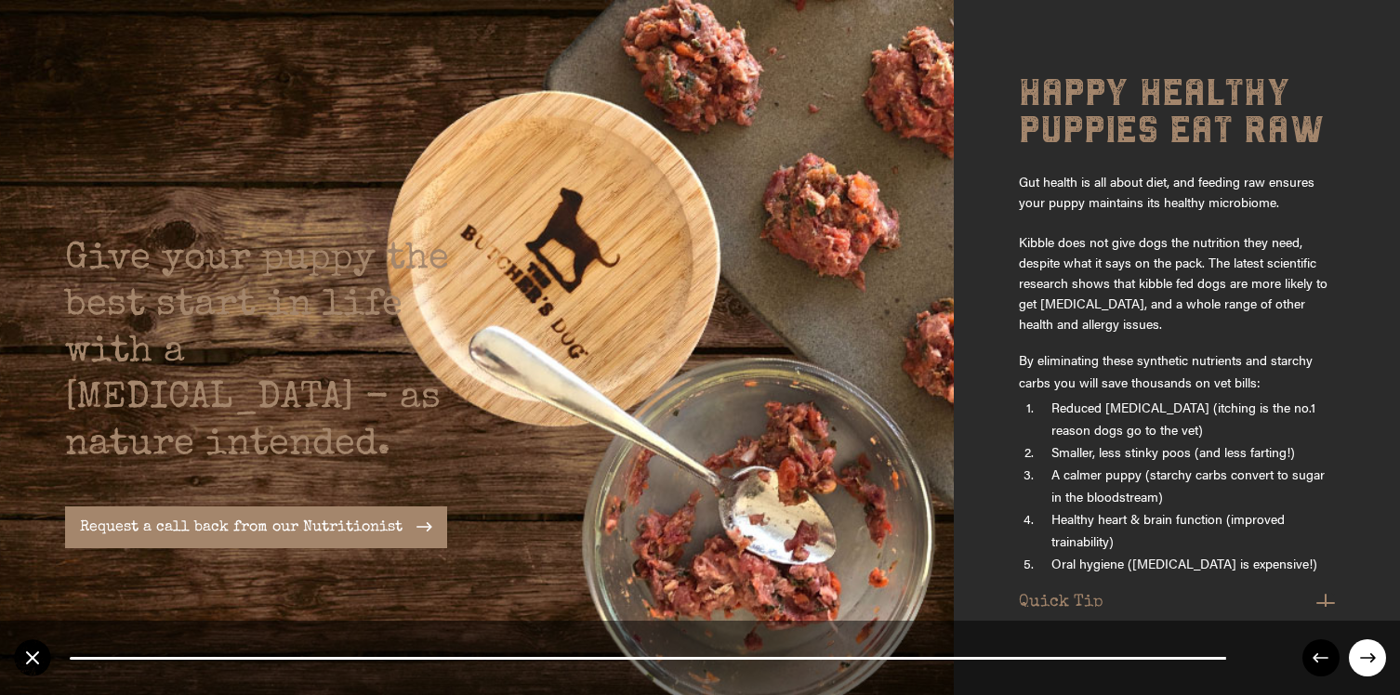
click at [1367, 576] on icon at bounding box center [1368, 658] width 16 height 9
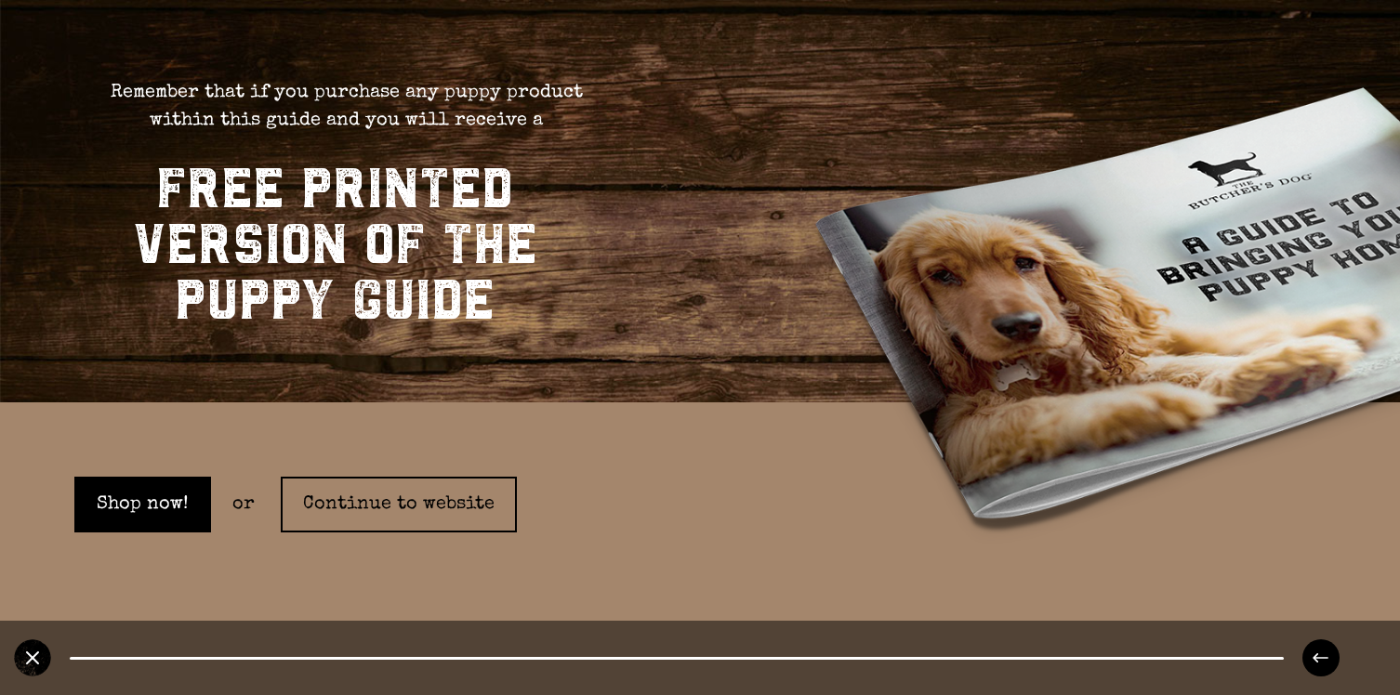
click at [591, 338] on div "FREE PRINTED VERSION OF THE PUPPY GUIDE" at bounding box center [334, 244] width 521 height 205
